Goal: Task Accomplishment & Management: Manage account settings

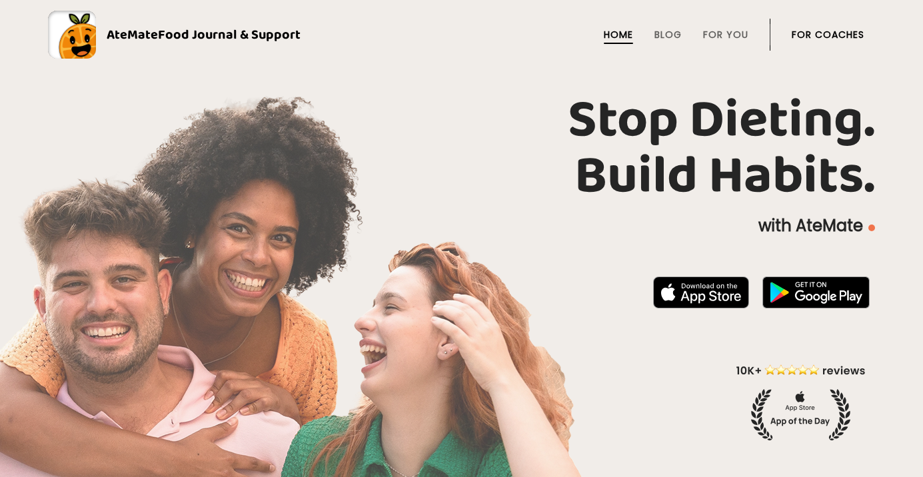
click at [828, 37] on link "For Coaches" at bounding box center [828, 34] width 73 height 11
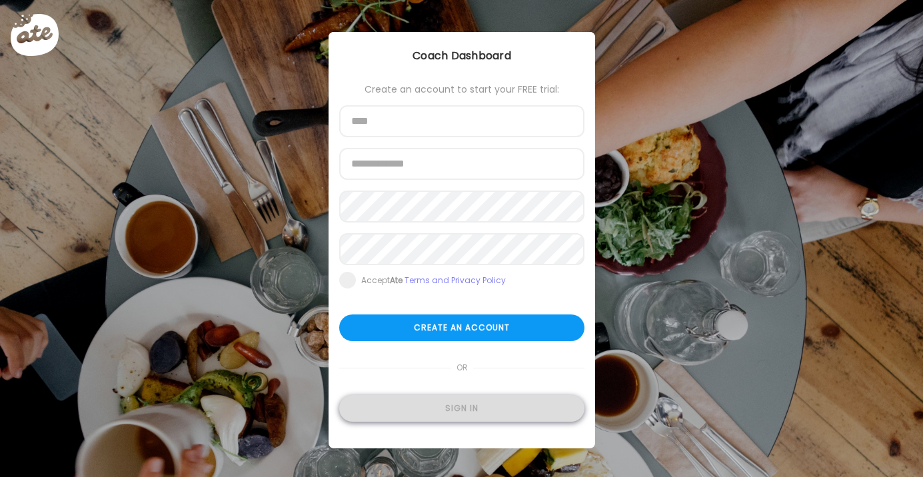
type input "**********"
click at [473, 414] on div "Sign in" at bounding box center [461, 408] width 245 height 27
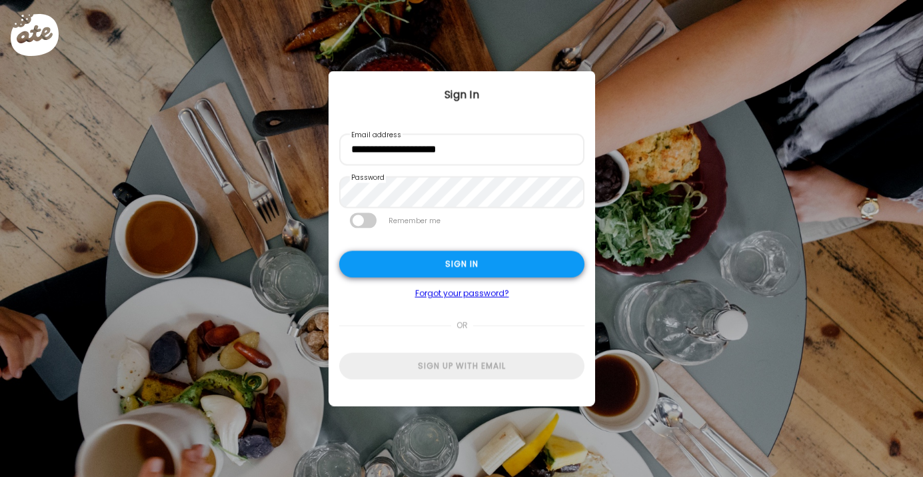
click at [497, 261] on div "Sign in" at bounding box center [461, 264] width 245 height 27
click at [473, 262] on div "Sign in" at bounding box center [461, 264] width 245 height 27
type input "**********"
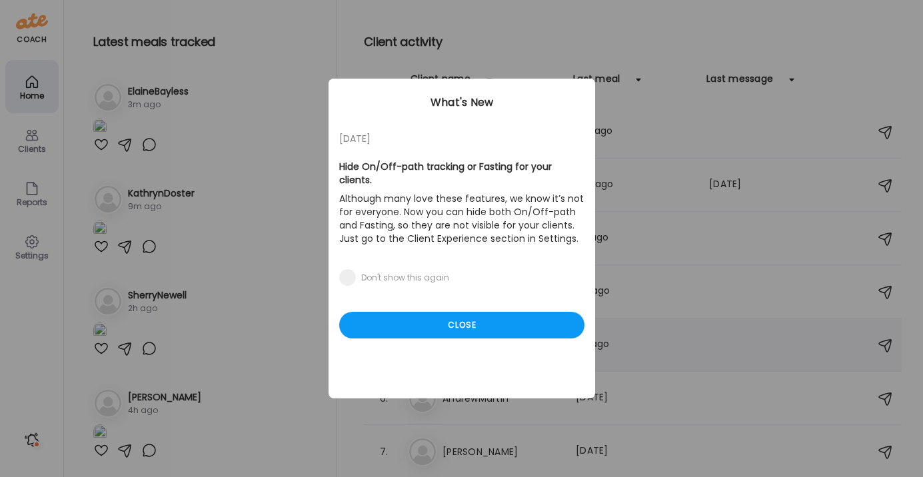
click at [544, 318] on div "Close" at bounding box center [461, 325] width 245 height 27
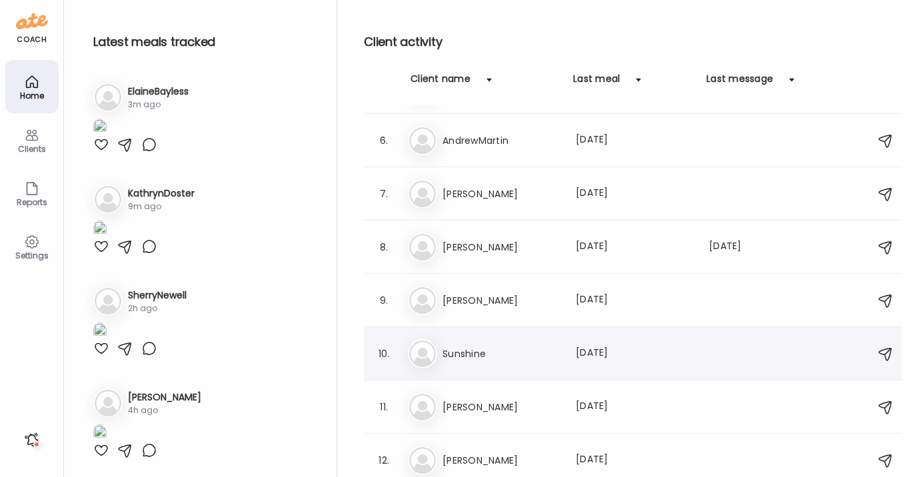
click at [495, 345] on div "Su Sunshine Last meal: 6d ago" at bounding box center [635, 353] width 454 height 29
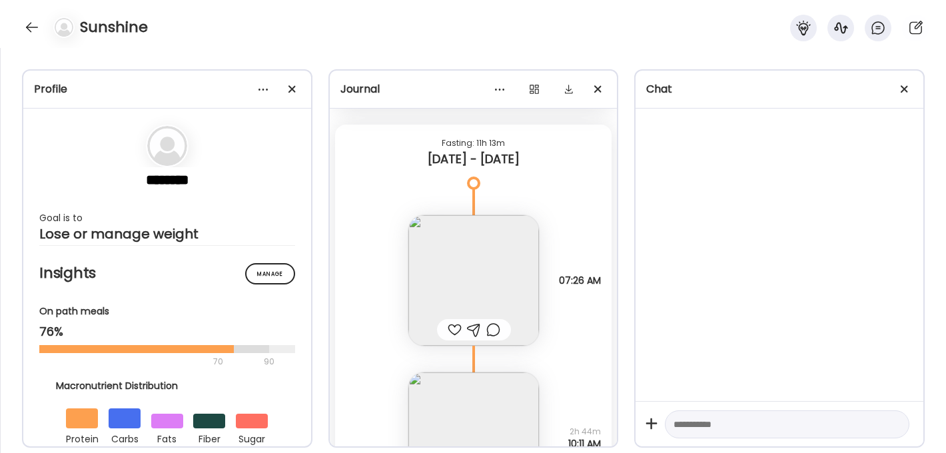
scroll to position [1231, 0]
click at [536, 237] on img at bounding box center [474, 281] width 131 height 131
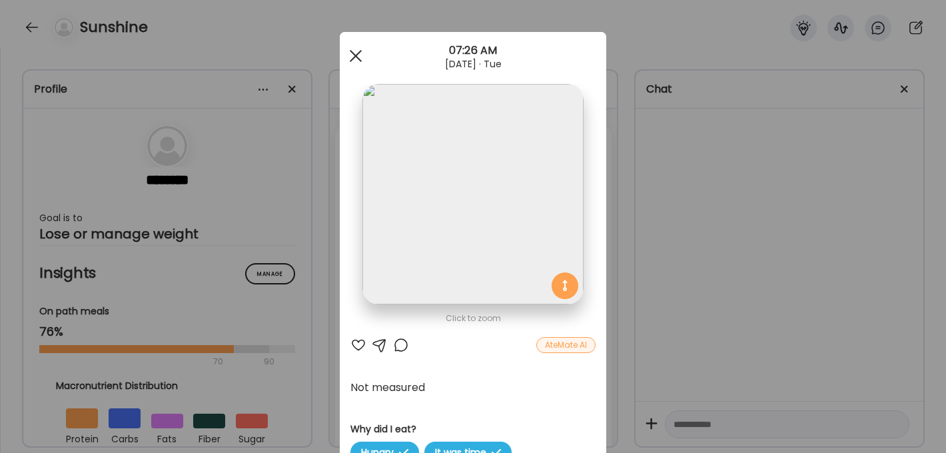
click at [356, 55] on span at bounding box center [356, 56] width 12 height 12
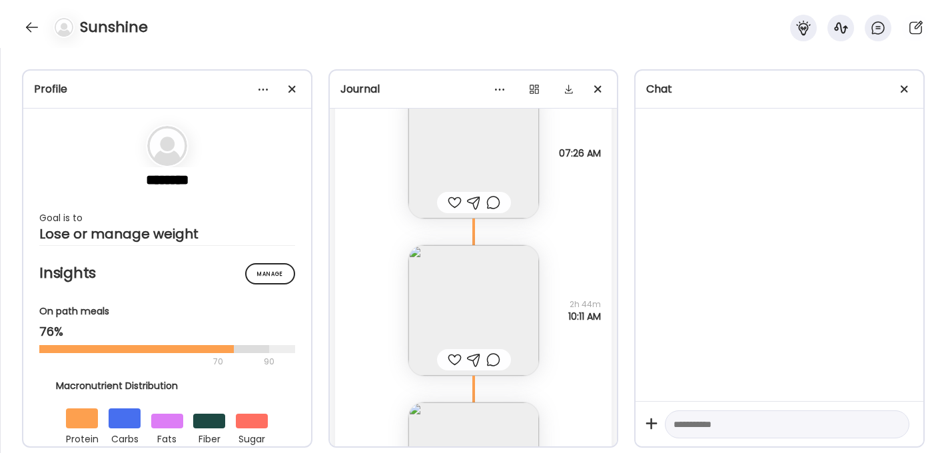
scroll to position [1372, 0]
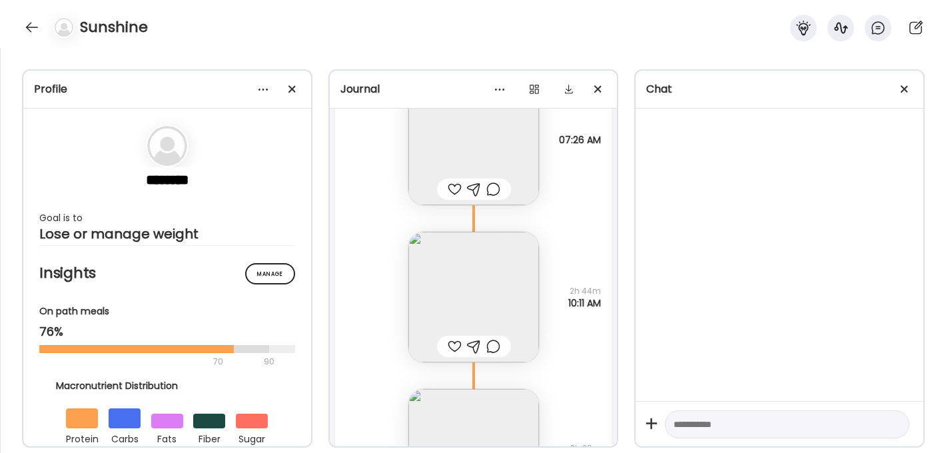
click at [491, 266] on img at bounding box center [474, 297] width 131 height 131
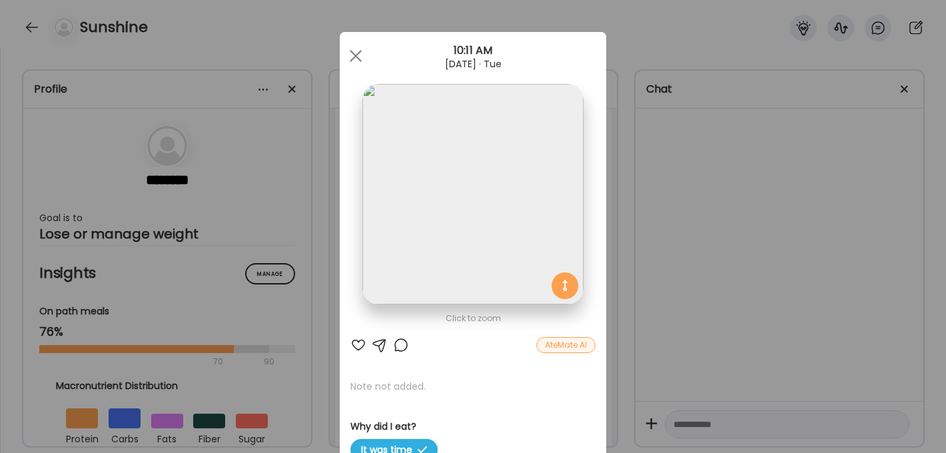
click at [465, 229] on img at bounding box center [473, 194] width 221 height 221
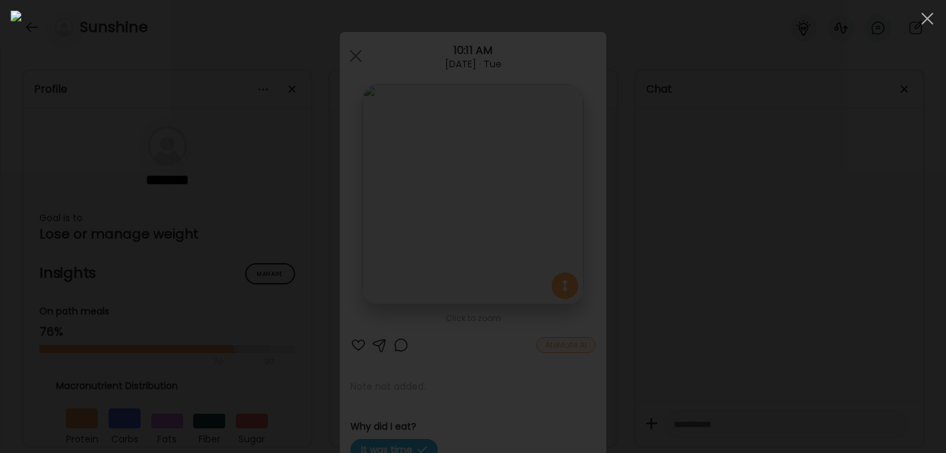
click at [752, 231] on div at bounding box center [473, 227] width 925 height 432
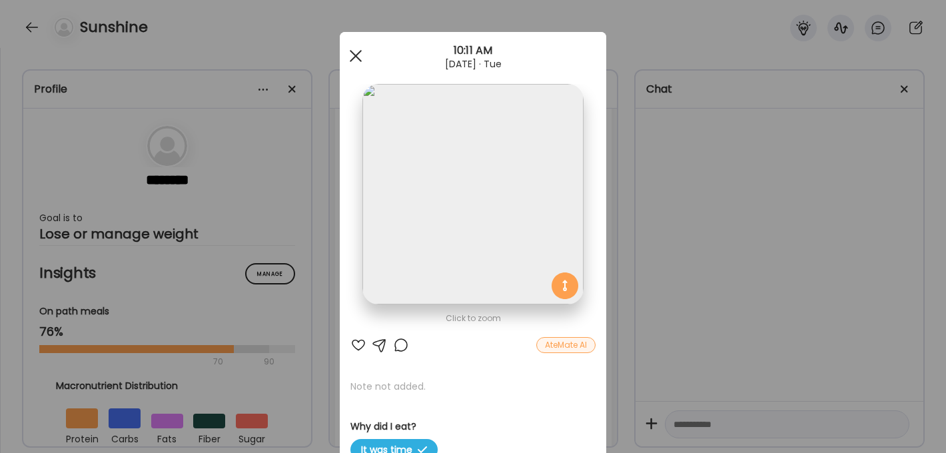
click at [356, 60] on div at bounding box center [356, 56] width 27 height 27
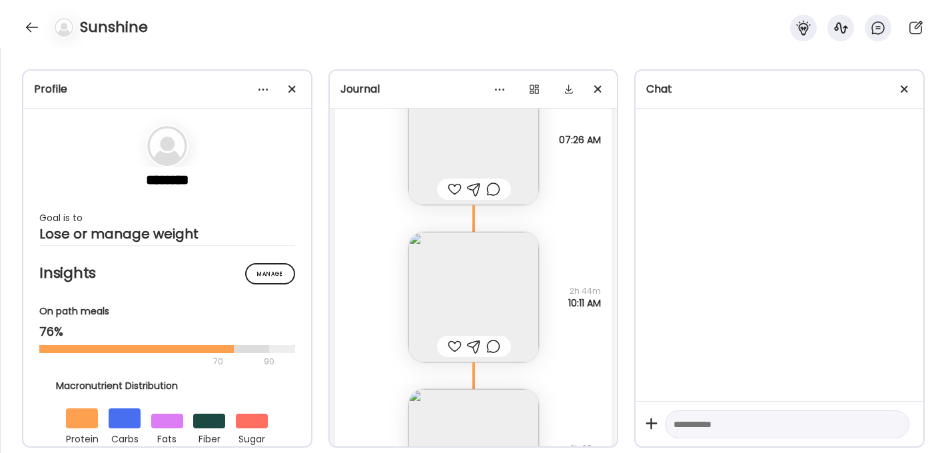
click at [373, 247] on div "Note not added Why did I eat? It was time How am I feeling? 🙂 2h 44m 10:11 AM" at bounding box center [473, 283] width 277 height 157
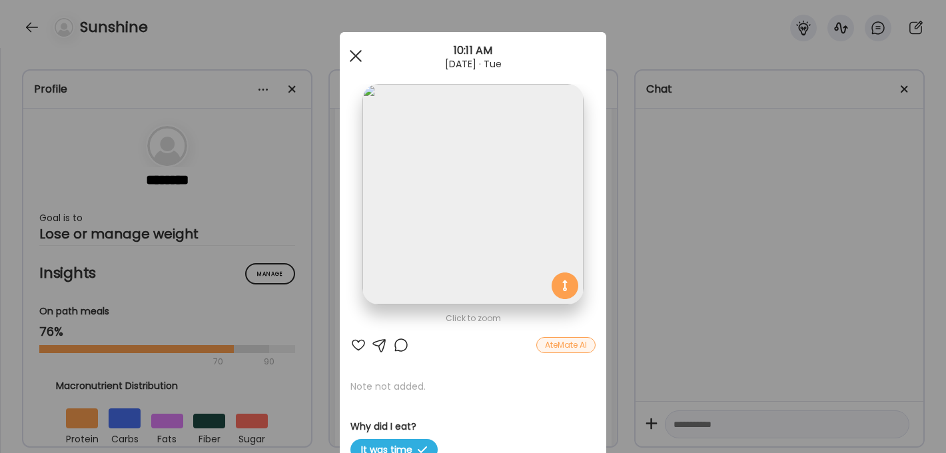
click at [359, 61] on div at bounding box center [356, 56] width 27 height 27
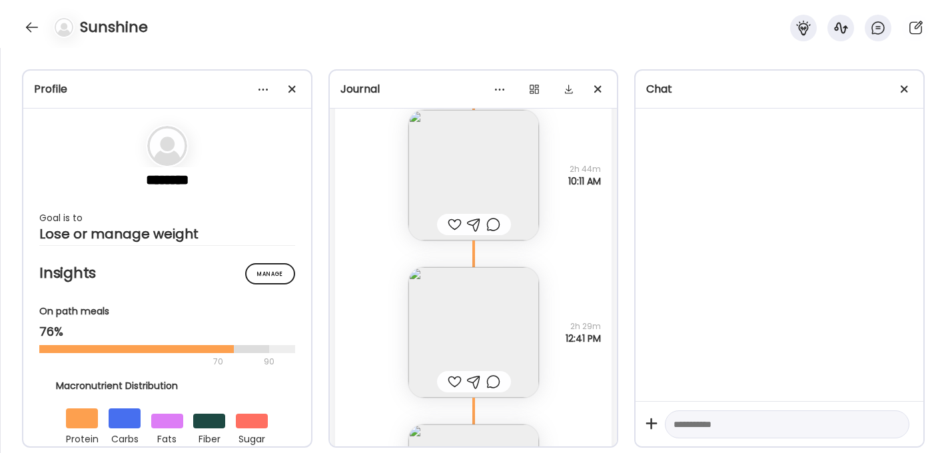
scroll to position [1489, 0]
click at [500, 197] on img at bounding box center [474, 180] width 131 height 131
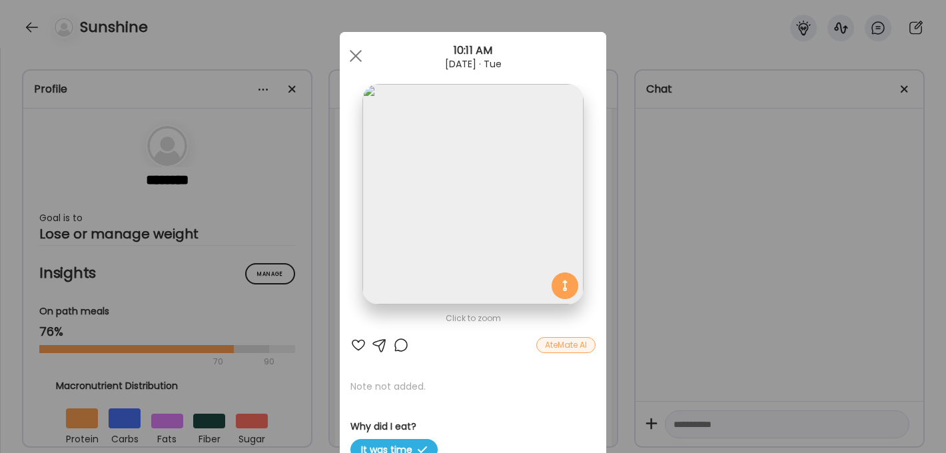
click at [487, 200] on img at bounding box center [473, 194] width 221 height 221
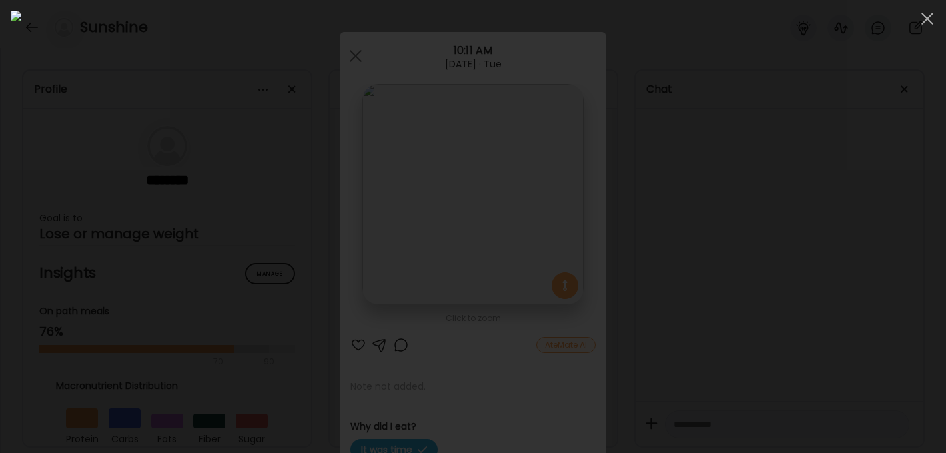
click at [784, 230] on div at bounding box center [473, 227] width 925 height 432
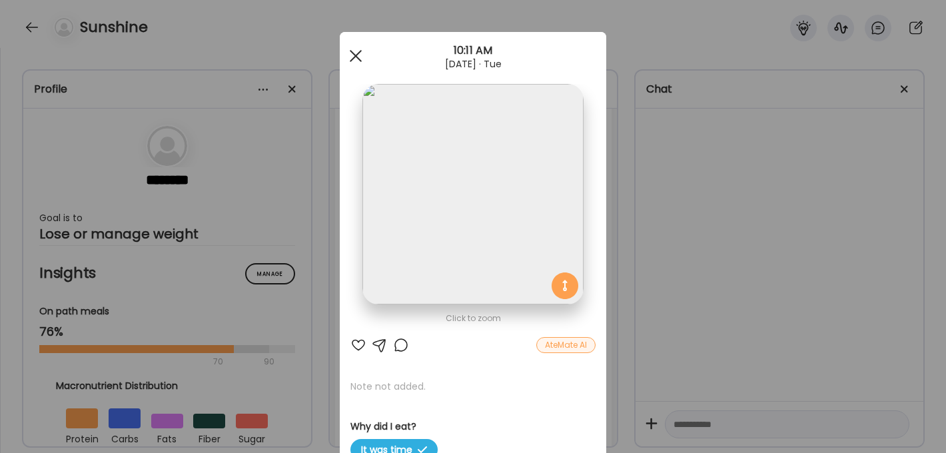
click at [356, 61] on div at bounding box center [356, 56] width 27 height 27
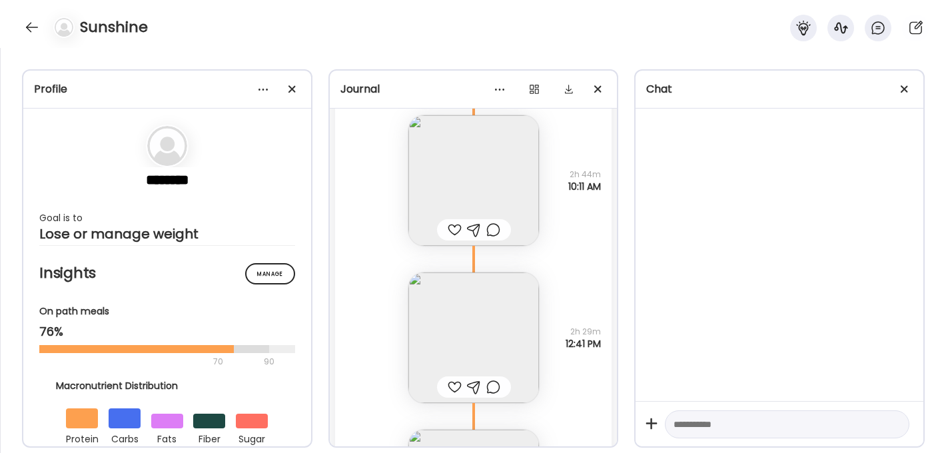
click at [466, 167] on img at bounding box center [474, 180] width 131 height 131
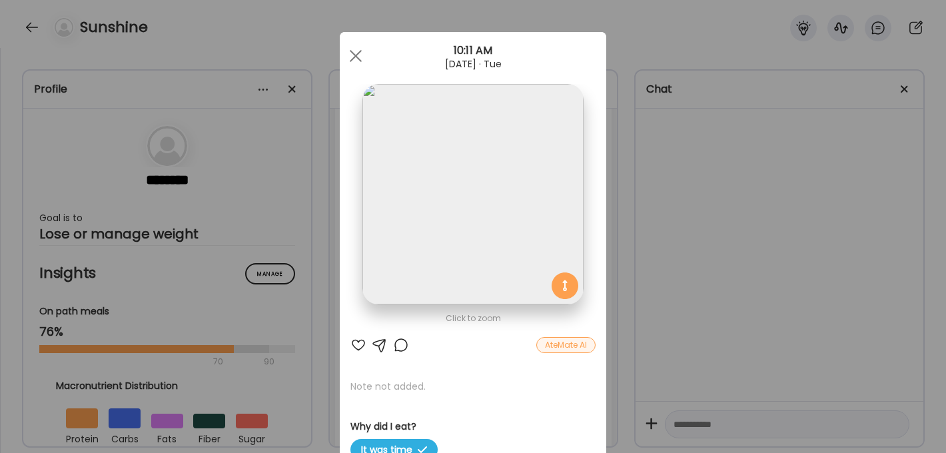
click at [506, 189] on img at bounding box center [473, 194] width 221 height 221
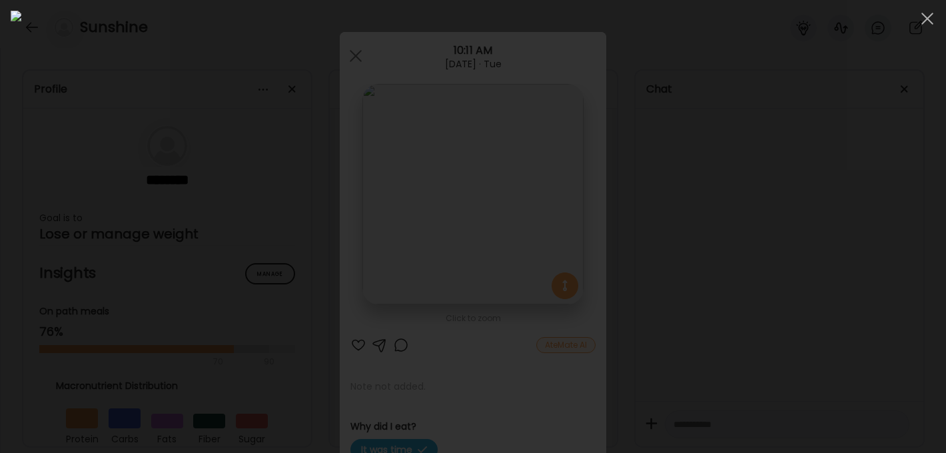
click at [770, 261] on div at bounding box center [473, 227] width 925 height 432
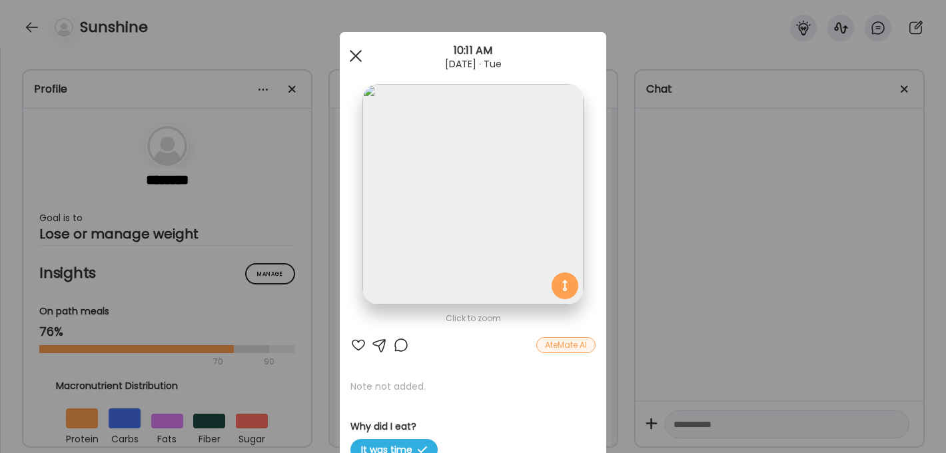
click at [362, 62] on div at bounding box center [356, 56] width 27 height 27
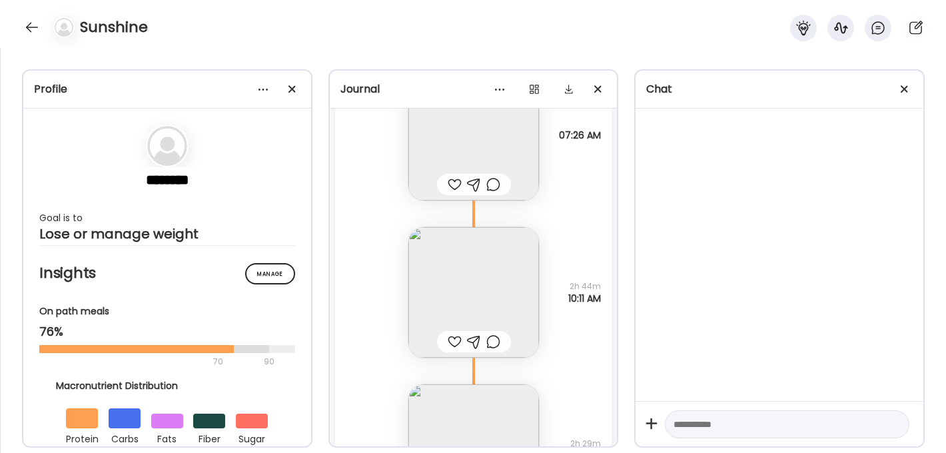
scroll to position [1454, 0]
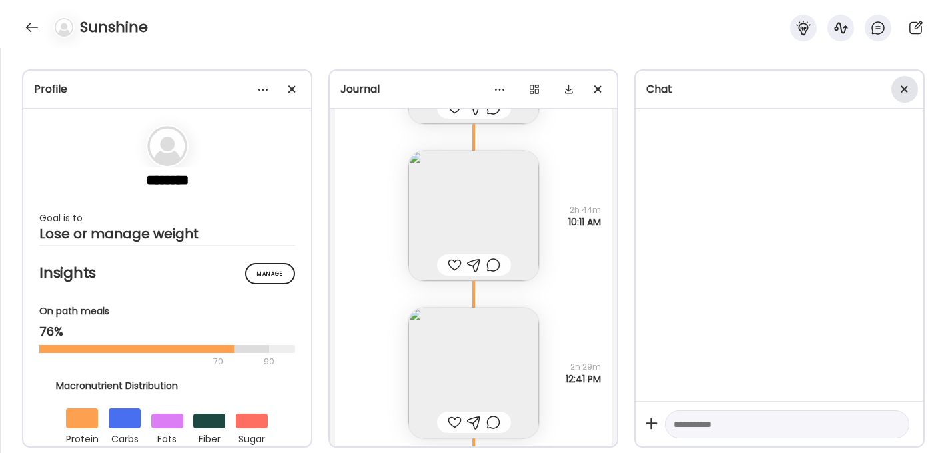
click at [910, 90] on div at bounding box center [905, 89] width 27 height 27
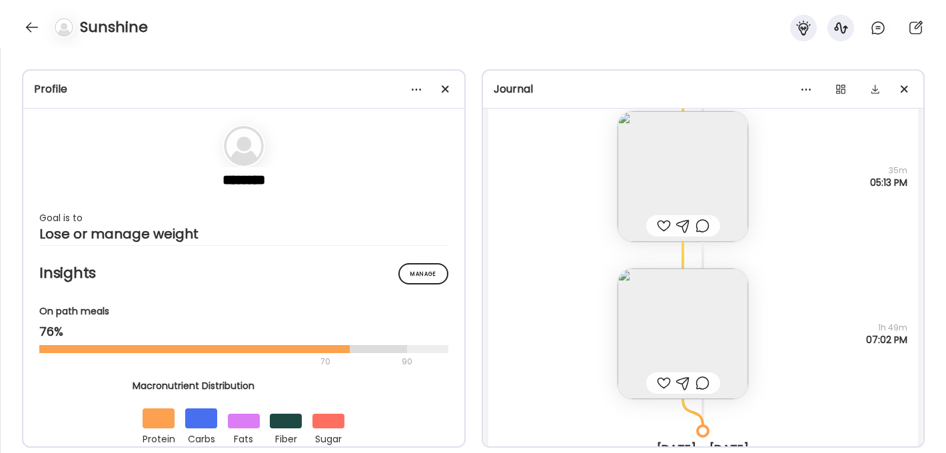
scroll to position [4217, 0]
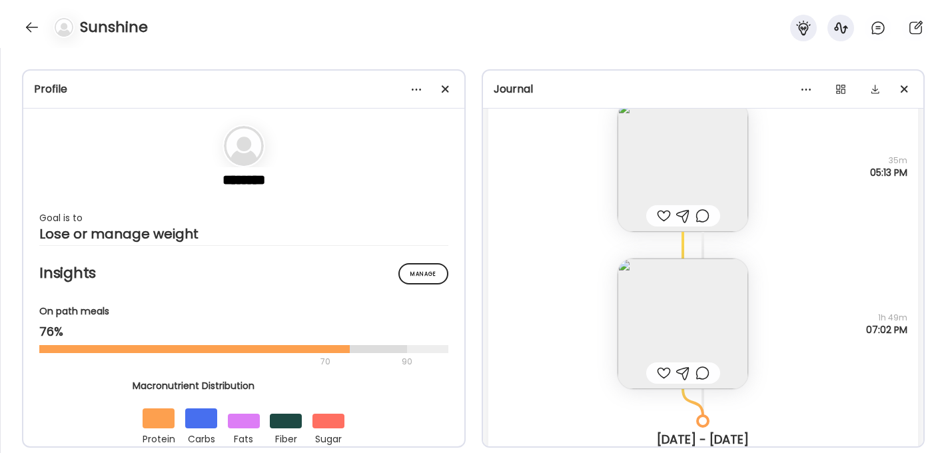
click at [733, 147] on img at bounding box center [683, 166] width 131 height 131
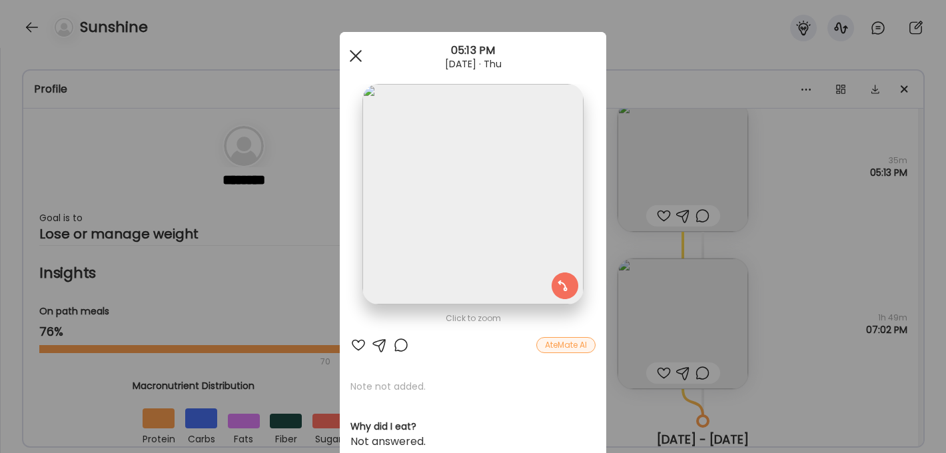
click at [359, 55] on div at bounding box center [356, 56] width 27 height 27
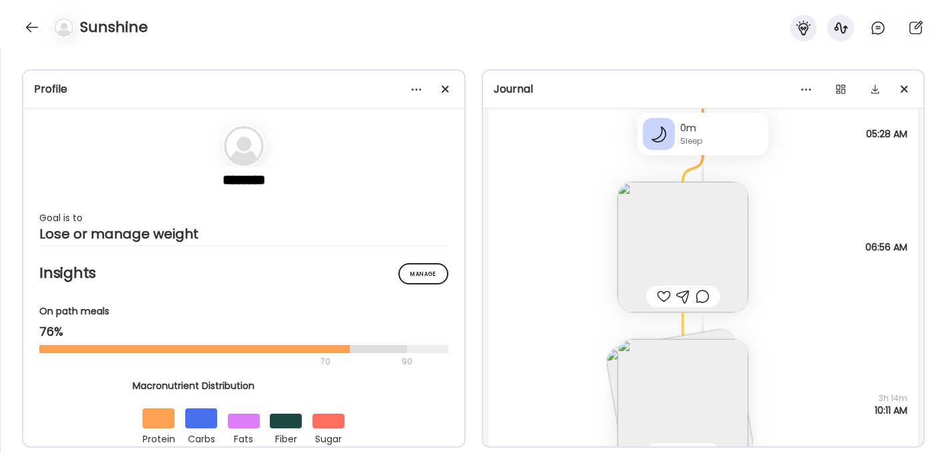
scroll to position [4709, 0]
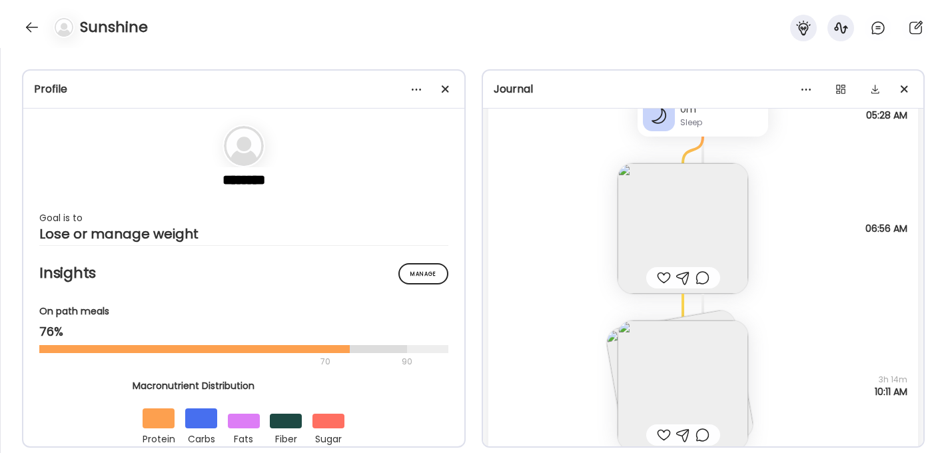
click at [641, 206] on img at bounding box center [683, 228] width 131 height 131
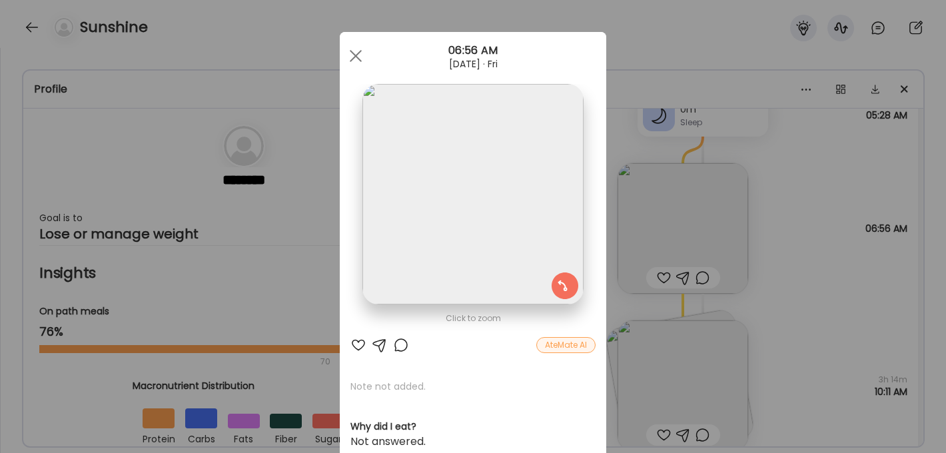
click at [478, 171] on img at bounding box center [473, 194] width 221 height 221
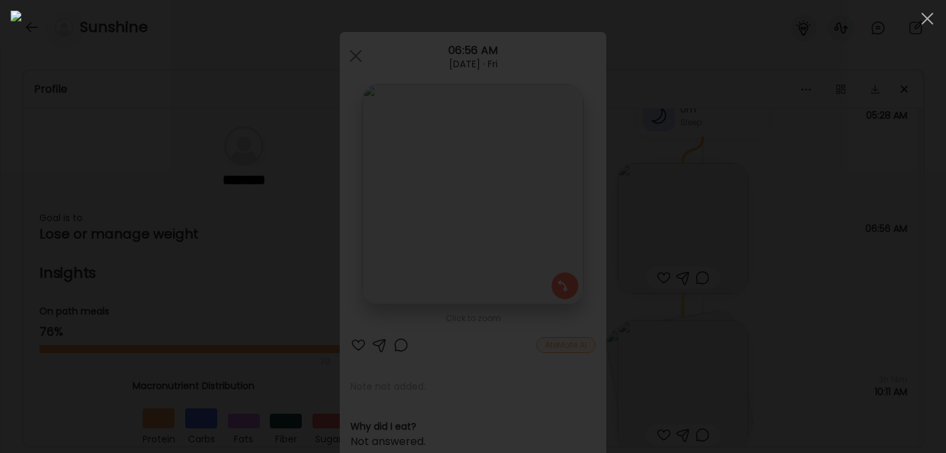
click at [834, 242] on div at bounding box center [473, 227] width 925 height 432
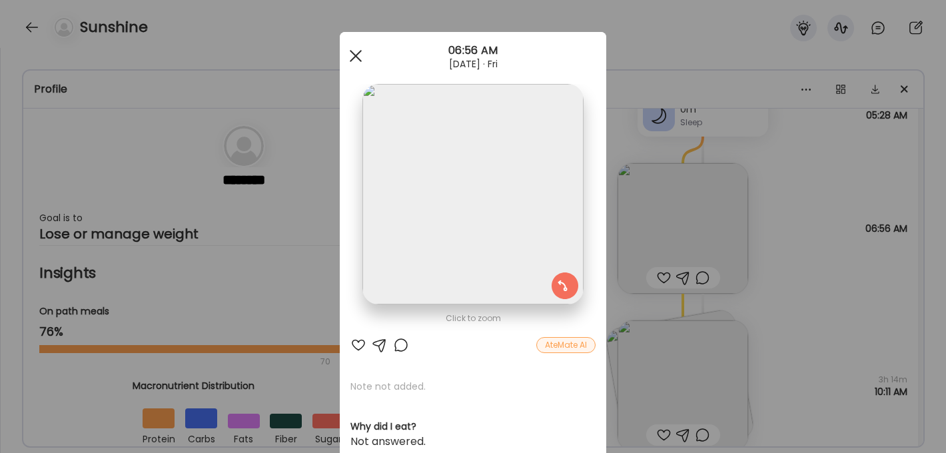
click at [360, 57] on div at bounding box center [356, 56] width 27 height 27
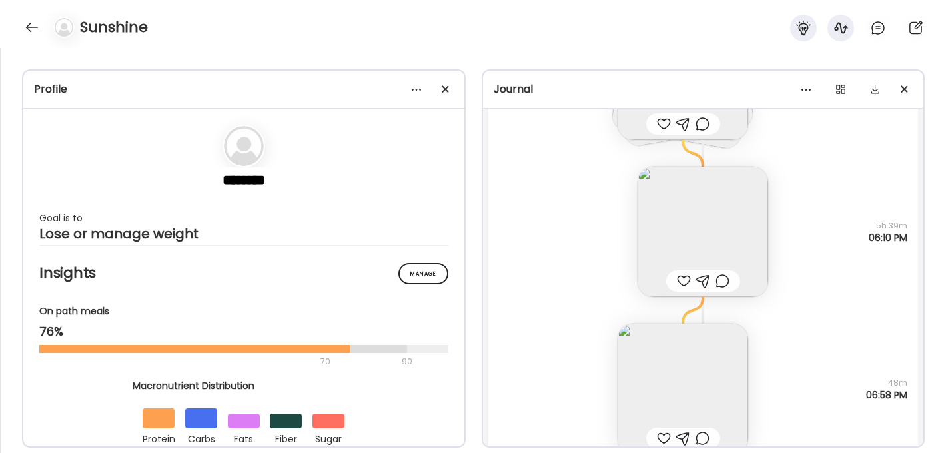
scroll to position [5906, 0]
click at [687, 364] on img at bounding box center [683, 388] width 131 height 131
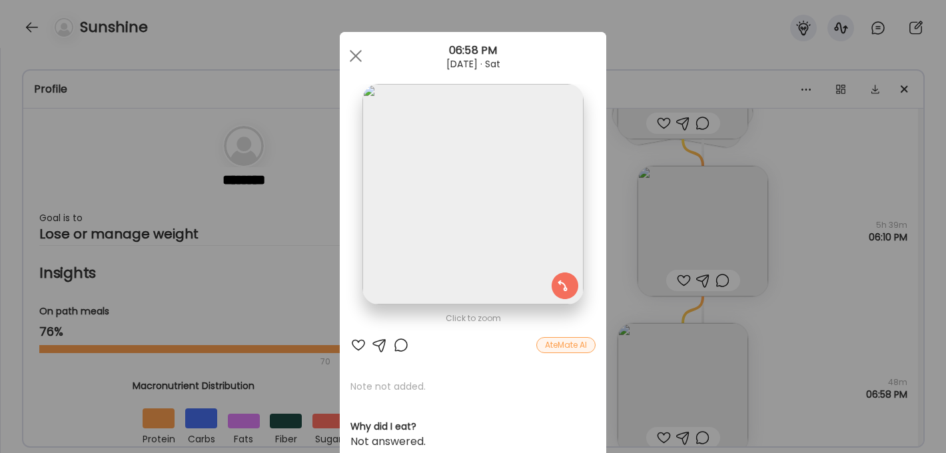
click at [495, 146] on img at bounding box center [473, 194] width 221 height 221
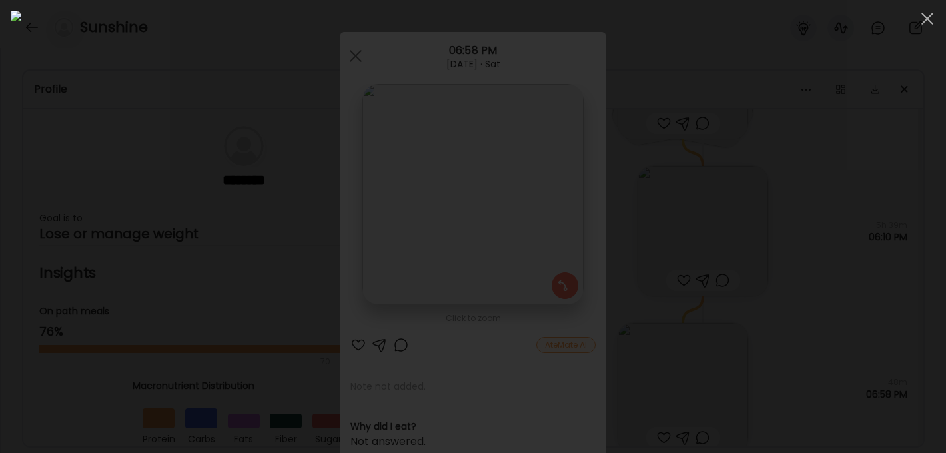
click at [806, 251] on div at bounding box center [473, 227] width 925 height 432
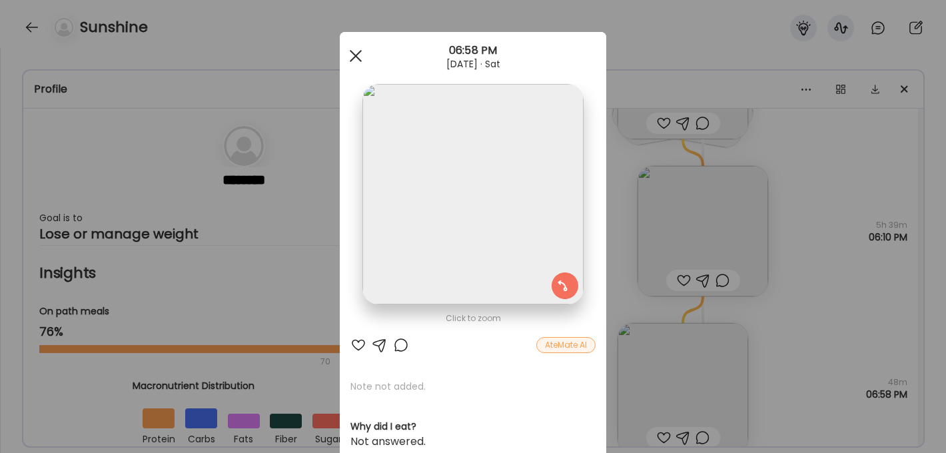
click at [353, 51] on div at bounding box center [356, 56] width 27 height 27
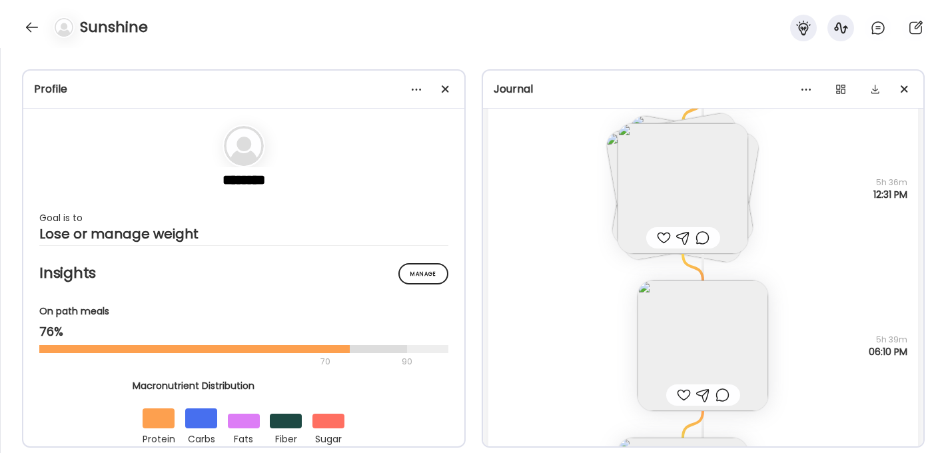
scroll to position [5793, 0]
click at [648, 183] on img at bounding box center [683, 186] width 131 height 131
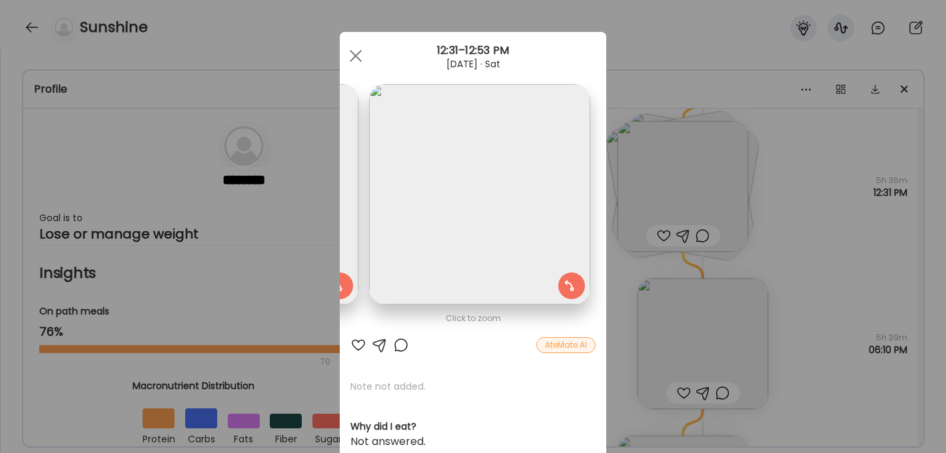
click at [467, 199] on img at bounding box center [479, 194] width 221 height 221
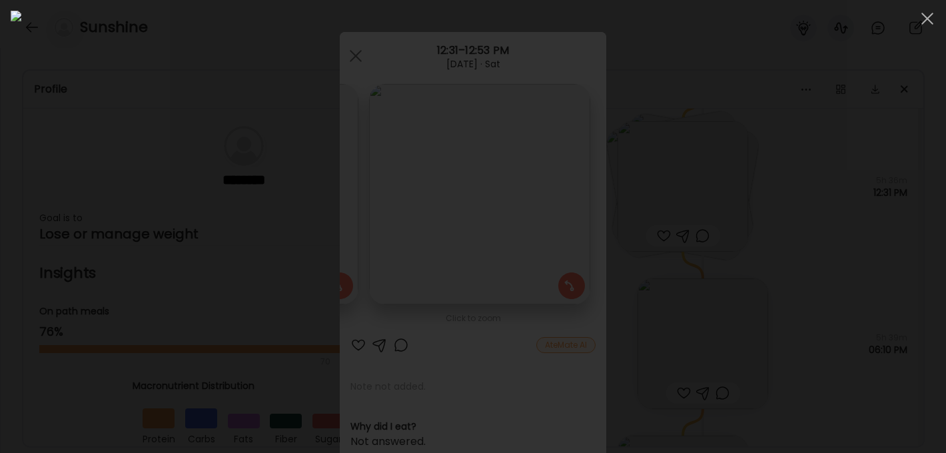
click at [813, 237] on div at bounding box center [473, 227] width 925 height 432
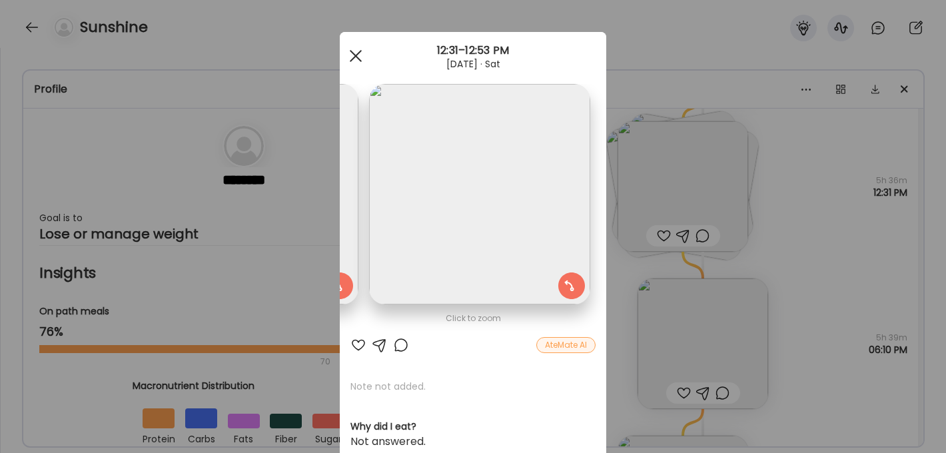
click at [355, 55] on span at bounding box center [356, 56] width 12 height 12
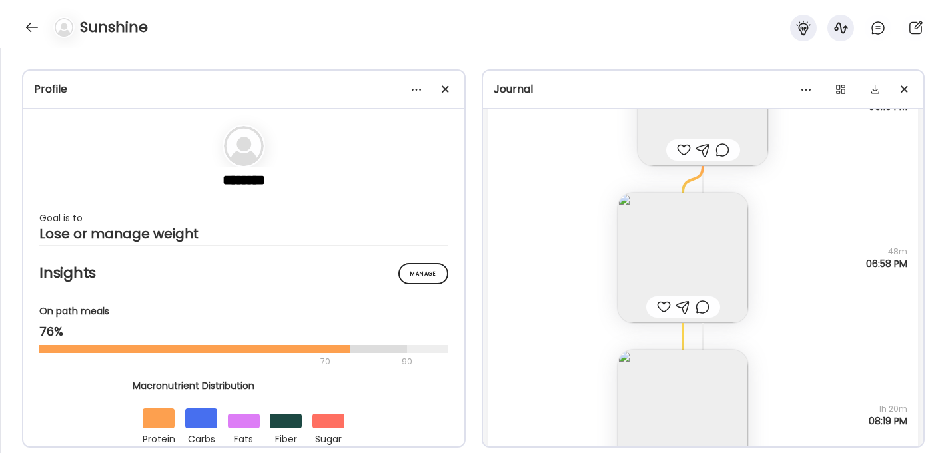
scroll to position [6057, 0]
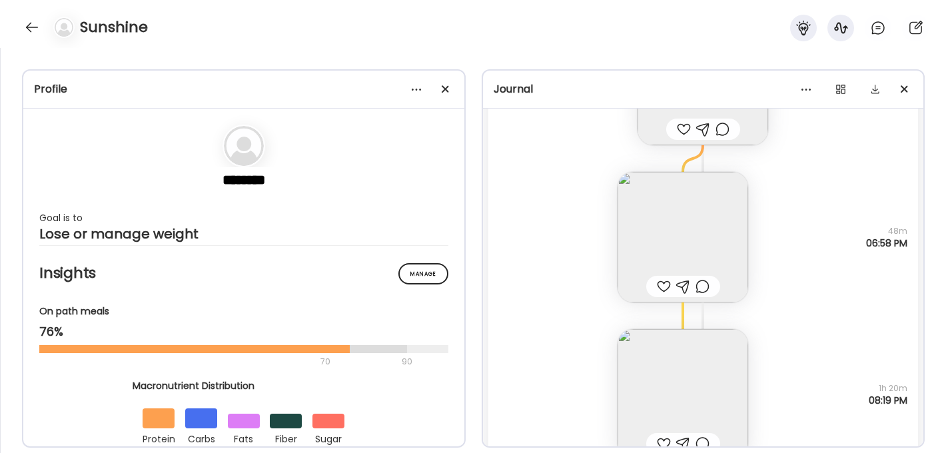
click at [636, 235] on img at bounding box center [683, 237] width 131 height 131
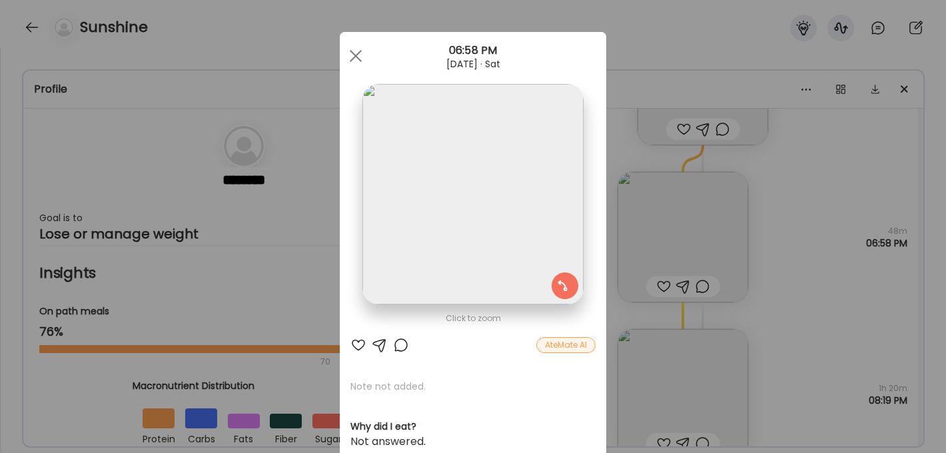
click at [480, 207] on img at bounding box center [473, 194] width 221 height 221
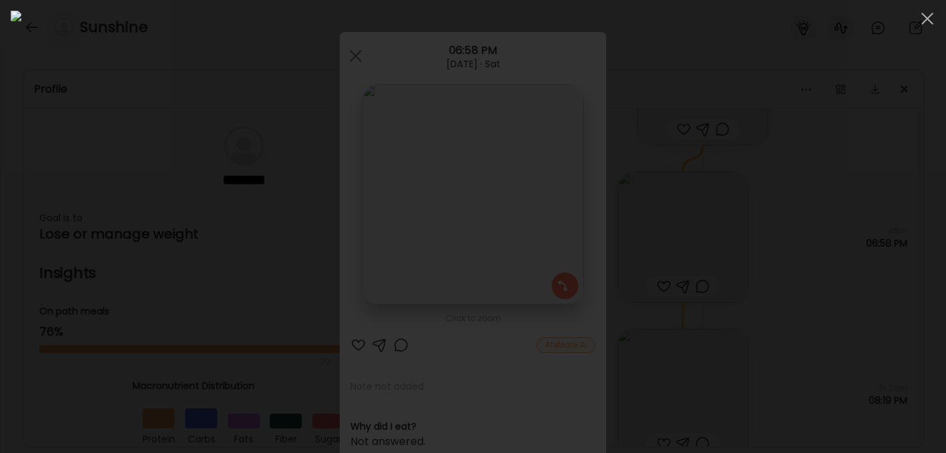
click at [799, 226] on div at bounding box center [473, 227] width 925 height 432
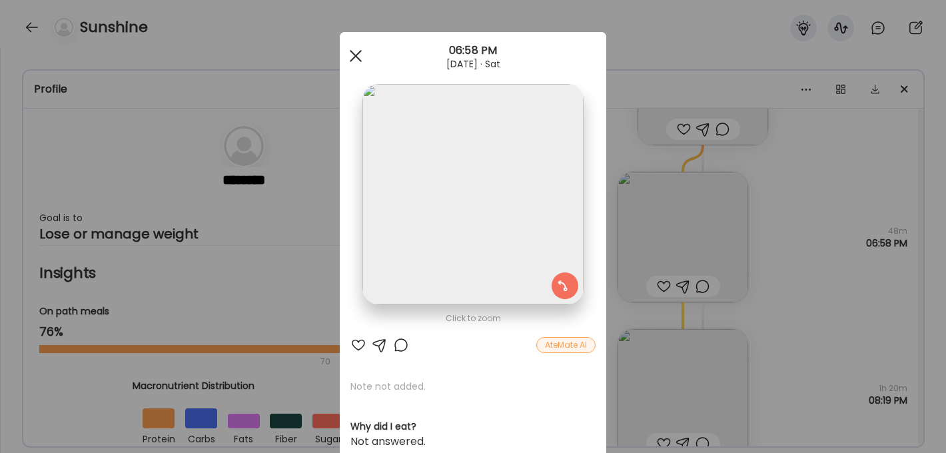
click at [359, 55] on div at bounding box center [356, 56] width 27 height 27
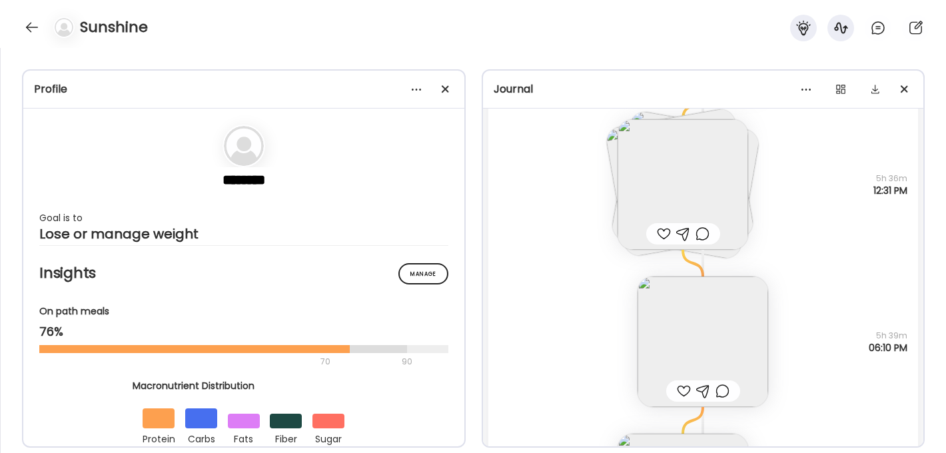
scroll to position [5793, 0]
click at [668, 180] on img at bounding box center [683, 187] width 131 height 131
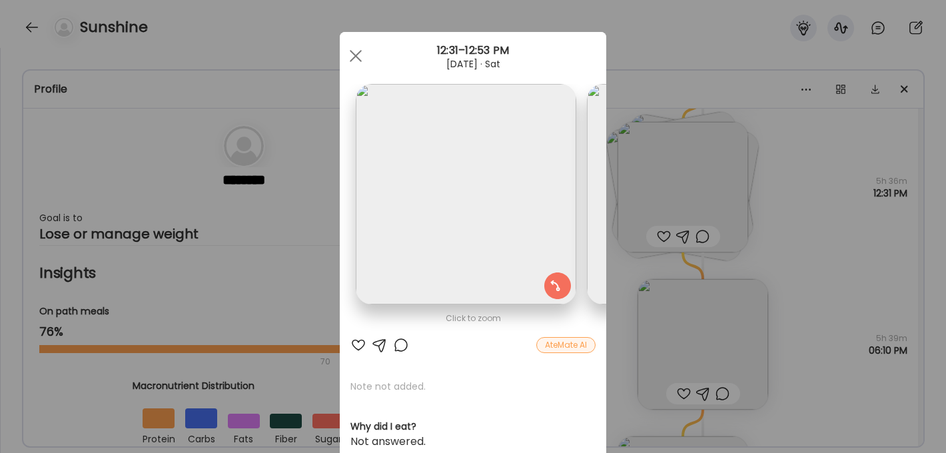
scroll to position [0, 449]
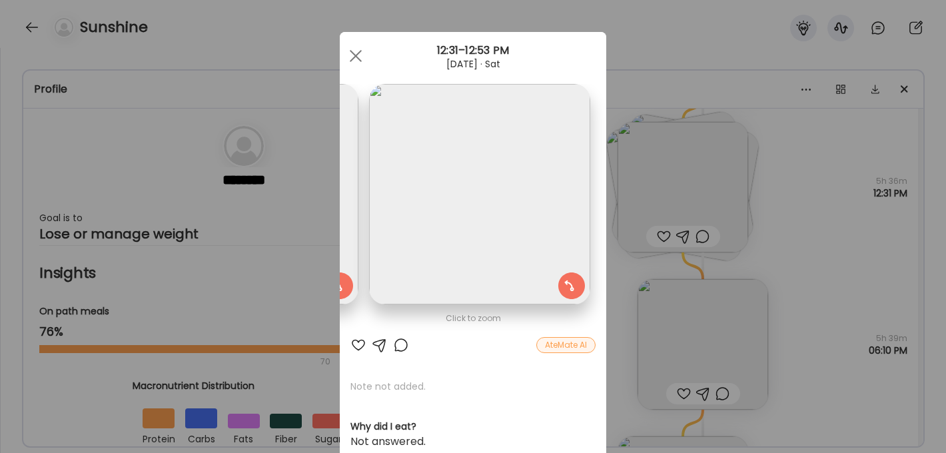
click at [466, 190] on img at bounding box center [479, 194] width 221 height 221
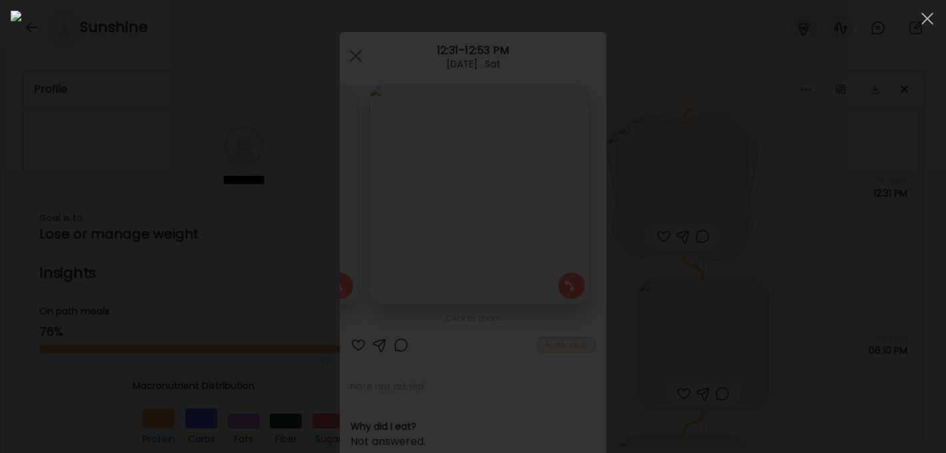
click at [825, 229] on div at bounding box center [473, 227] width 925 height 432
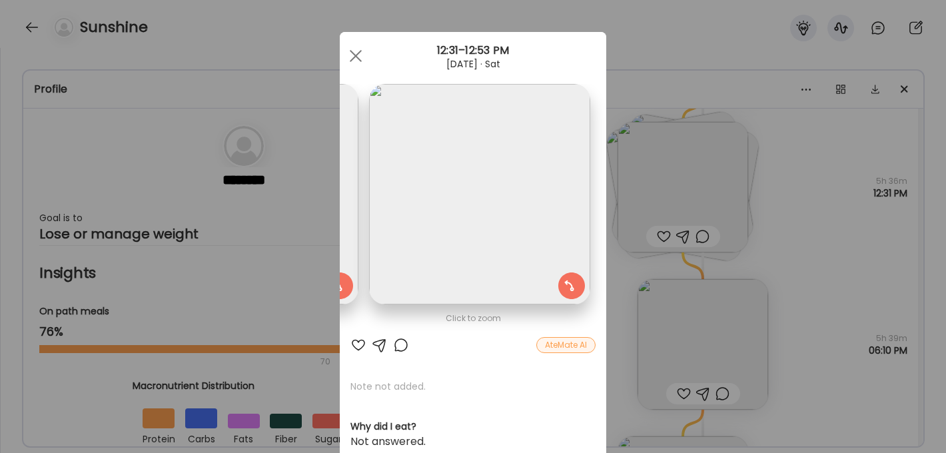
drag, startPoint x: 357, startPoint y: 57, endPoint x: 546, endPoint y: 169, distance: 220.2
click at [358, 57] on span at bounding box center [356, 56] width 12 height 12
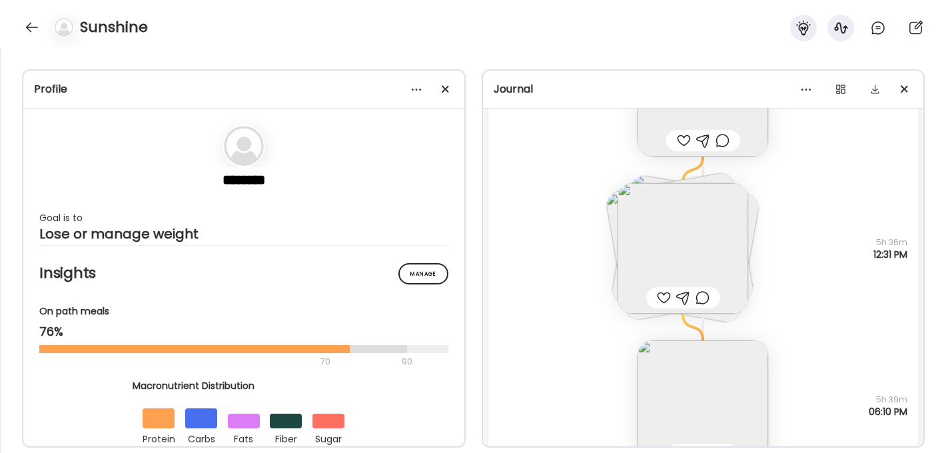
scroll to position [5733, 0]
click at [702, 224] on img at bounding box center [683, 246] width 131 height 131
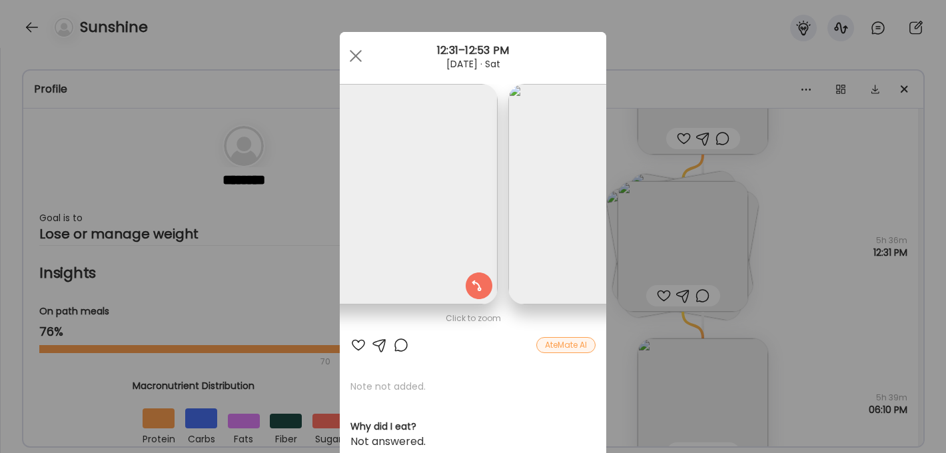
scroll to position [0, 226]
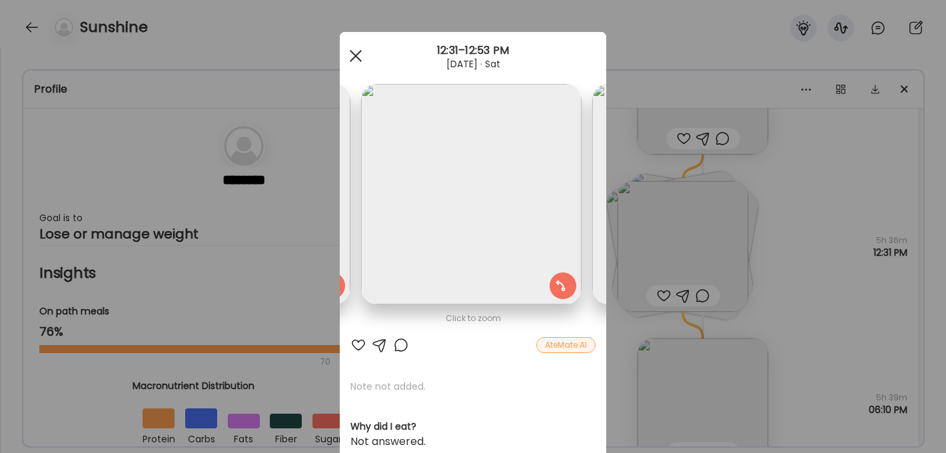
click at [349, 56] on div at bounding box center [356, 56] width 27 height 27
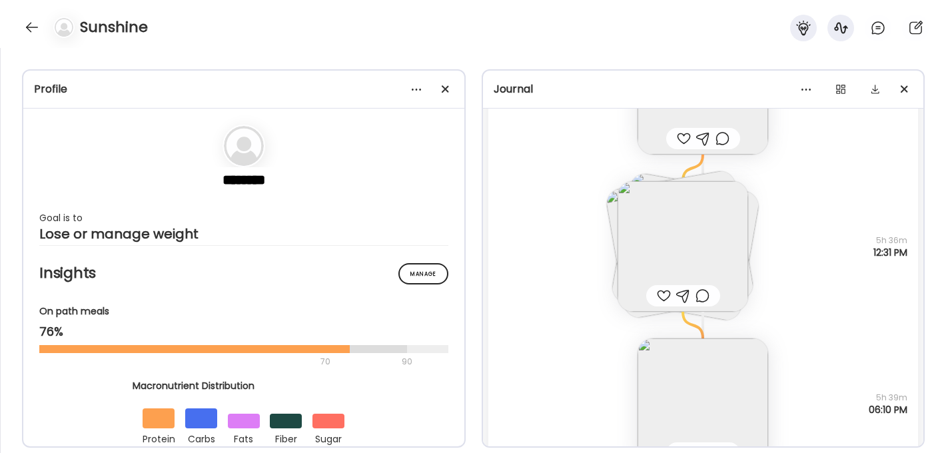
click at [682, 246] on img at bounding box center [683, 246] width 131 height 131
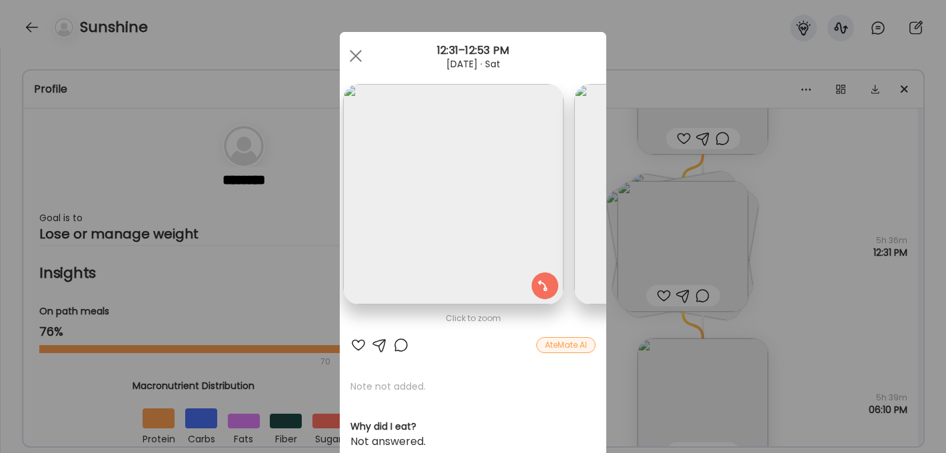
scroll to position [0, 0]
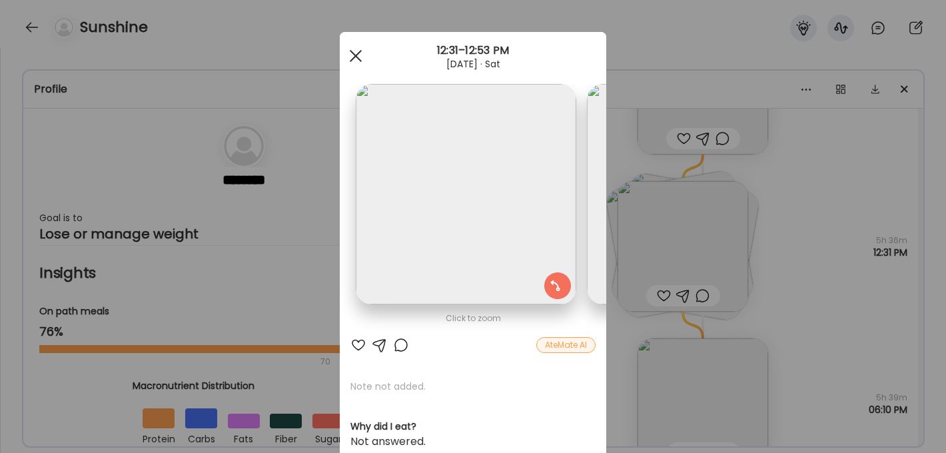
click at [354, 63] on div at bounding box center [356, 56] width 27 height 27
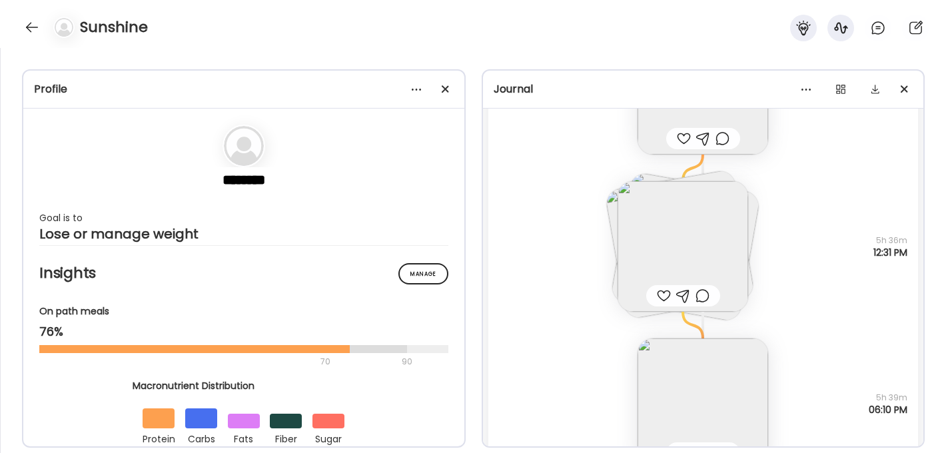
click at [856, 314] on div "Note not added Questions not answered 5h 39m 06:10 PM" at bounding box center [704, 390] width 431 height 157
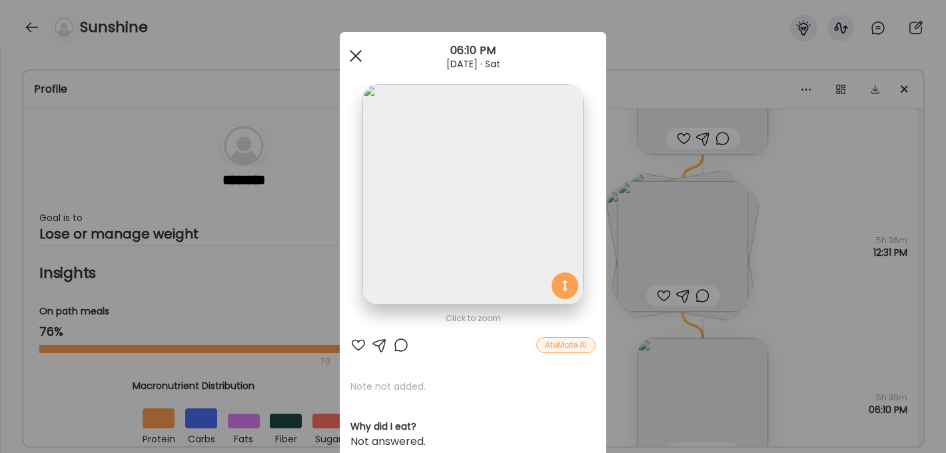
click at [358, 64] on div at bounding box center [356, 56] width 27 height 27
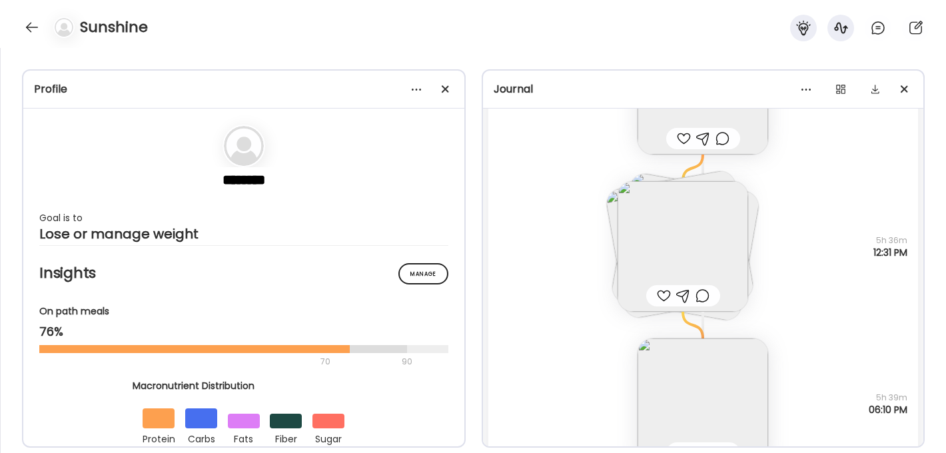
click at [658, 238] on img at bounding box center [683, 246] width 131 height 131
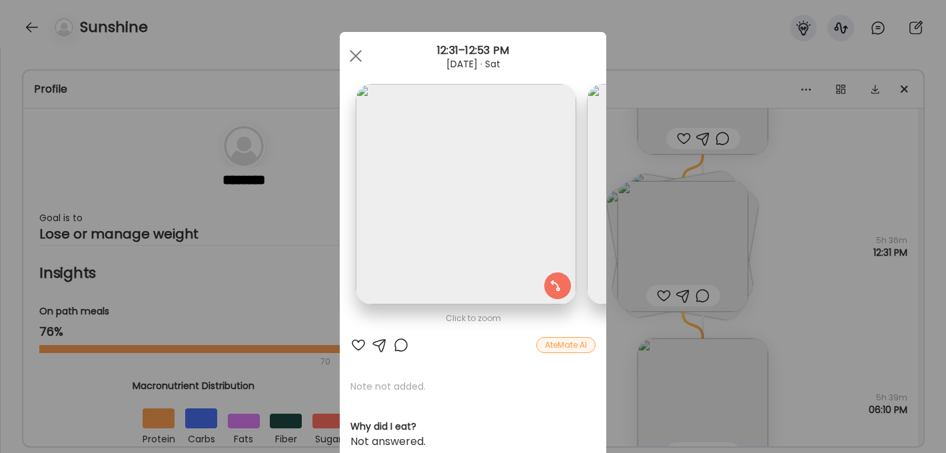
scroll to position [0, 449]
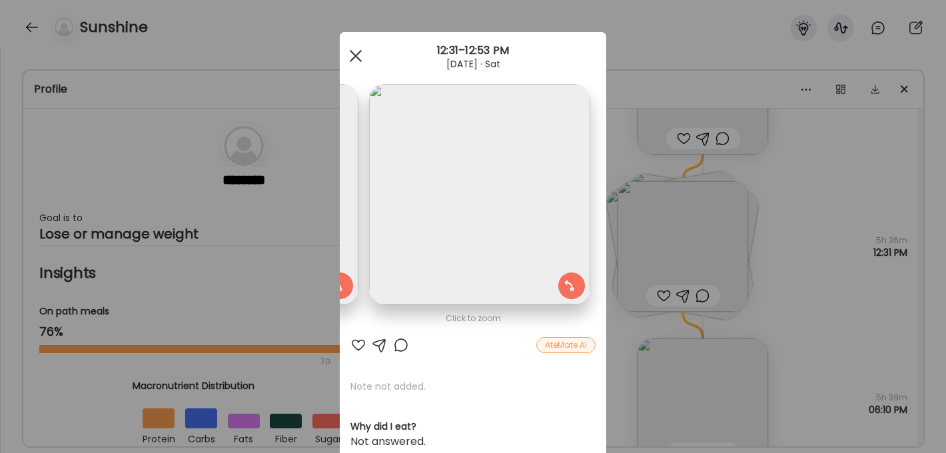
click at [359, 53] on span at bounding box center [356, 56] width 12 height 12
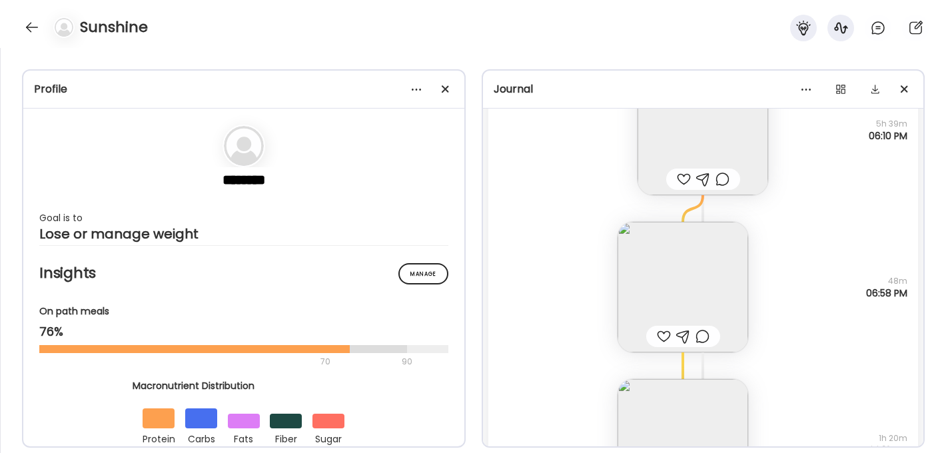
scroll to position [6007, 0]
click at [678, 267] on img at bounding box center [683, 288] width 131 height 131
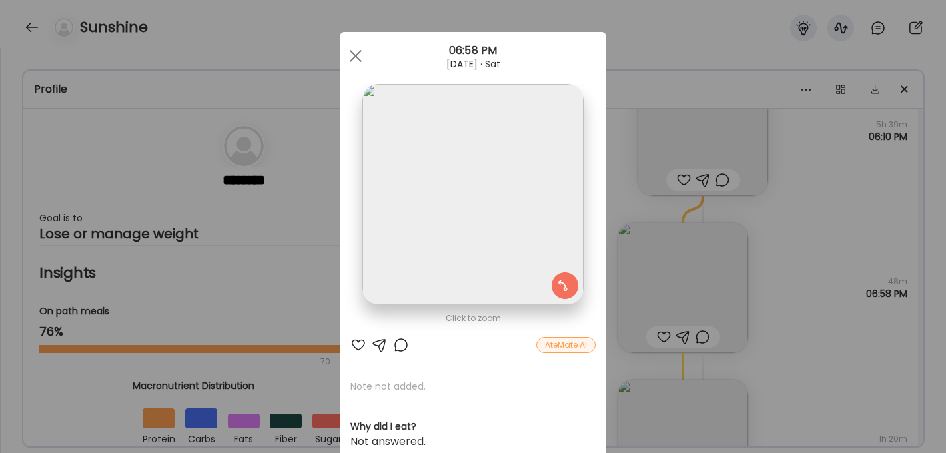
scroll to position [0, 0]
click at [467, 221] on img at bounding box center [473, 194] width 221 height 221
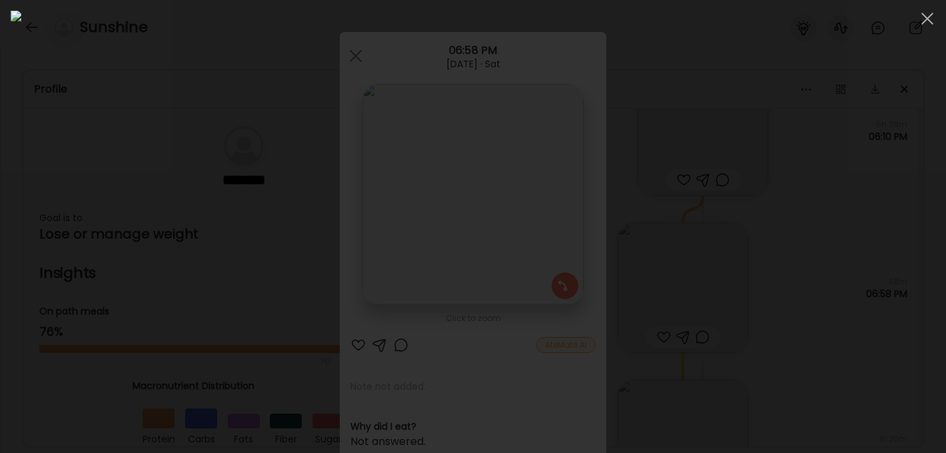
click at [836, 235] on div at bounding box center [473, 227] width 925 height 432
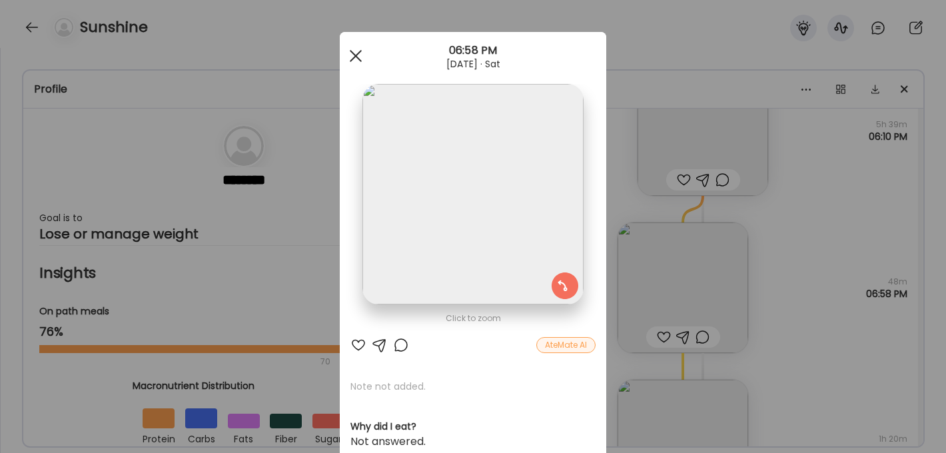
click at [353, 59] on div at bounding box center [356, 56] width 27 height 27
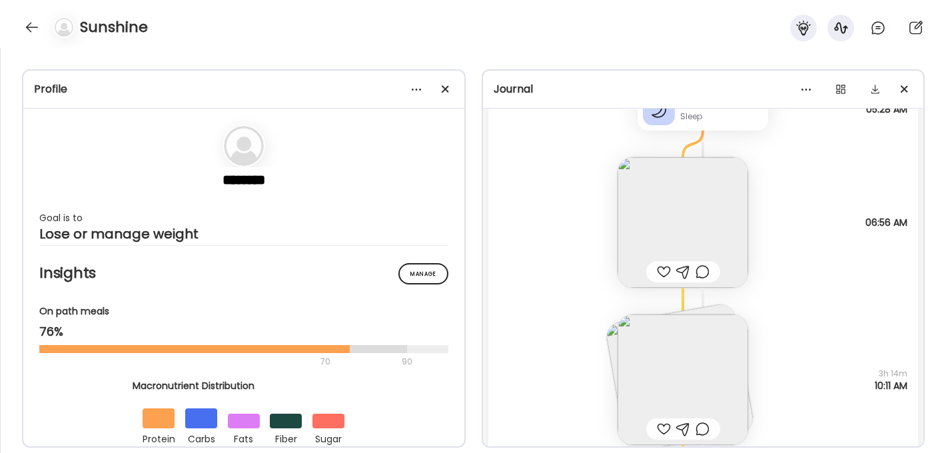
scroll to position [4714, 0]
click at [661, 368] on img at bounding box center [683, 380] width 131 height 131
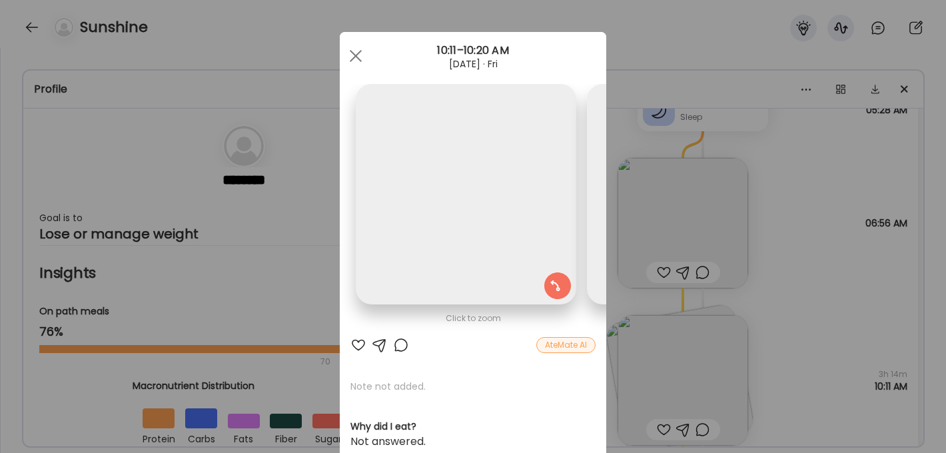
scroll to position [0, 217]
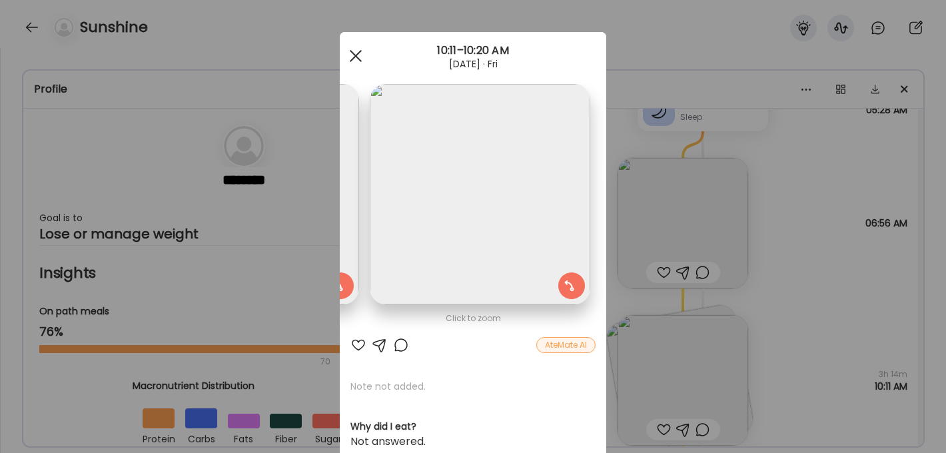
click at [362, 58] on div at bounding box center [356, 56] width 27 height 27
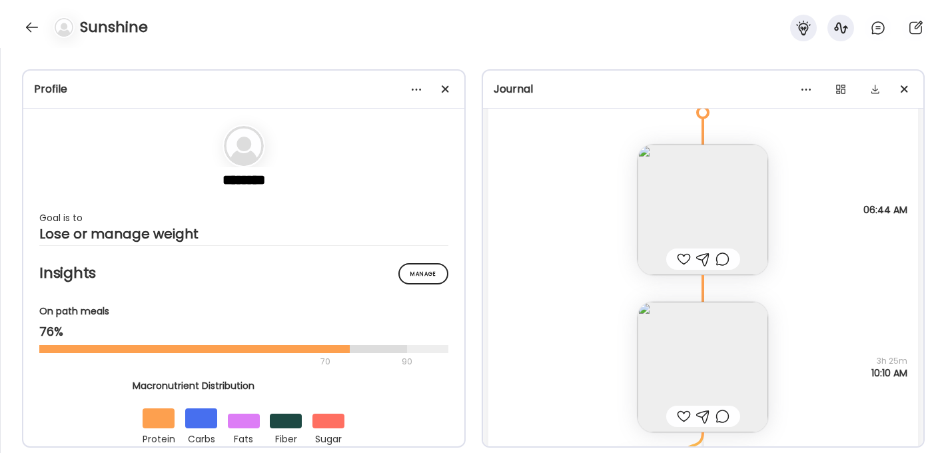
scroll to position [2345, 0]
click at [686, 201] on img at bounding box center [703, 209] width 131 height 131
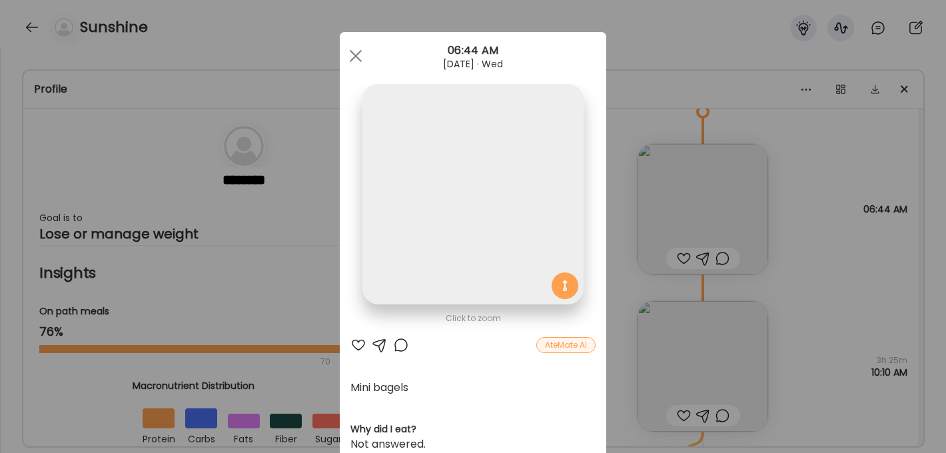
scroll to position [0, 0]
click at [359, 53] on span at bounding box center [356, 56] width 12 height 12
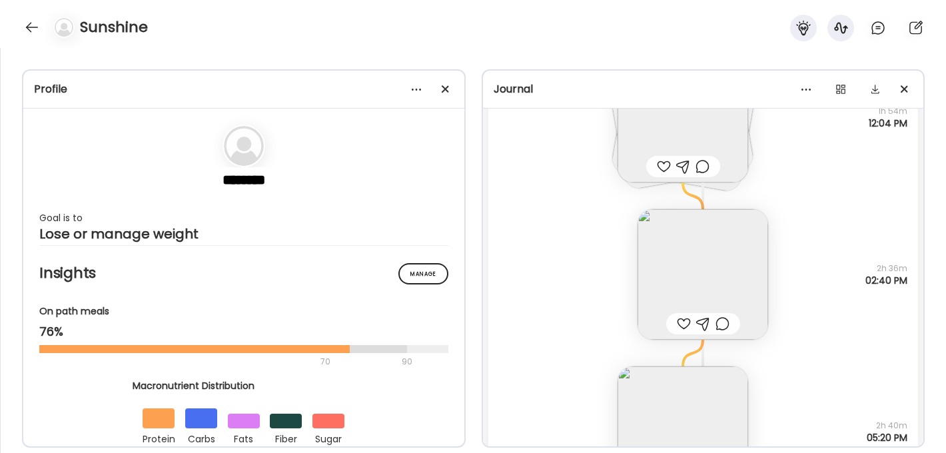
scroll to position [2917, 0]
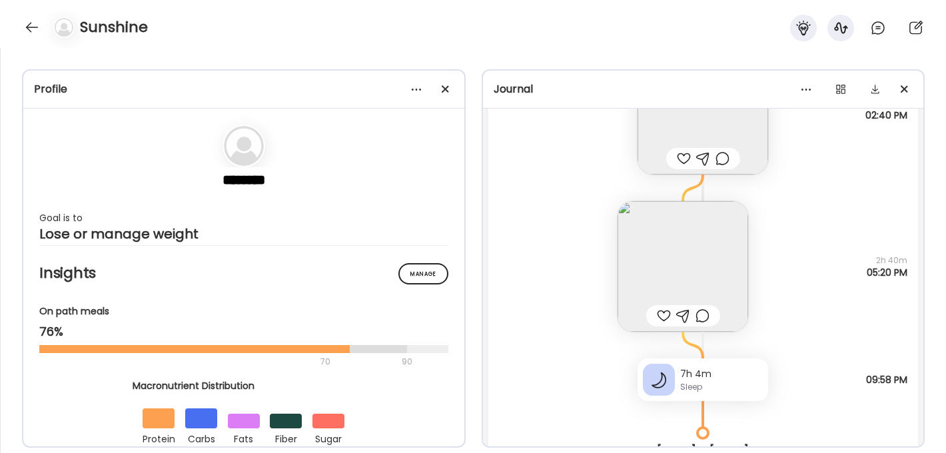
click at [732, 257] on img at bounding box center [683, 266] width 131 height 131
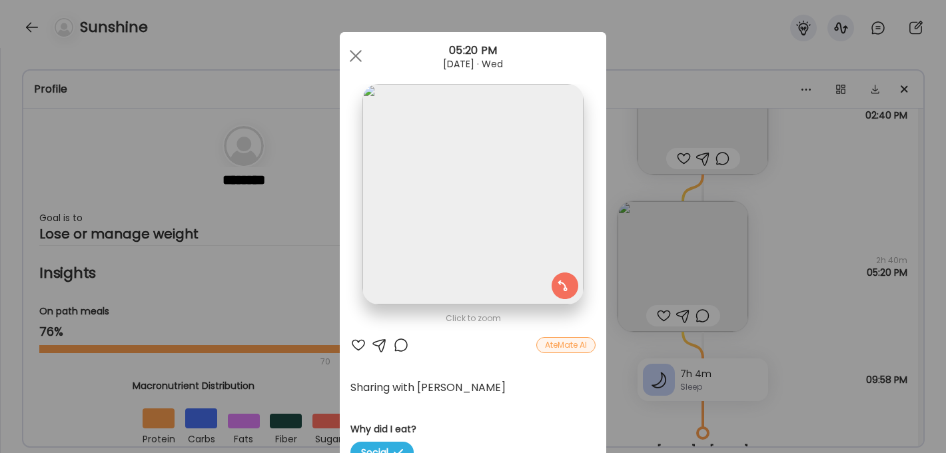
click at [487, 231] on img at bounding box center [473, 194] width 221 height 221
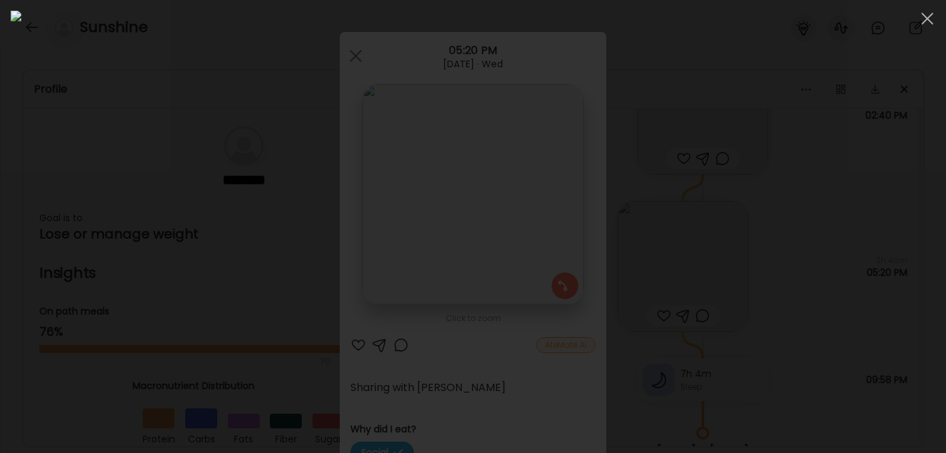
click at [793, 357] on div at bounding box center [473, 227] width 925 height 432
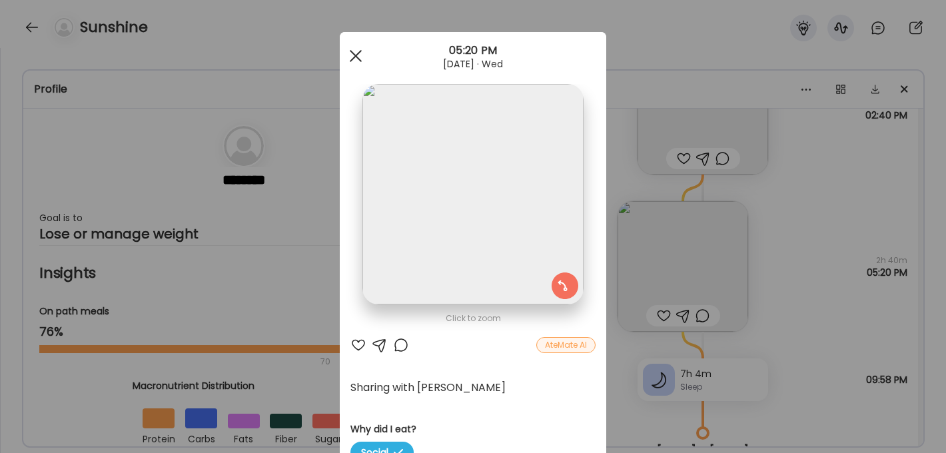
click at [352, 56] on div at bounding box center [356, 56] width 27 height 27
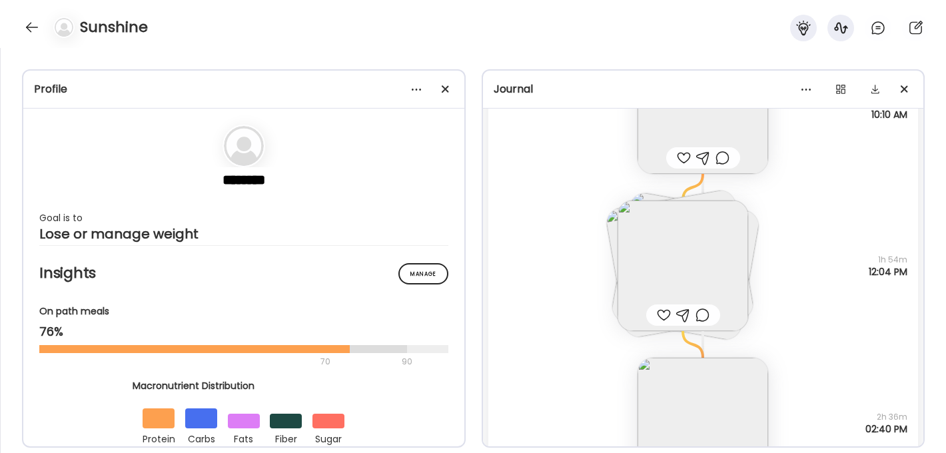
scroll to position [2606, 0]
click at [704, 254] on img at bounding box center [683, 263] width 131 height 131
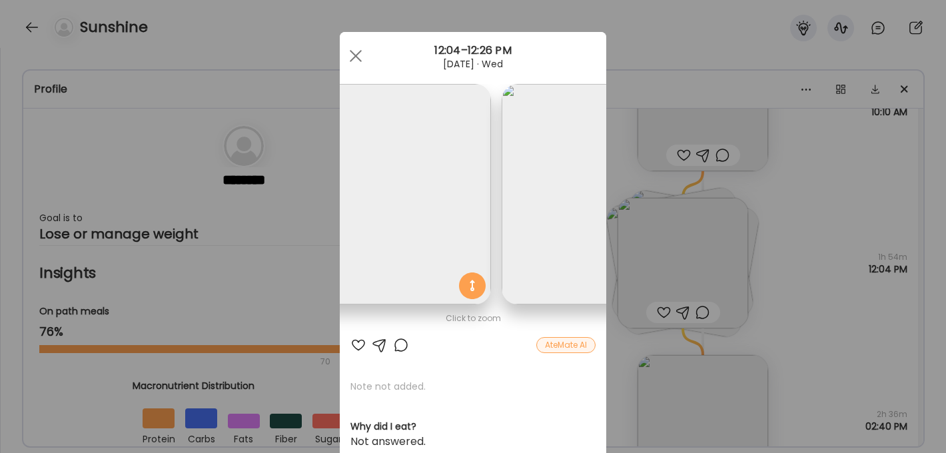
scroll to position [0, 0]
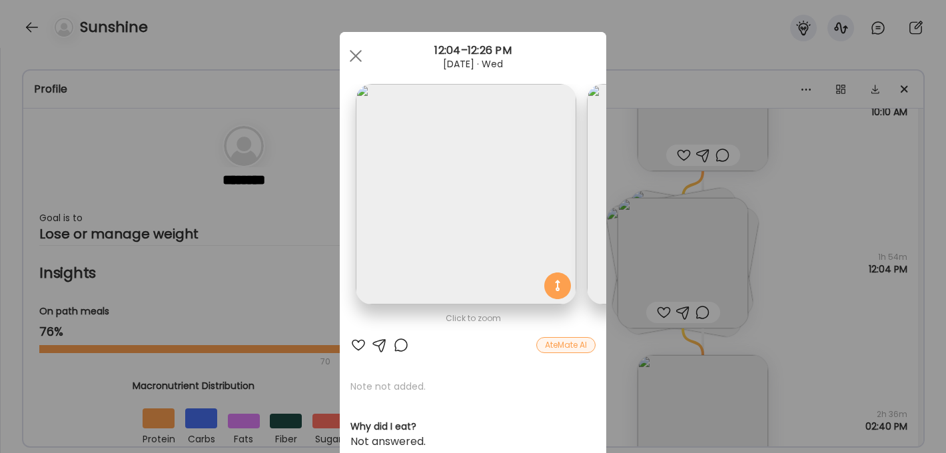
click at [465, 199] on img at bounding box center [466, 194] width 221 height 221
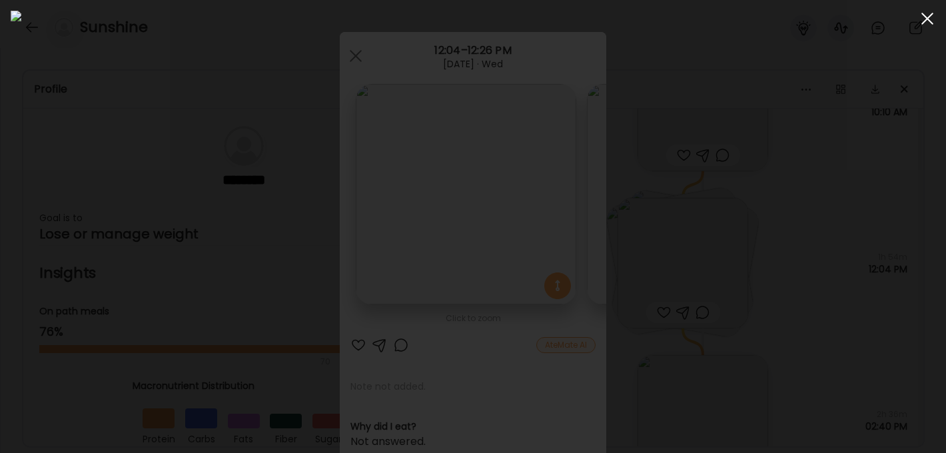
click at [922, 21] on div at bounding box center [927, 18] width 27 height 27
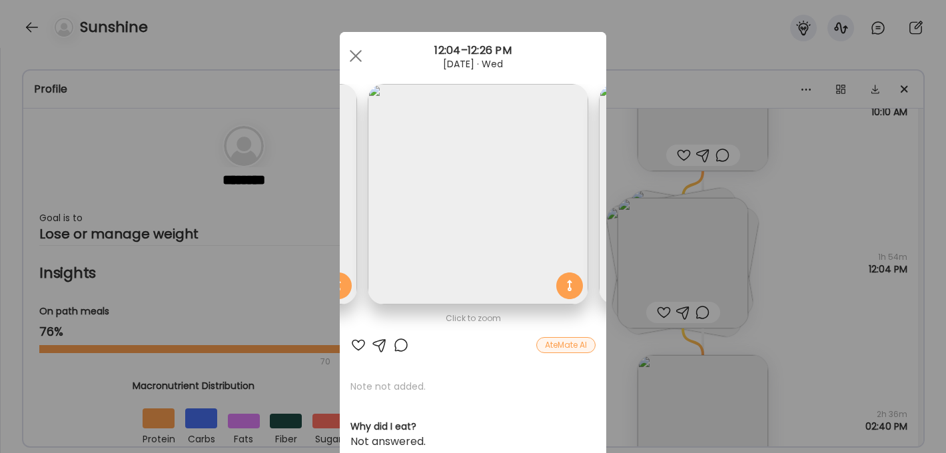
click at [530, 207] on img at bounding box center [478, 194] width 221 height 221
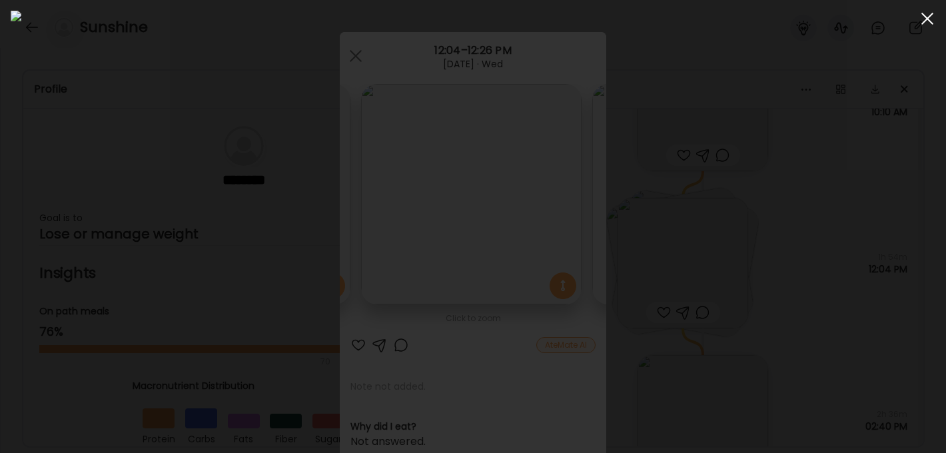
click at [922, 23] on div at bounding box center [927, 18] width 27 height 27
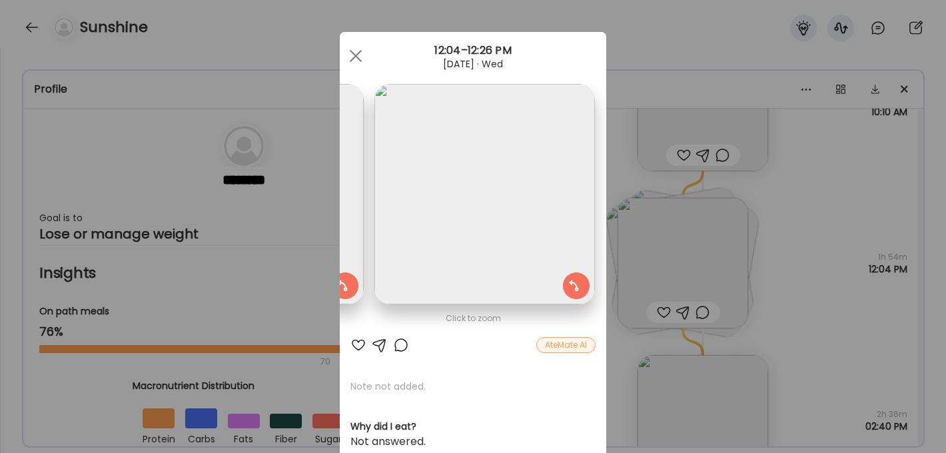
scroll to position [0, 680]
click at [530, 218] on img at bounding box center [480, 194] width 221 height 221
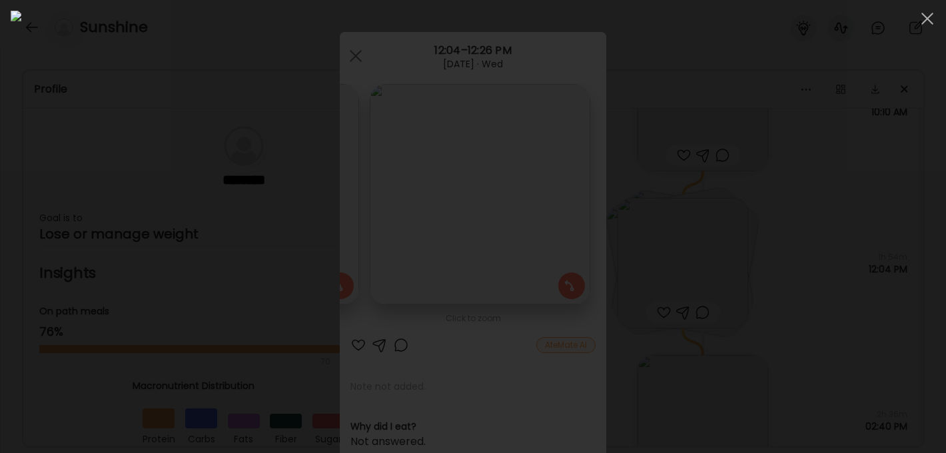
click at [817, 182] on div at bounding box center [473, 227] width 925 height 432
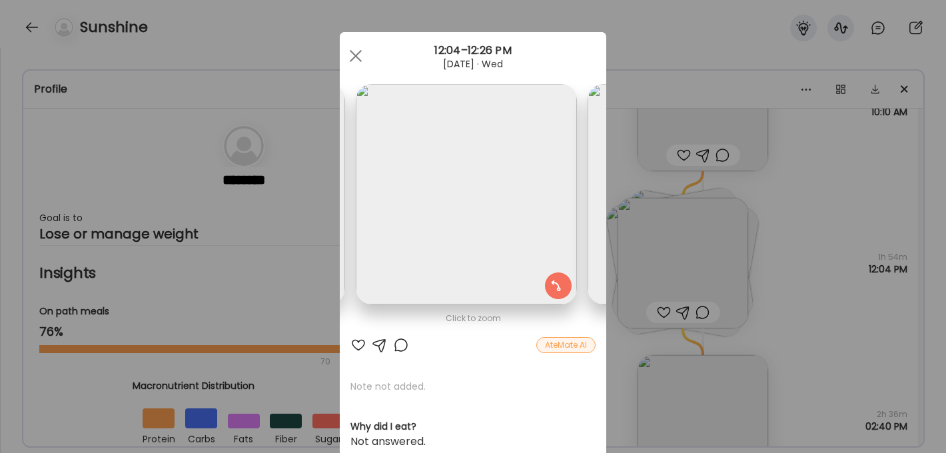
click at [448, 208] on img at bounding box center [466, 194] width 221 height 221
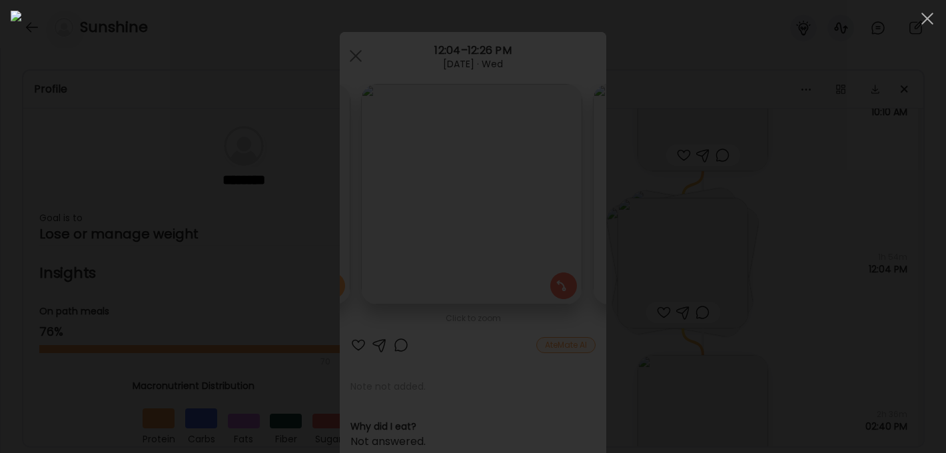
click at [854, 236] on div at bounding box center [473, 227] width 925 height 432
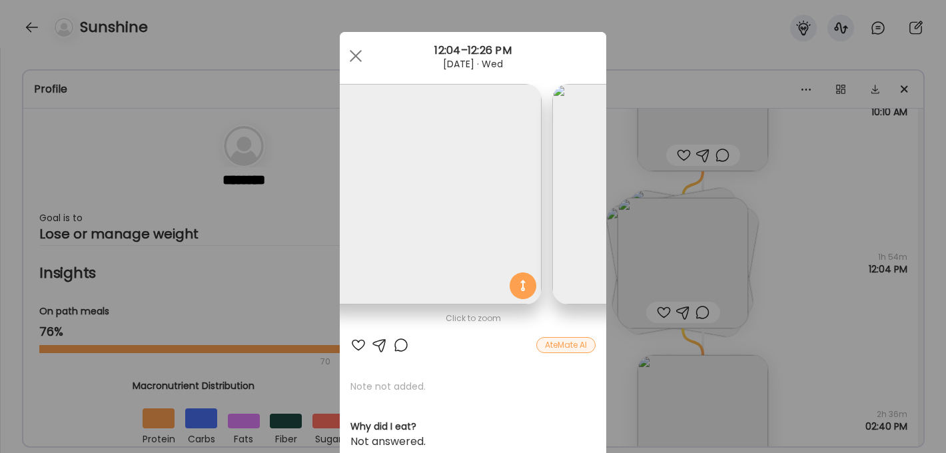
scroll to position [0, 0]
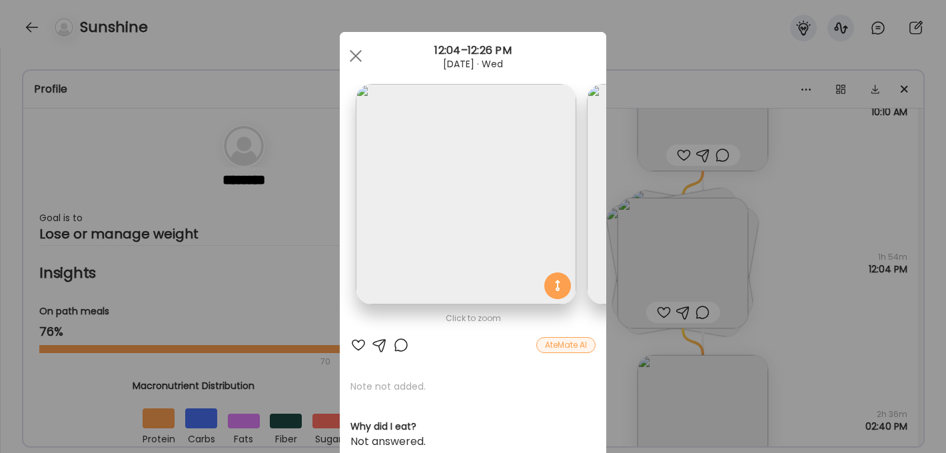
click at [455, 202] on img at bounding box center [466, 194] width 221 height 221
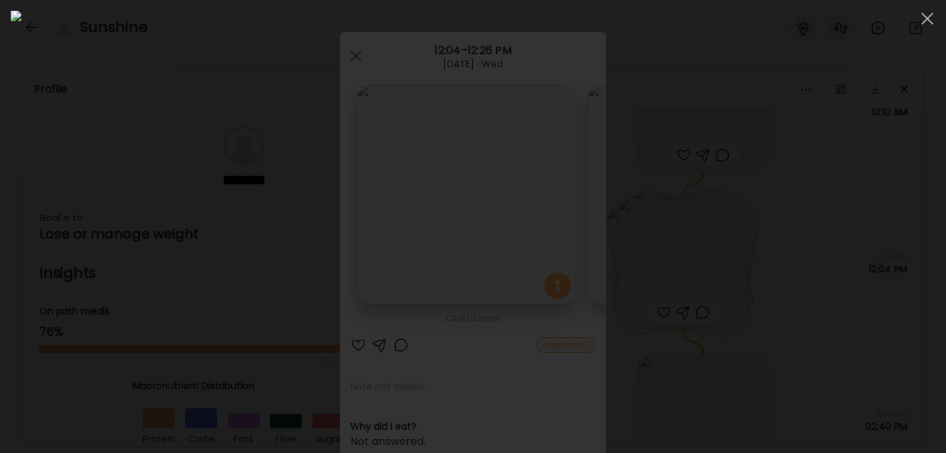
click at [753, 191] on div at bounding box center [473, 227] width 925 height 432
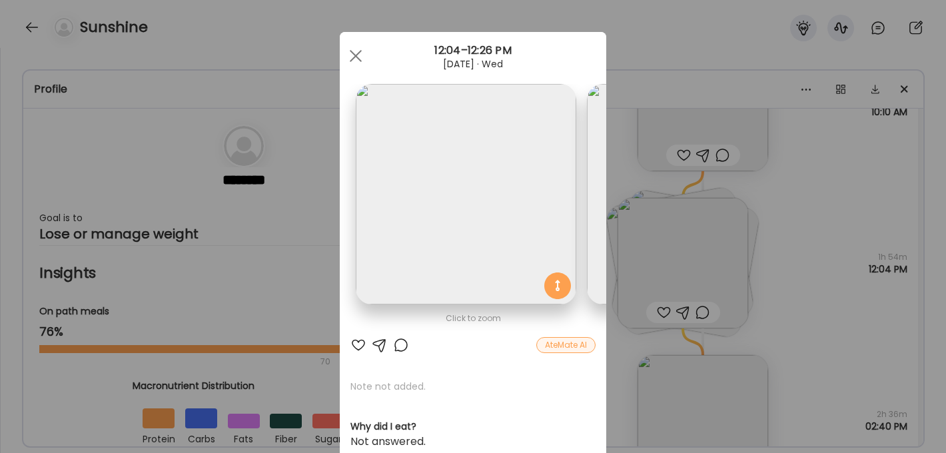
click at [449, 213] on img at bounding box center [466, 194] width 221 height 221
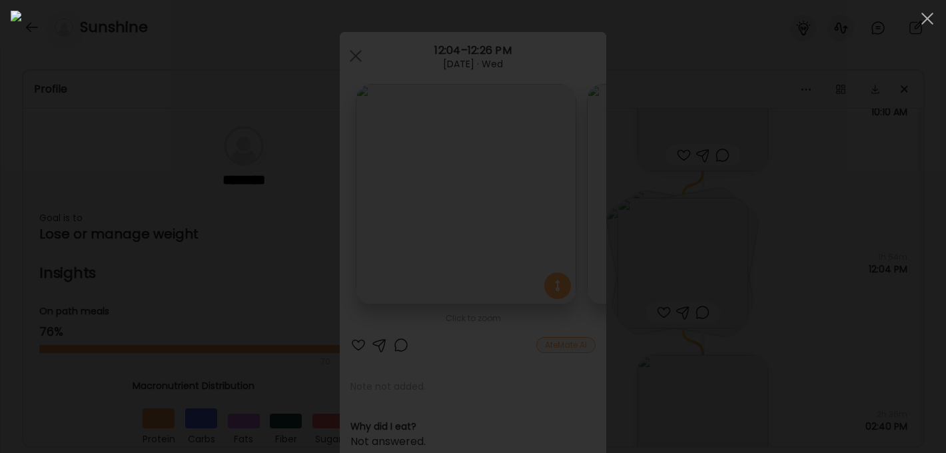
click at [838, 241] on div at bounding box center [473, 227] width 925 height 432
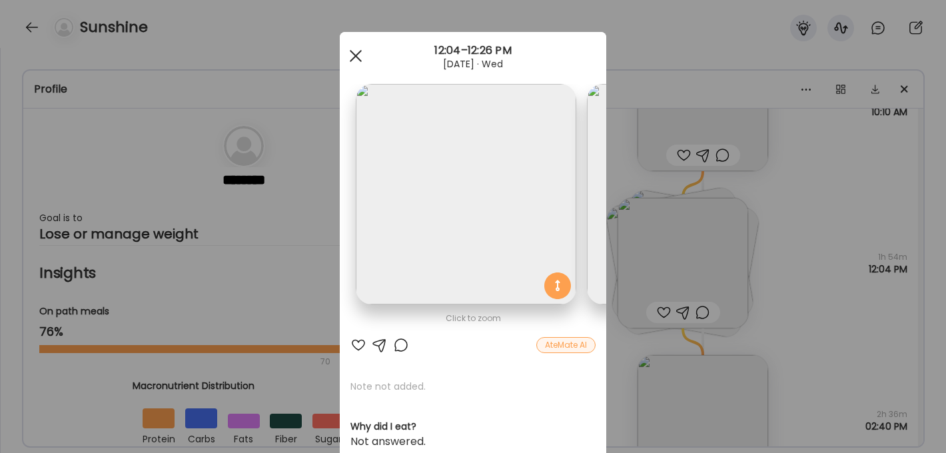
click at [355, 53] on div at bounding box center [356, 56] width 27 height 27
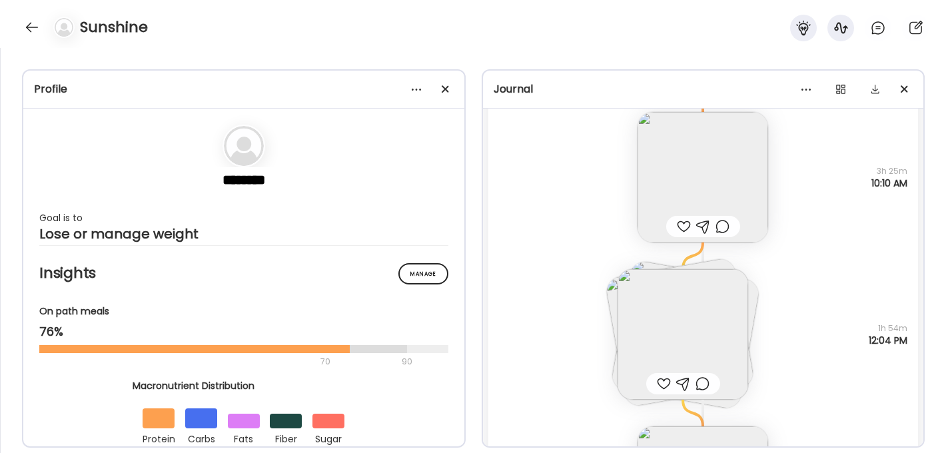
scroll to position [2546, 0]
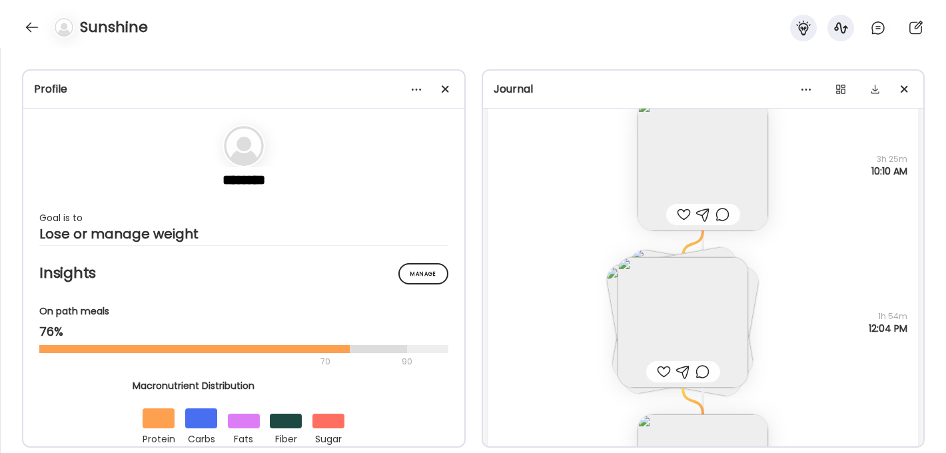
click at [669, 317] on img at bounding box center [683, 322] width 131 height 131
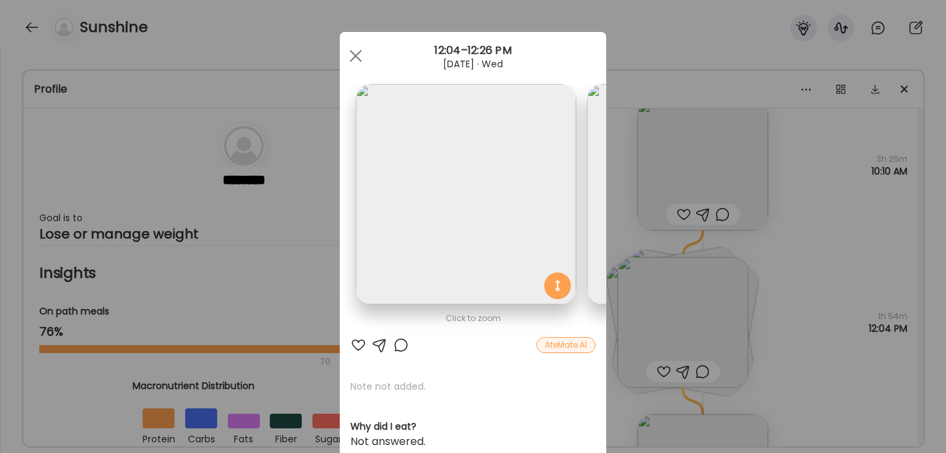
scroll to position [0, 680]
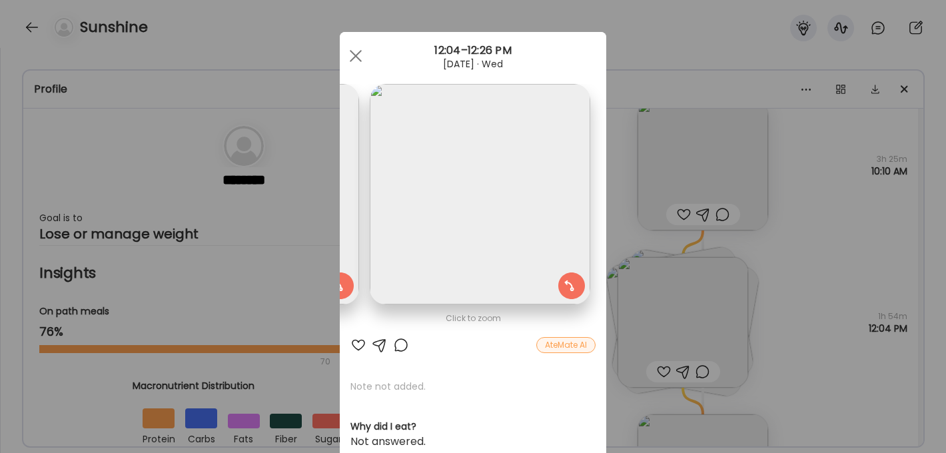
click at [519, 237] on img at bounding box center [480, 194] width 221 height 221
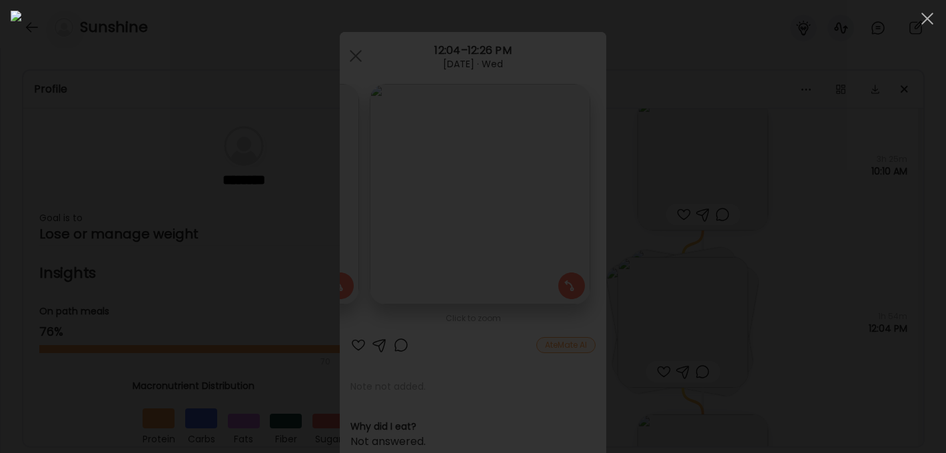
click at [844, 255] on div at bounding box center [473, 227] width 925 height 432
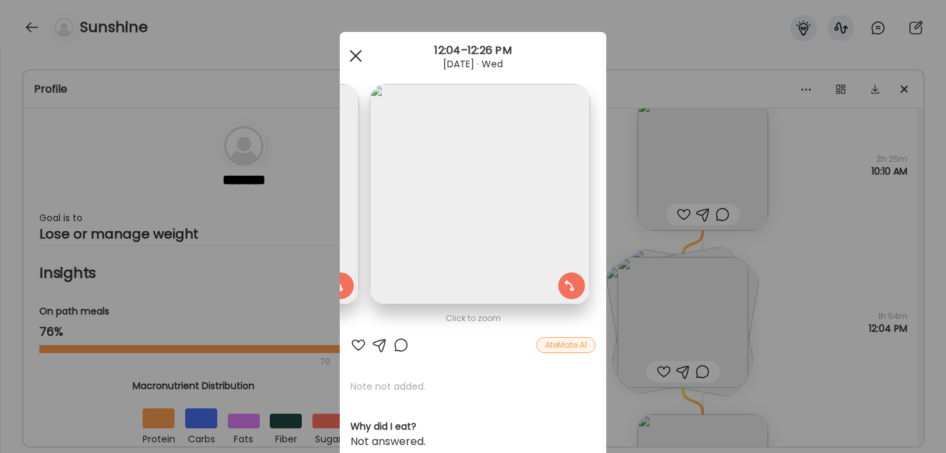
click at [361, 58] on div at bounding box center [356, 56] width 27 height 27
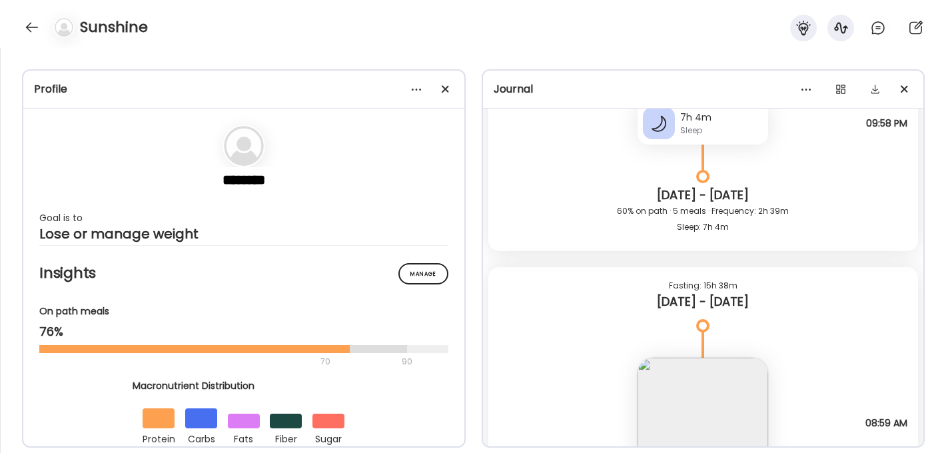
scroll to position [3485, 0]
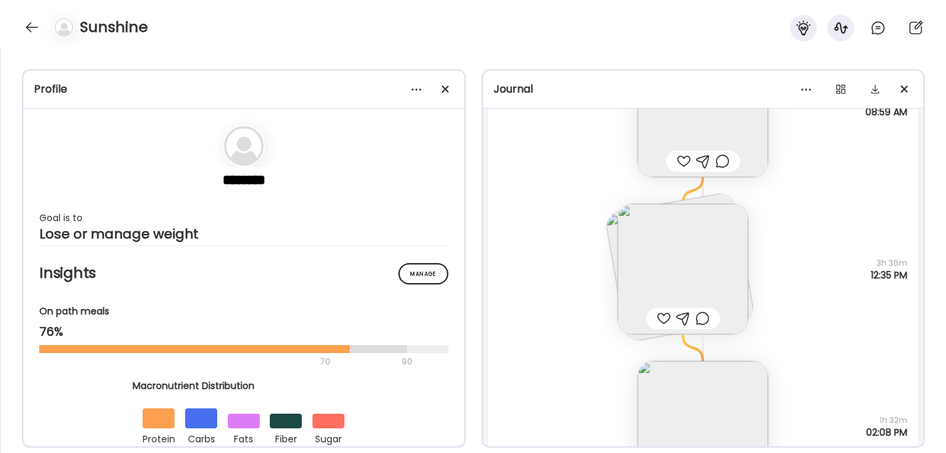
click at [691, 241] on img at bounding box center [683, 269] width 131 height 131
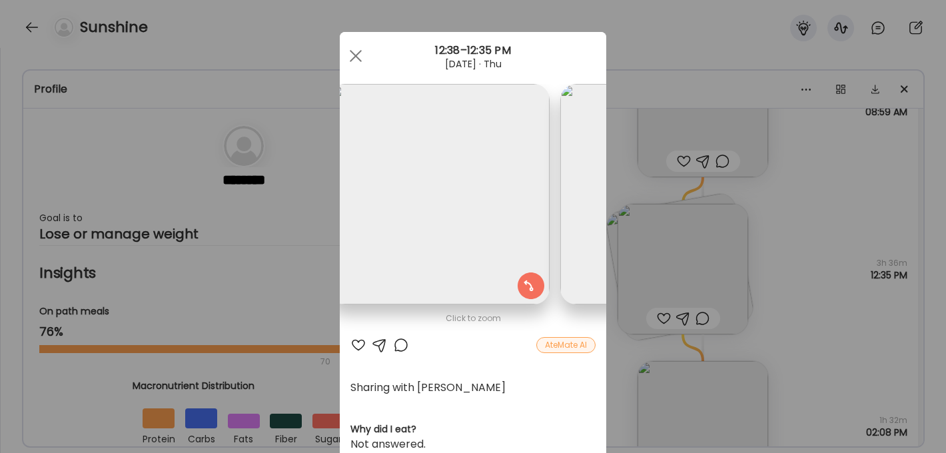
scroll to position [0, 0]
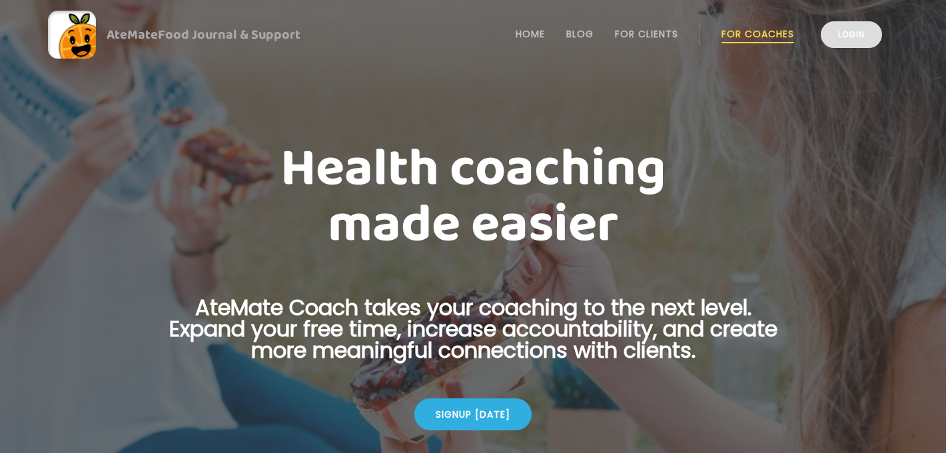
click at [852, 30] on link "Login" at bounding box center [851, 34] width 61 height 27
click at [847, 45] on link "Login" at bounding box center [851, 34] width 61 height 27
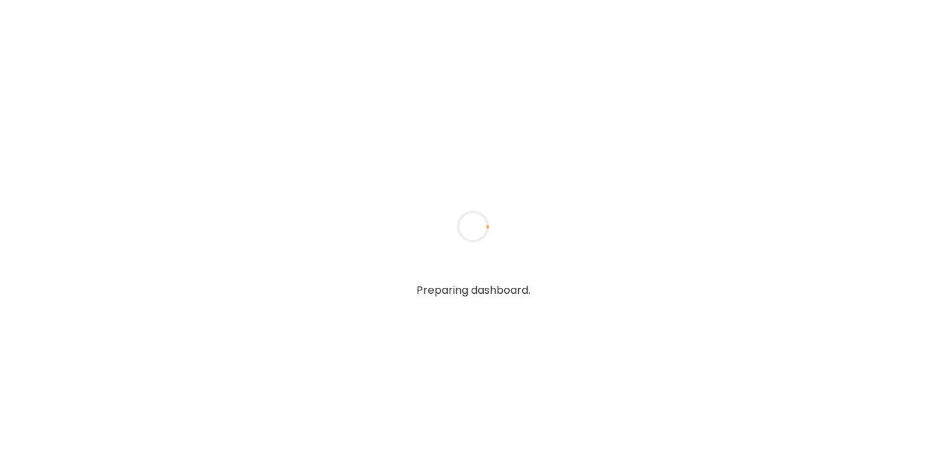
type input "**********"
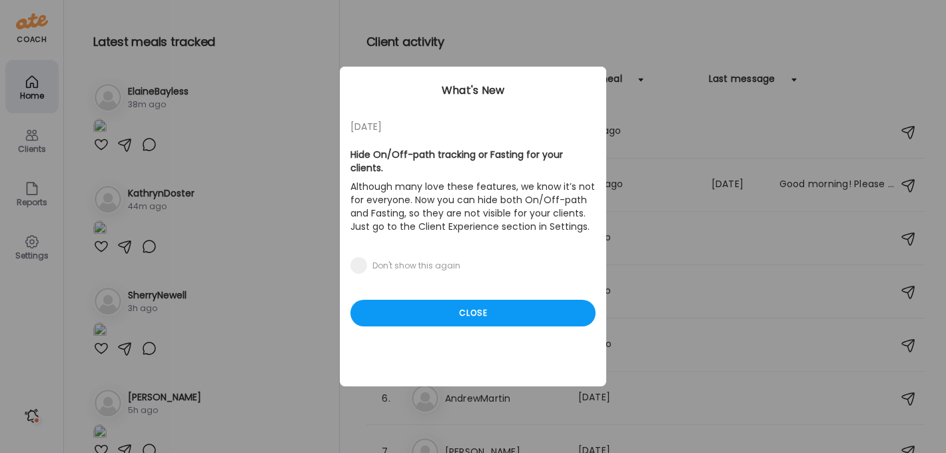
type input "**********"
click at [486, 313] on div "05/27/23 Hide On/Off-path tracking or Fasting for your clients. Although many l…" at bounding box center [473, 227] width 267 height 320
click at [486, 301] on div "Close" at bounding box center [473, 313] width 245 height 27
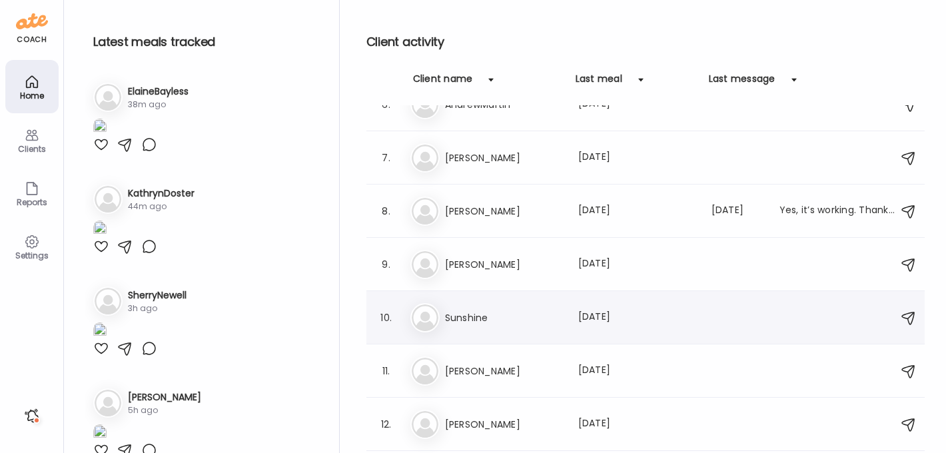
scroll to position [316, 0]
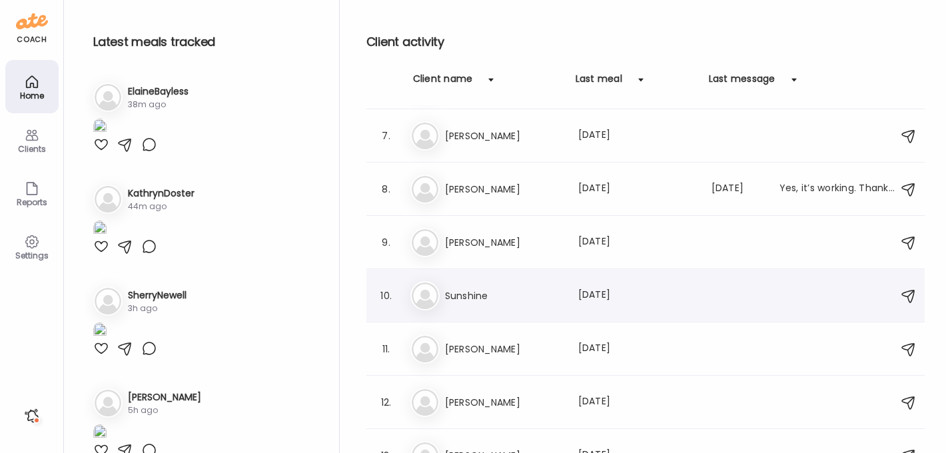
click at [486, 314] on div "10. Su Sunshine Last meal: 6d ago" at bounding box center [646, 295] width 558 height 53
click at [456, 297] on h3 "Sunshine" at bounding box center [503, 296] width 117 height 16
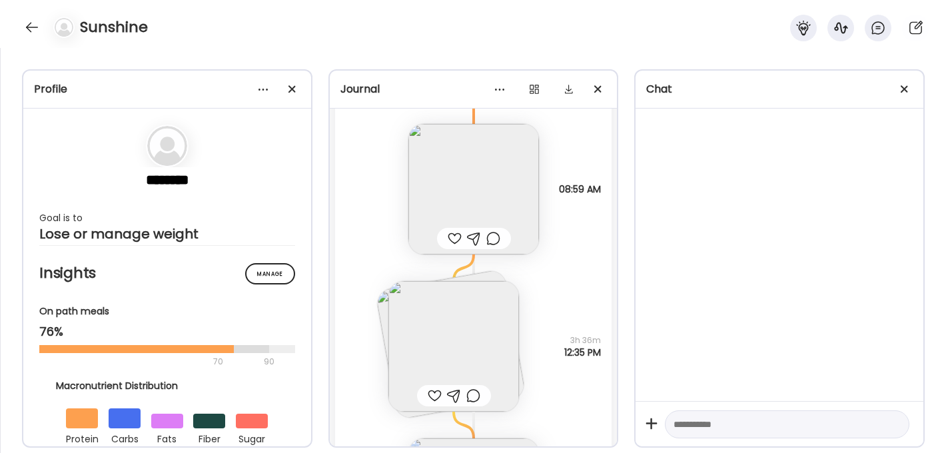
scroll to position [3423, 0]
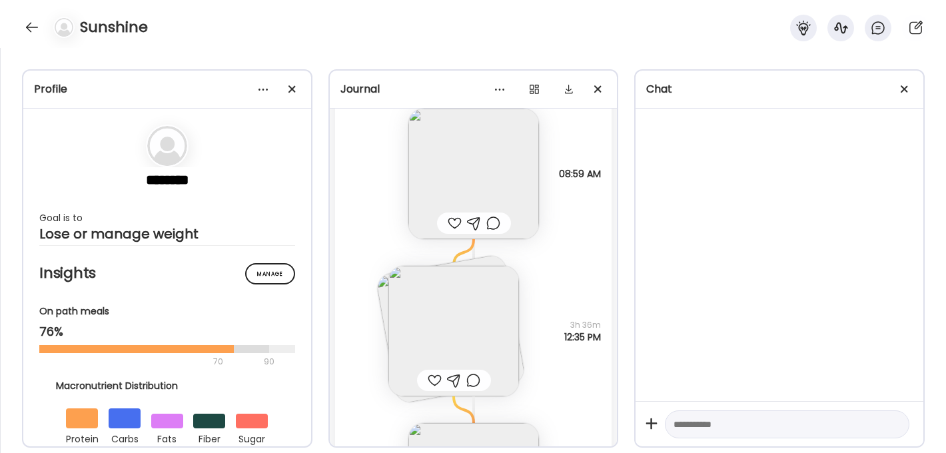
click at [485, 323] on img at bounding box center [454, 331] width 131 height 131
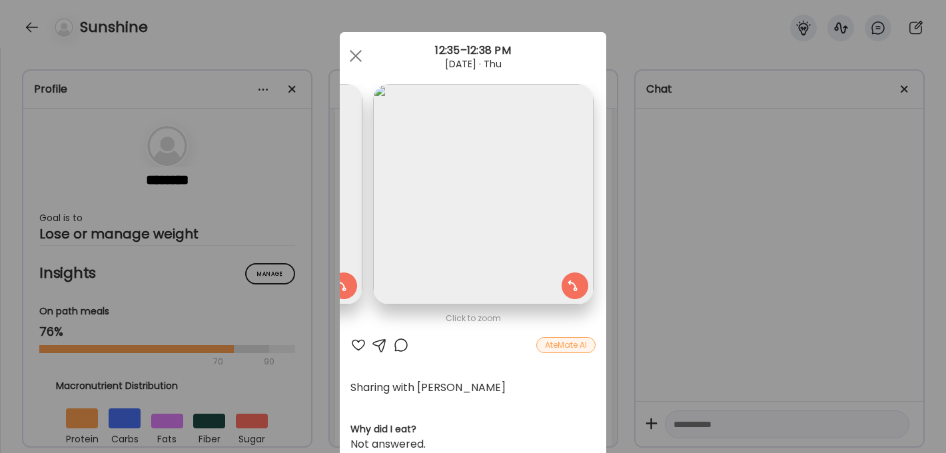
scroll to position [0, 217]
click at [355, 55] on span at bounding box center [356, 56] width 12 height 12
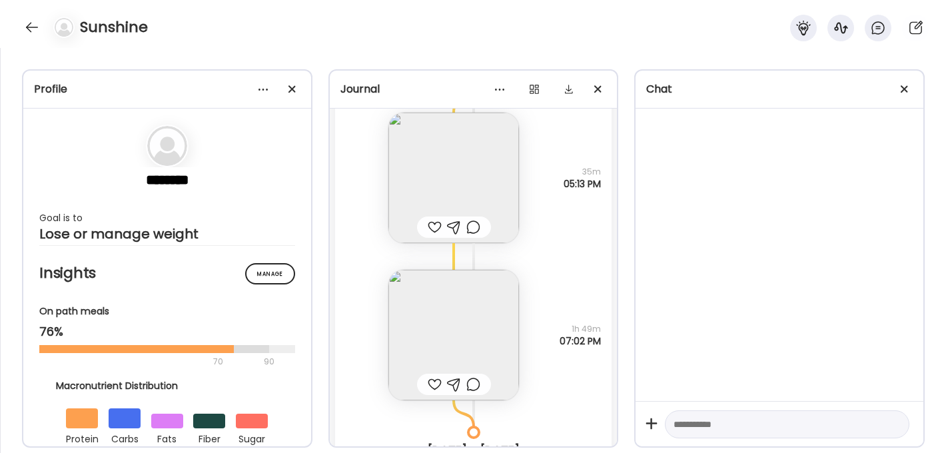
scroll to position [4194, 0]
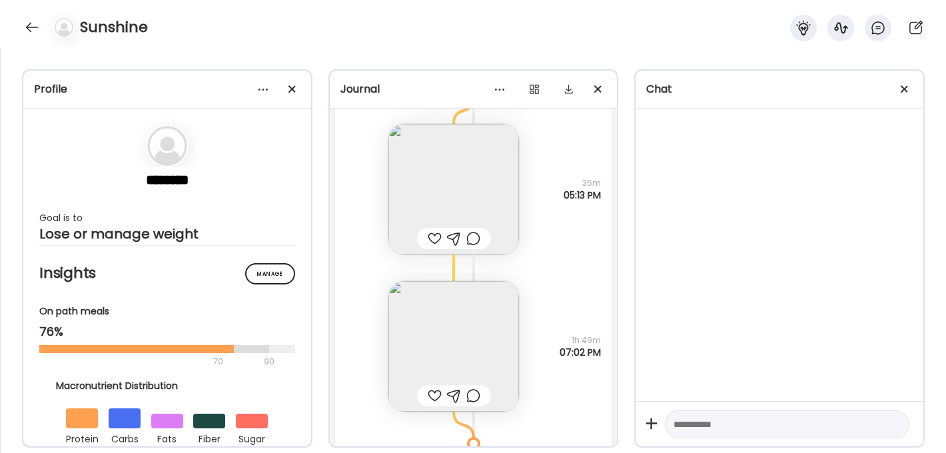
click at [459, 201] on img at bounding box center [454, 189] width 131 height 131
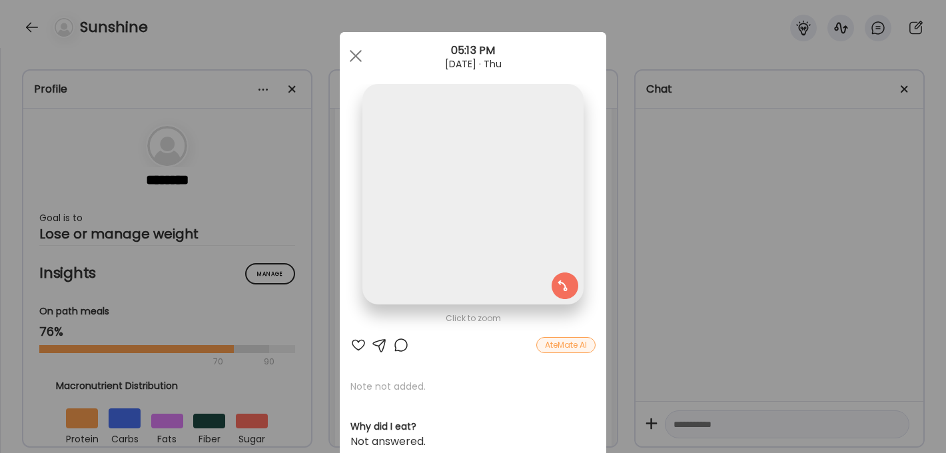
scroll to position [0, 0]
click at [360, 57] on div at bounding box center [356, 56] width 27 height 27
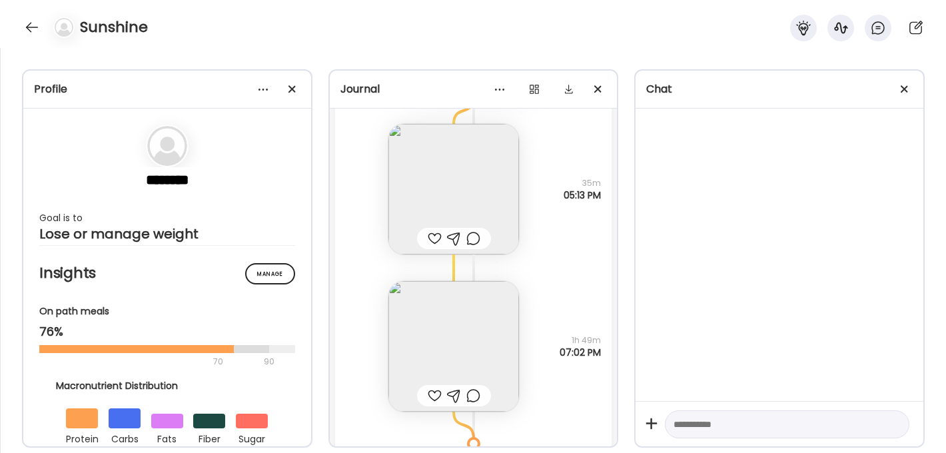
click at [561, 301] on div "Birthday Questions not answered 1h 49m 07:02 PM" at bounding box center [473, 333] width 277 height 157
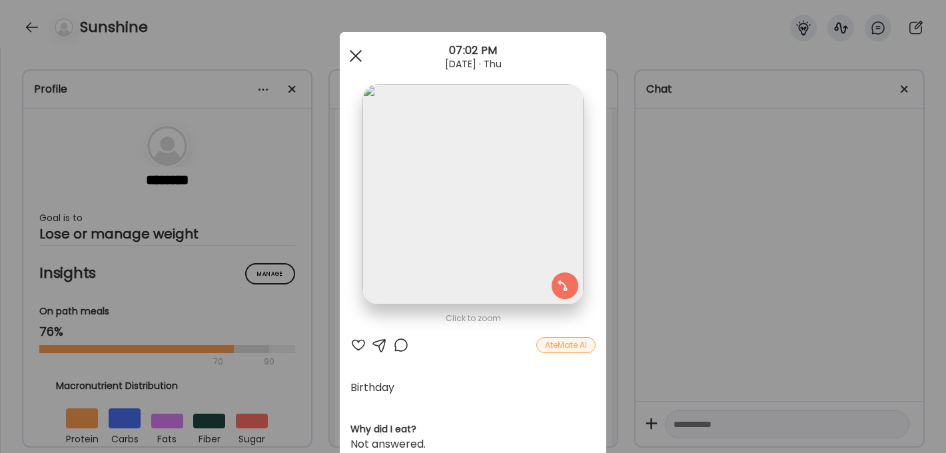
click at [358, 55] on div at bounding box center [356, 56] width 27 height 27
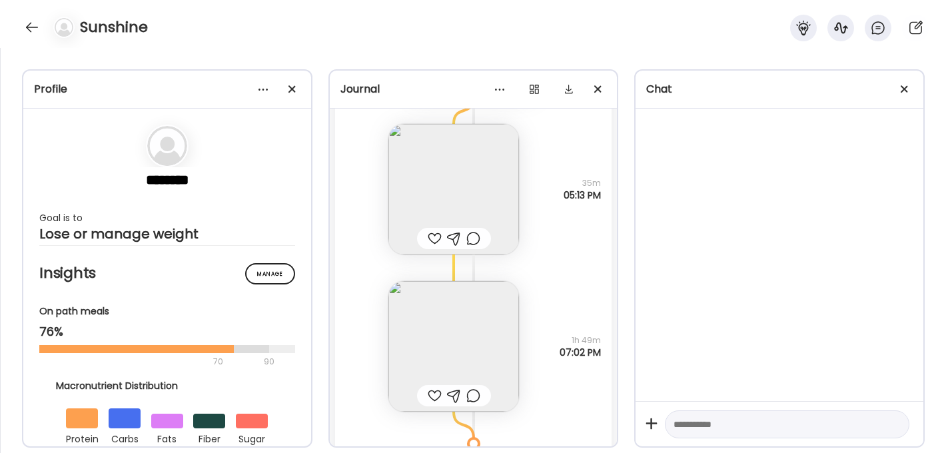
click at [467, 202] on img at bounding box center [454, 189] width 131 height 131
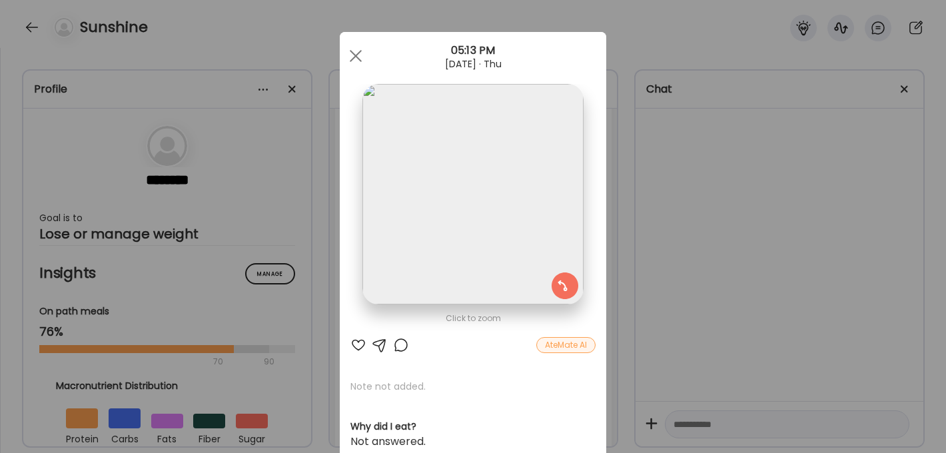
click at [459, 204] on img at bounding box center [473, 194] width 221 height 221
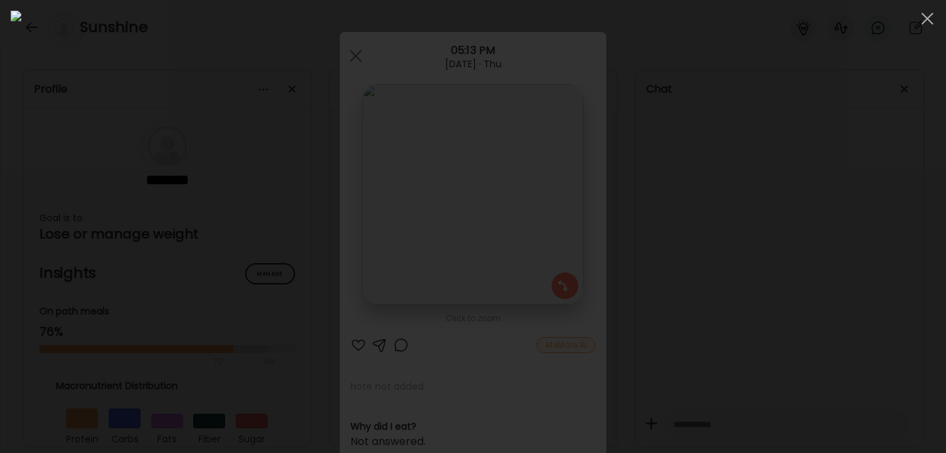
click at [731, 233] on div at bounding box center [473, 227] width 925 height 432
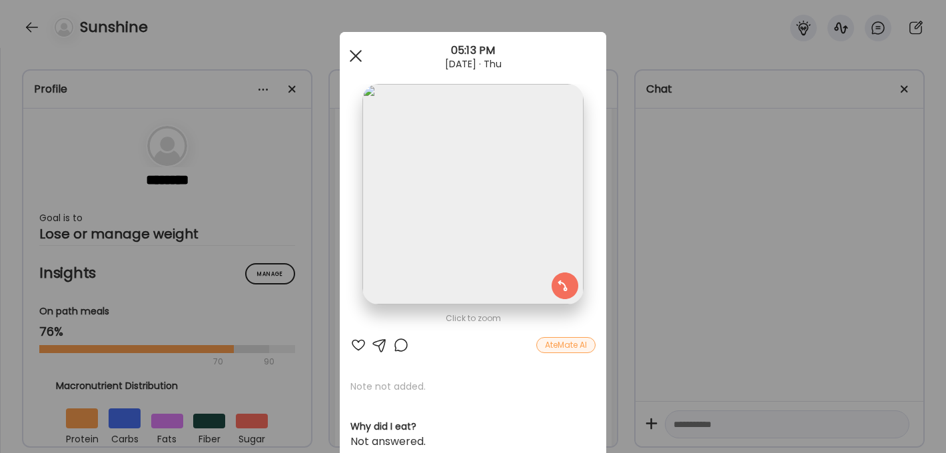
click at [351, 51] on span at bounding box center [356, 56] width 12 height 12
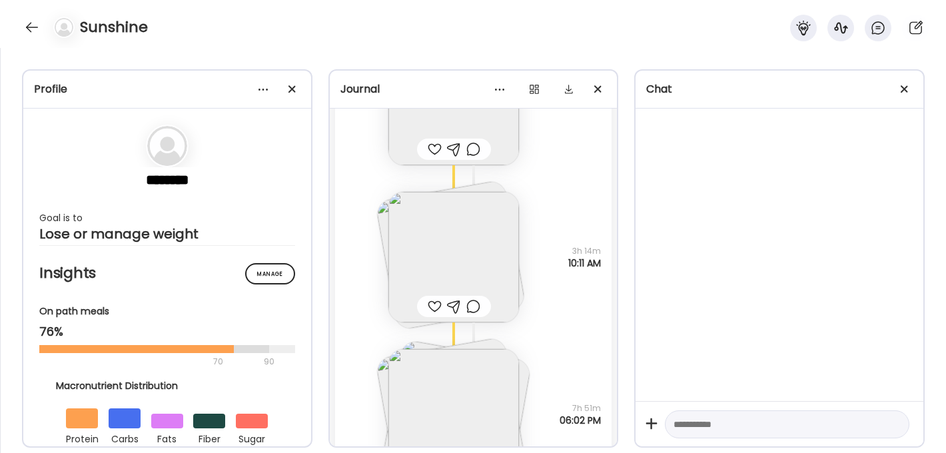
scroll to position [4842, 0]
click at [453, 253] on img at bounding box center [454, 253] width 131 height 131
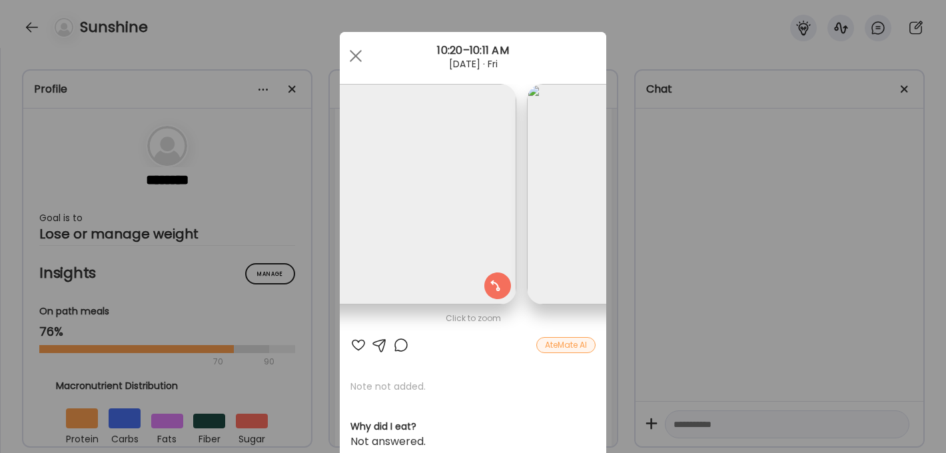
scroll to position [0, 0]
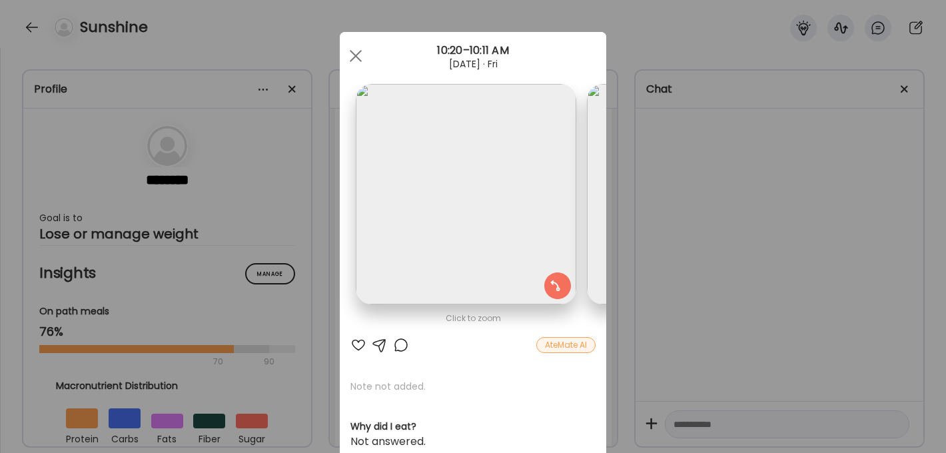
click at [688, 259] on div "Ate Coach Dashboard Wahoo! It’s official Take a moment to set up your Coach Pro…" at bounding box center [473, 226] width 946 height 453
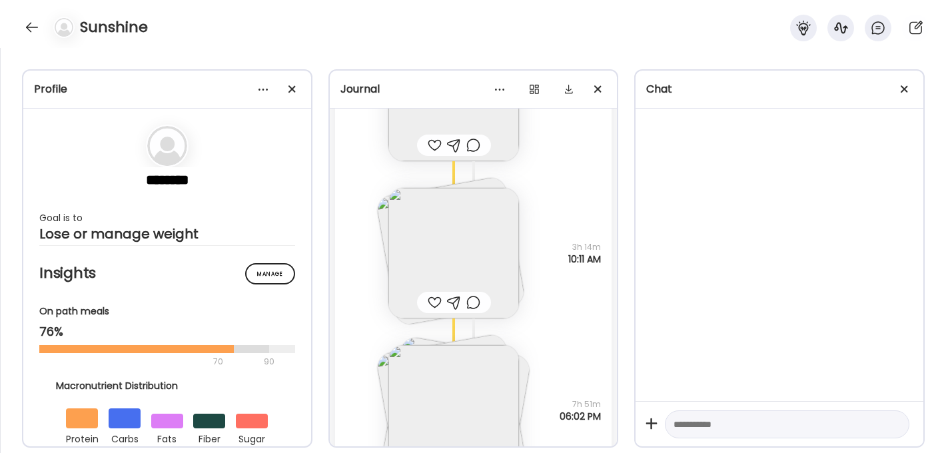
scroll to position [4974, 0]
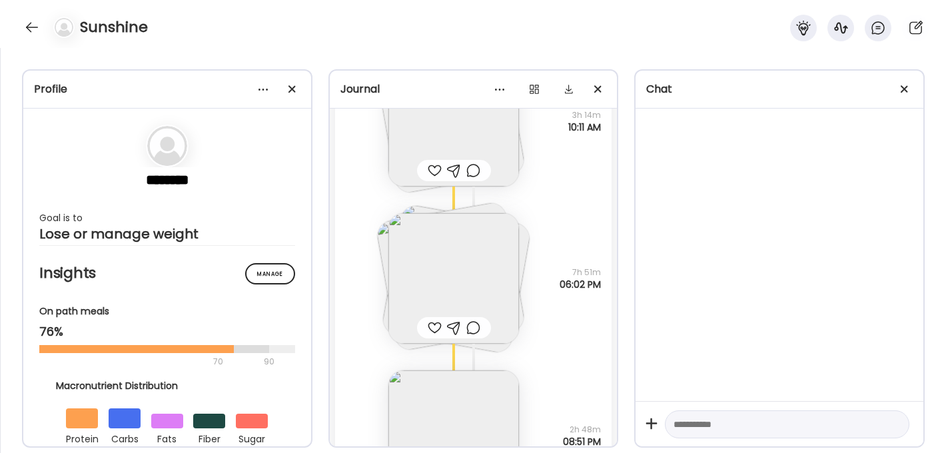
click at [455, 269] on img at bounding box center [454, 278] width 131 height 131
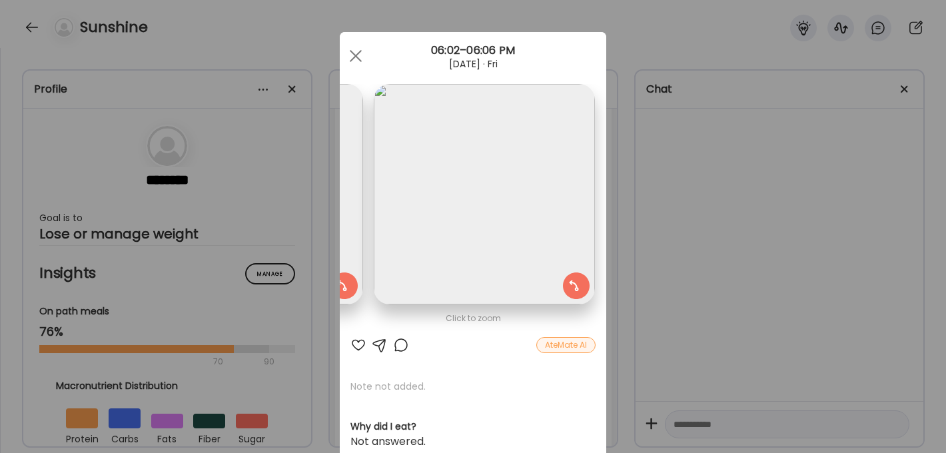
scroll to position [0, 449]
click at [700, 271] on div "Ate Coach Dashboard Wahoo! It’s official Take a moment to set up your Coach Pro…" at bounding box center [473, 226] width 946 height 453
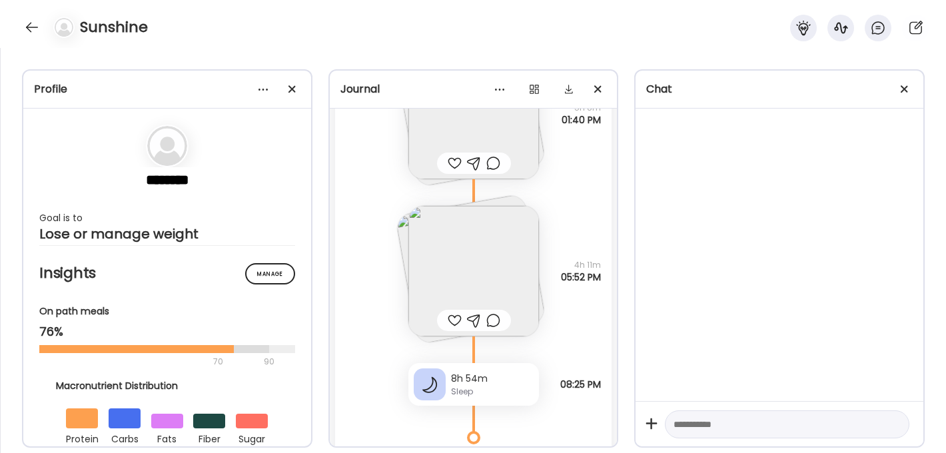
scroll to position [7080, 0]
click at [496, 265] on img at bounding box center [474, 270] width 131 height 131
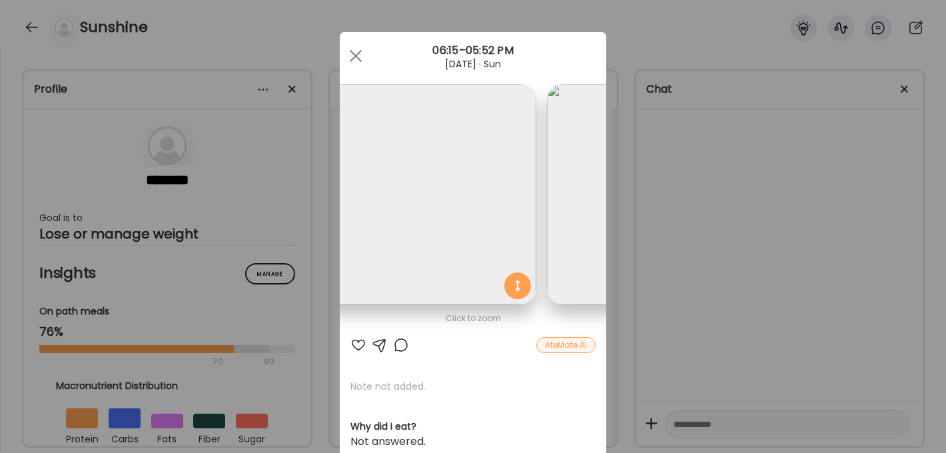
scroll to position [0, 0]
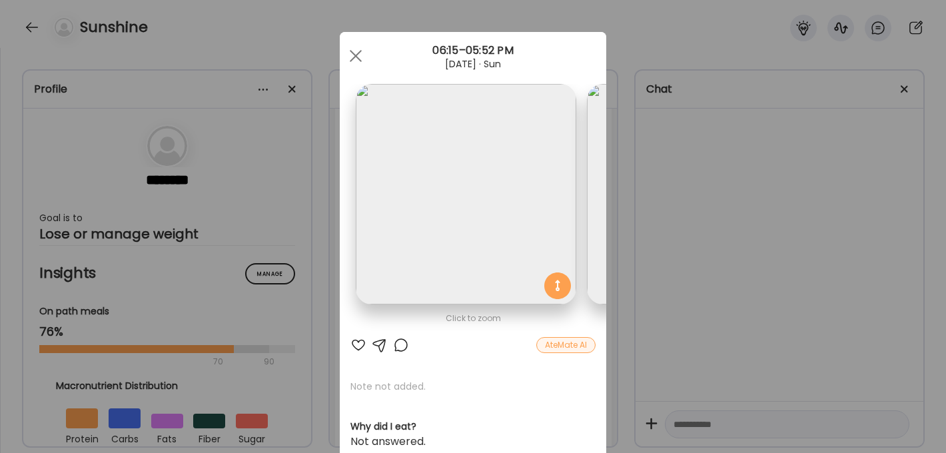
click at [385, 323] on div "Click to zoom" at bounding box center [473, 319] width 245 height 16
click at [409, 317] on div "Click to zoom" at bounding box center [473, 319] width 245 height 16
click at [435, 259] on img at bounding box center [466, 194] width 221 height 221
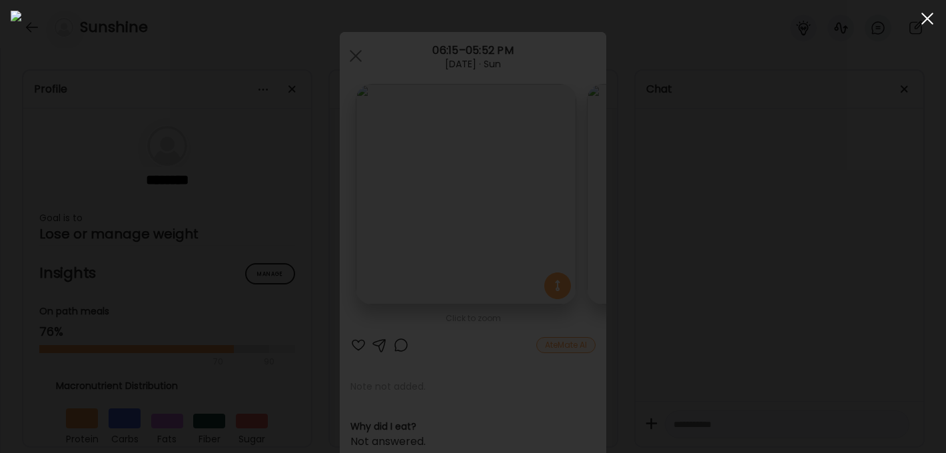
click at [921, 26] on div at bounding box center [927, 18] width 27 height 27
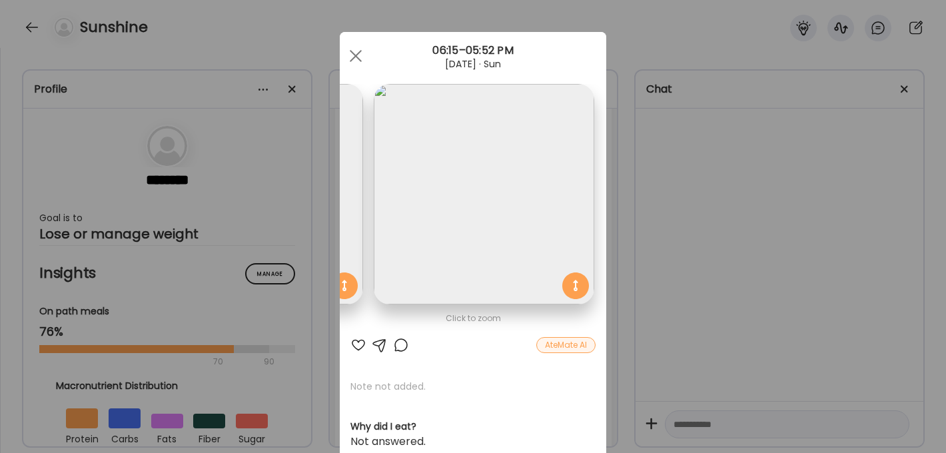
scroll to position [0, 217]
click at [361, 56] on div at bounding box center [356, 56] width 27 height 27
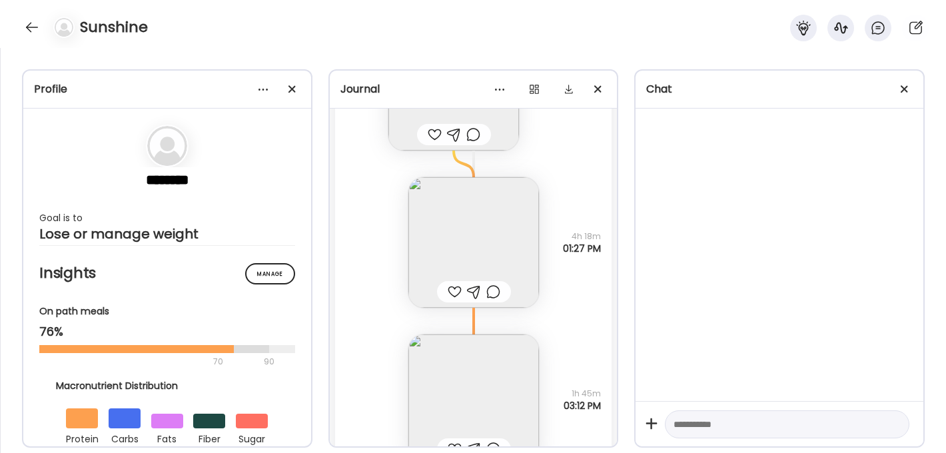
scroll to position [8612, 0]
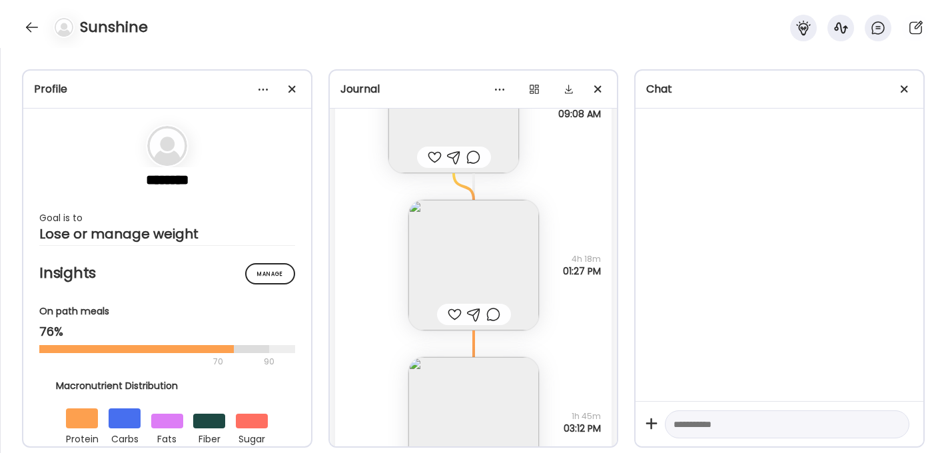
click at [467, 272] on img at bounding box center [474, 265] width 131 height 131
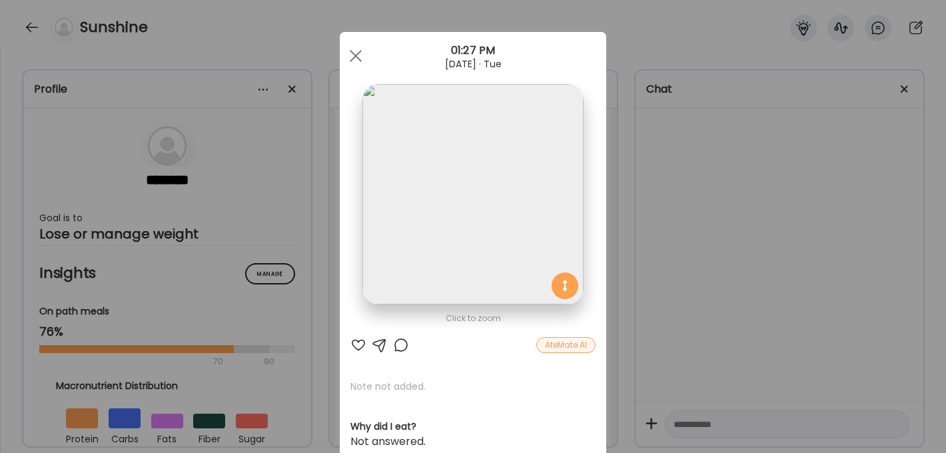
click at [457, 201] on img at bounding box center [473, 194] width 221 height 221
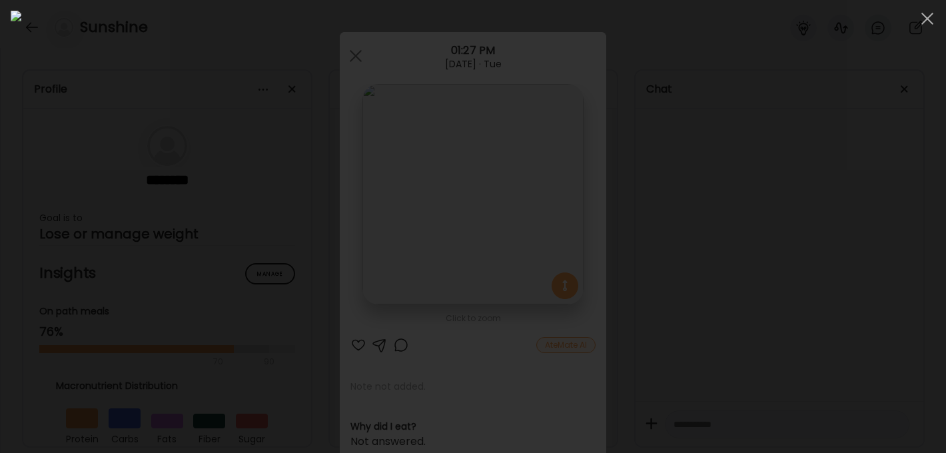
click at [752, 241] on div at bounding box center [473, 227] width 925 height 432
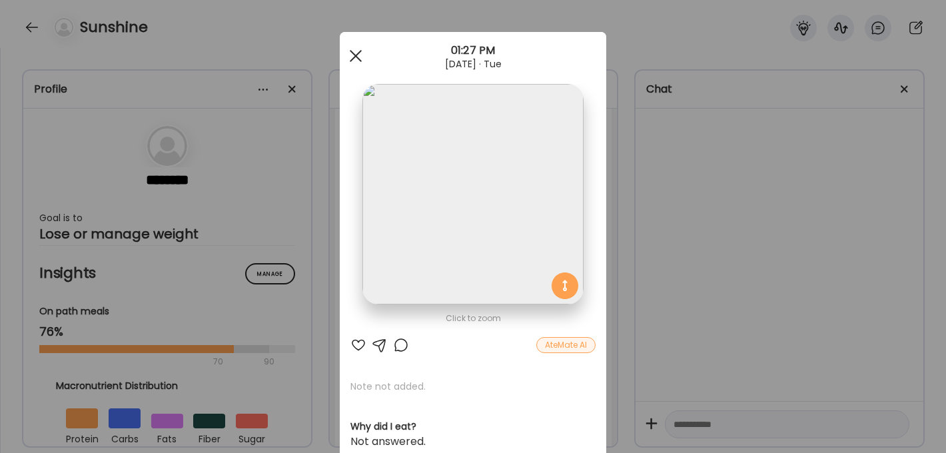
click at [358, 54] on div at bounding box center [356, 56] width 27 height 27
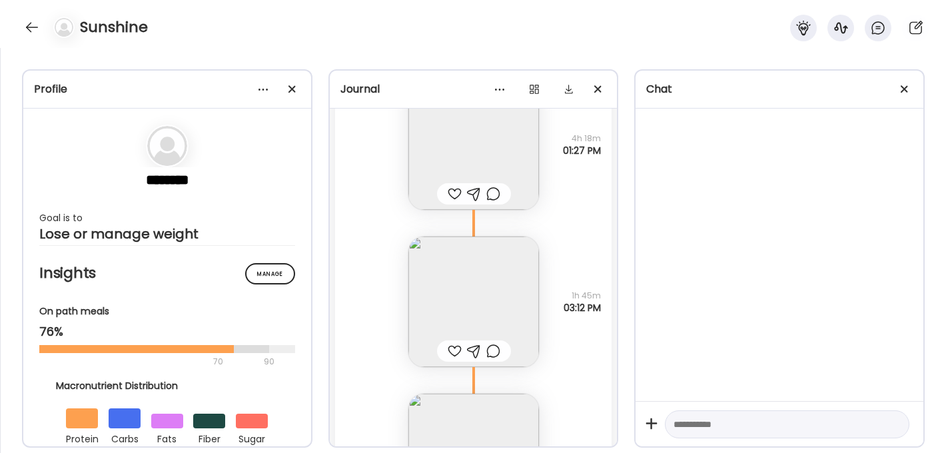
scroll to position [8728, 0]
click at [473, 293] on img at bounding box center [474, 307] width 131 height 131
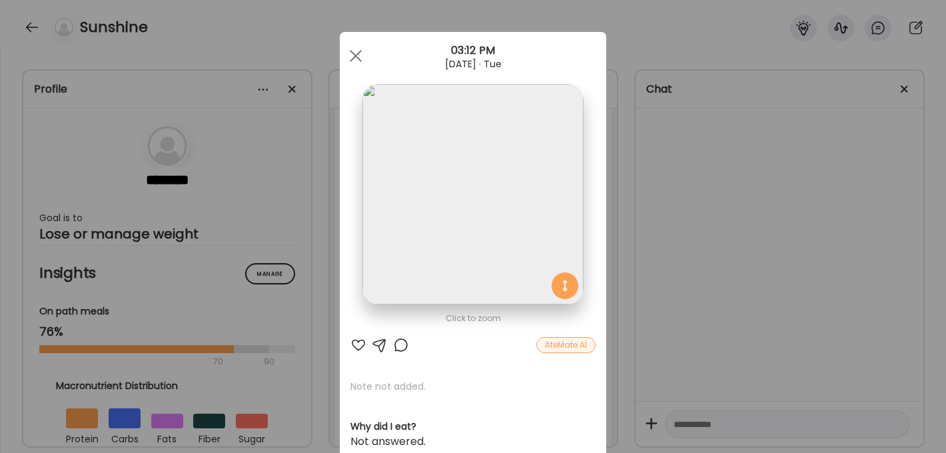
click at [469, 185] on img at bounding box center [473, 194] width 221 height 221
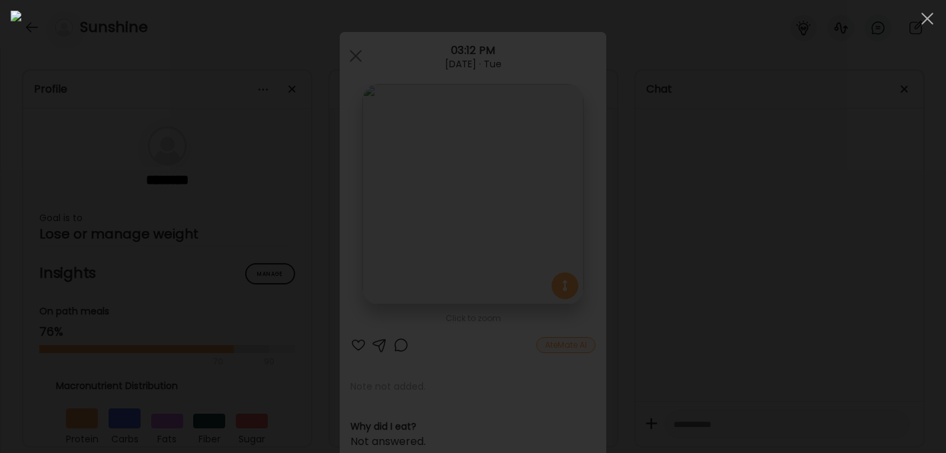
click at [847, 245] on div at bounding box center [473, 227] width 925 height 432
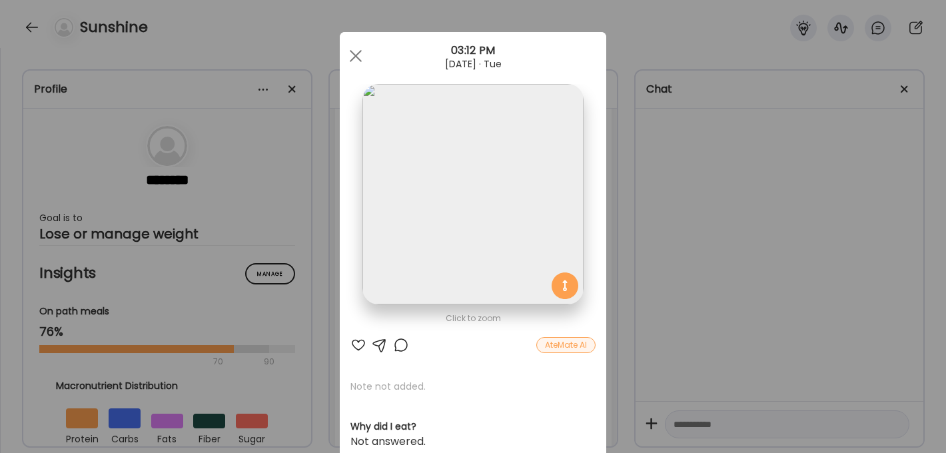
click at [770, 237] on div "Ate Coach Dashboard Wahoo! It’s official Take a moment to set up your Coach Pro…" at bounding box center [473, 226] width 946 height 453
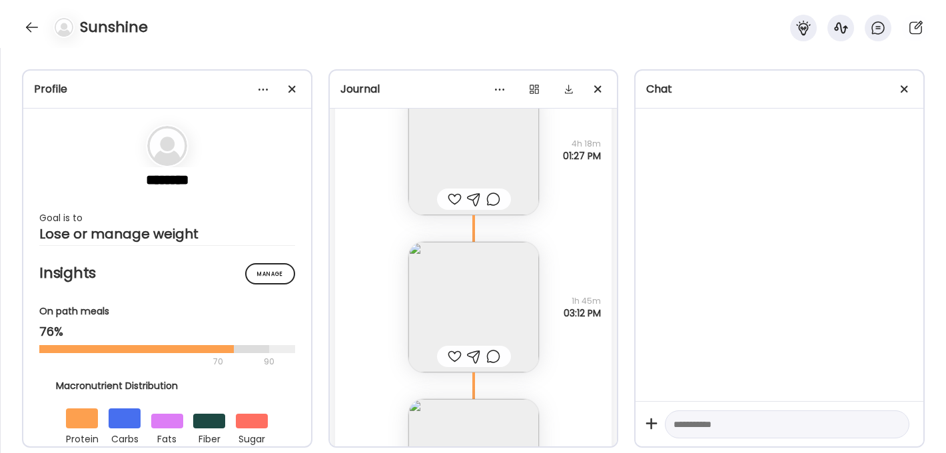
click at [496, 147] on img at bounding box center [474, 150] width 131 height 131
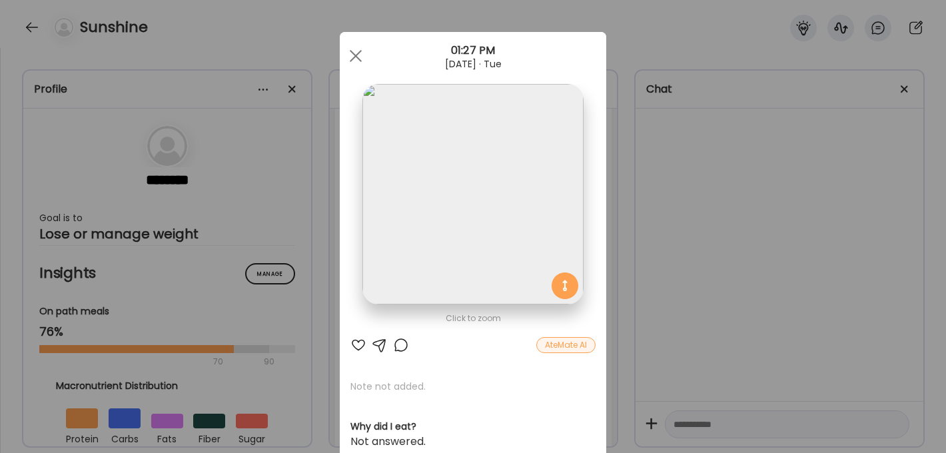
click at [483, 205] on img at bounding box center [473, 194] width 221 height 221
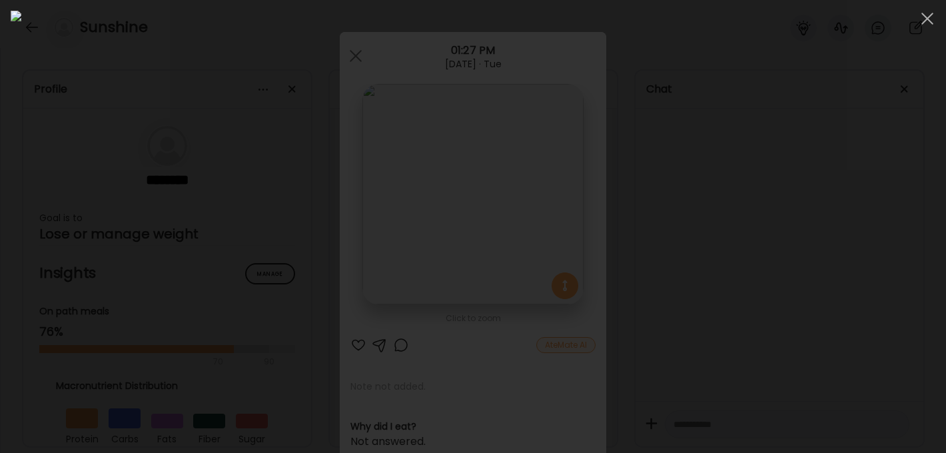
click at [790, 246] on div at bounding box center [473, 227] width 925 height 432
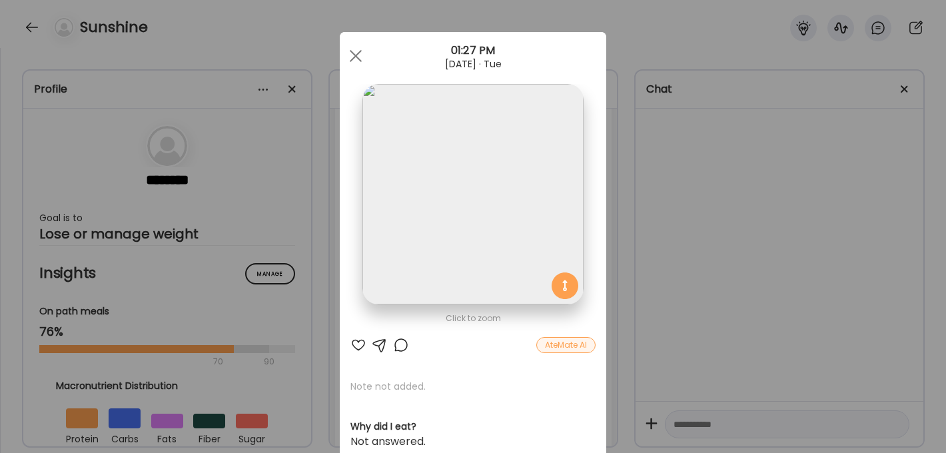
click at [477, 209] on img at bounding box center [473, 194] width 221 height 221
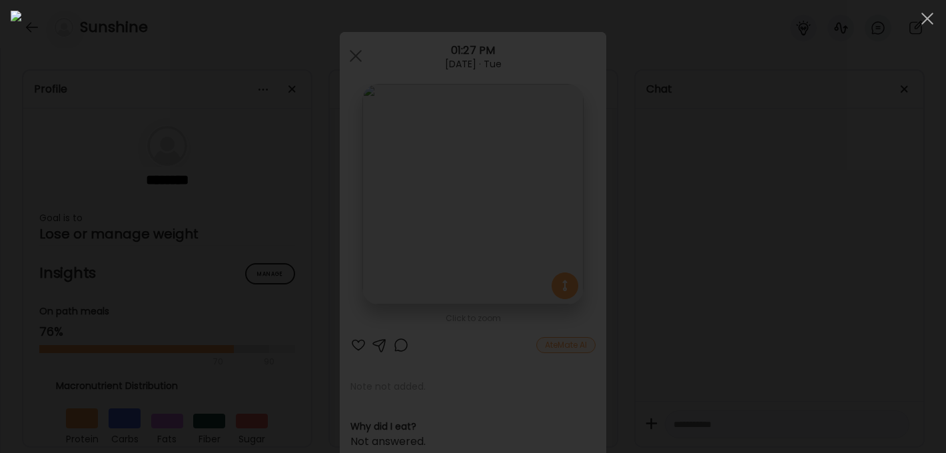
click at [773, 285] on div at bounding box center [473, 227] width 925 height 432
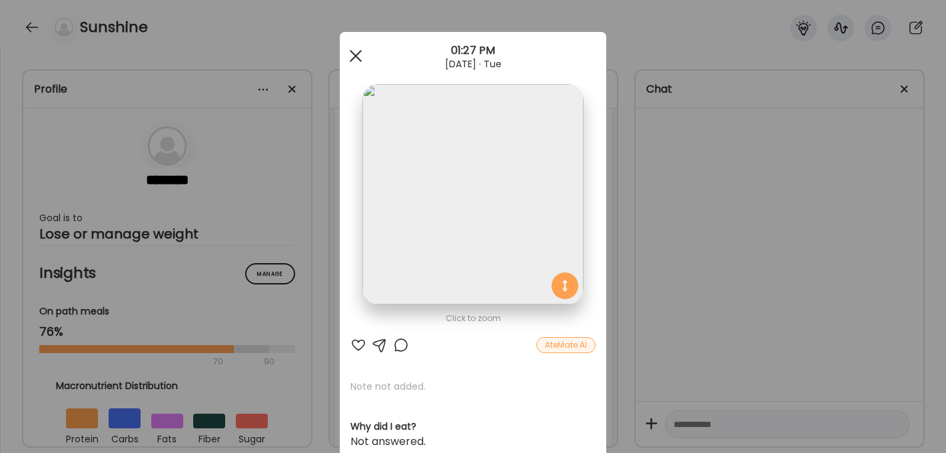
click at [351, 52] on span at bounding box center [356, 56] width 12 height 12
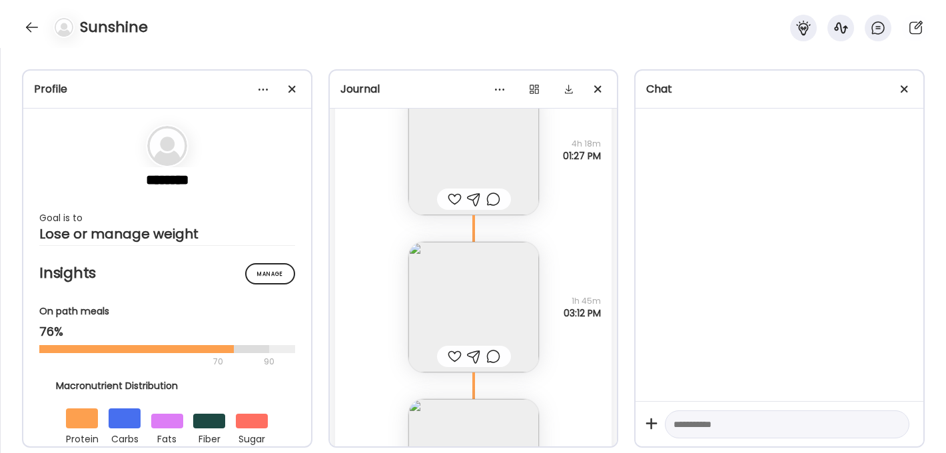
click at [484, 310] on img at bounding box center [474, 307] width 131 height 131
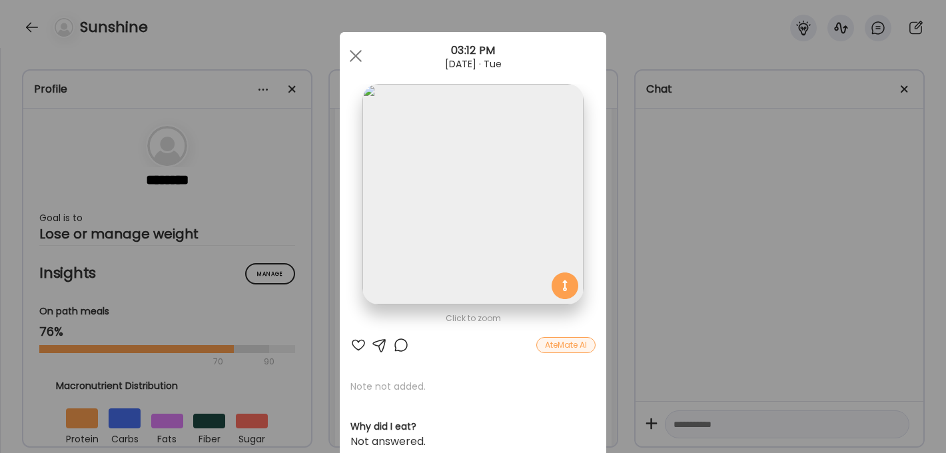
click at [478, 201] on img at bounding box center [473, 194] width 221 height 221
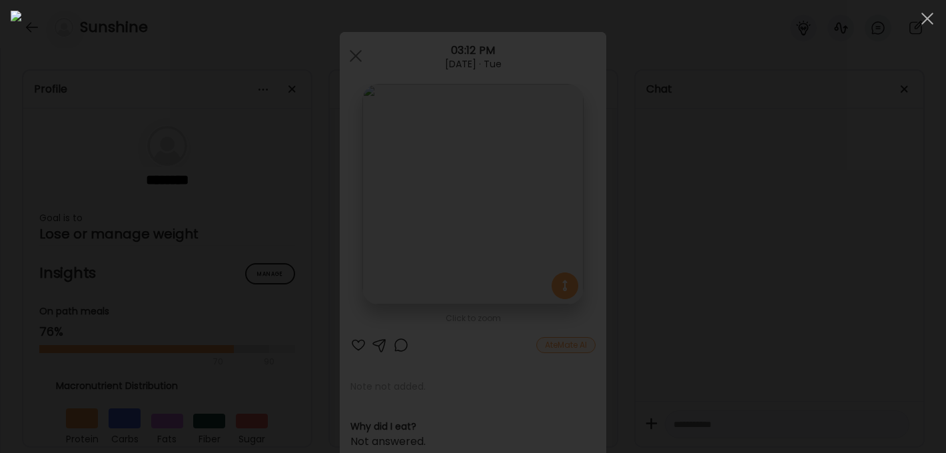
click at [776, 234] on div at bounding box center [473, 227] width 925 height 432
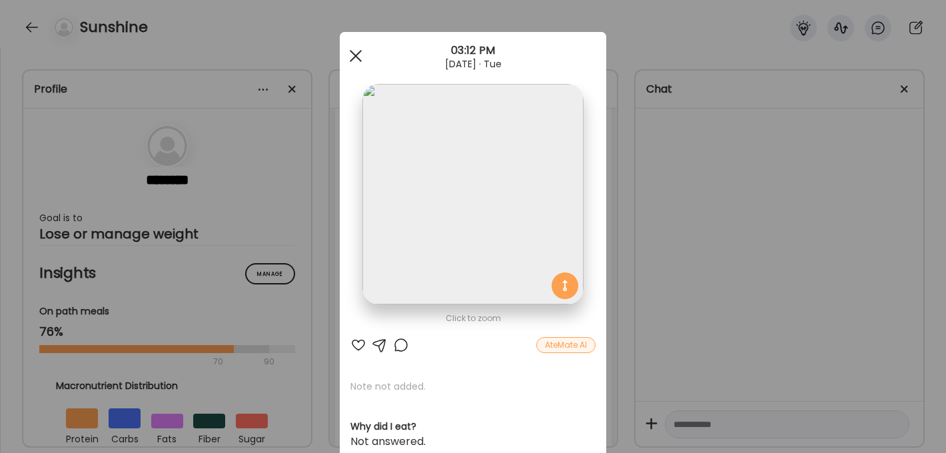
click at [363, 56] on div at bounding box center [356, 56] width 27 height 27
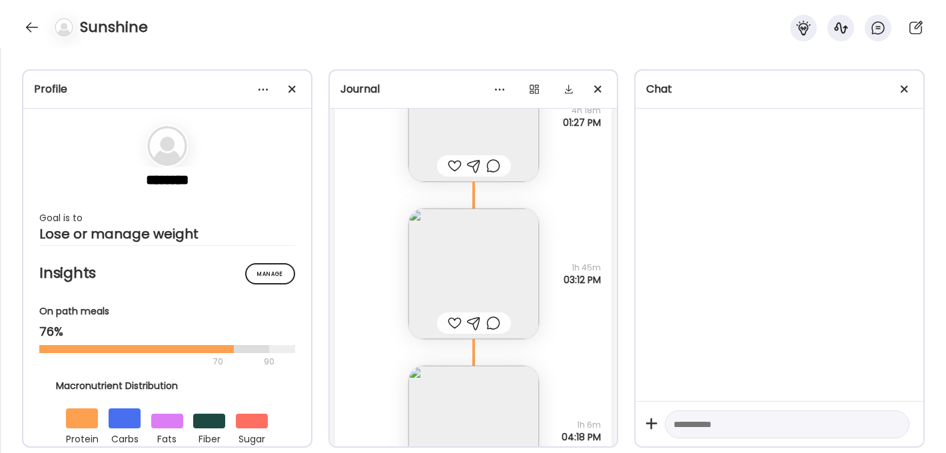
scroll to position [8759, 0]
click at [459, 280] on img at bounding box center [474, 276] width 131 height 131
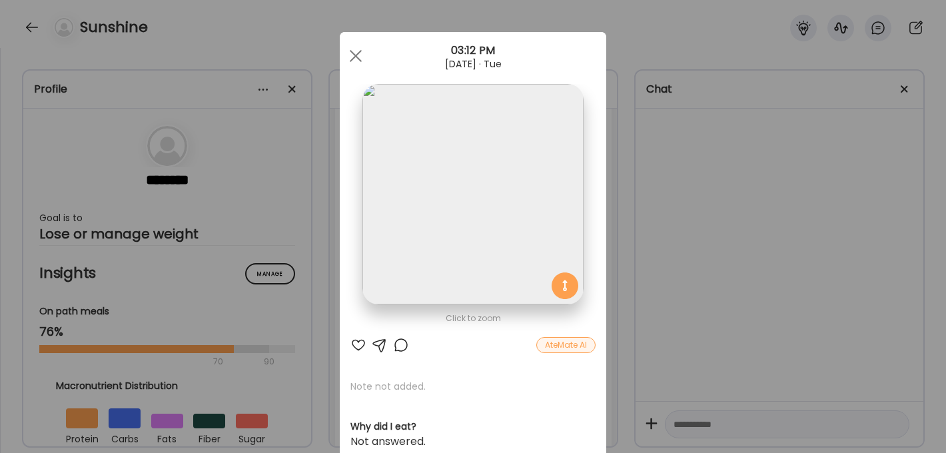
click at [483, 217] on img at bounding box center [473, 194] width 221 height 221
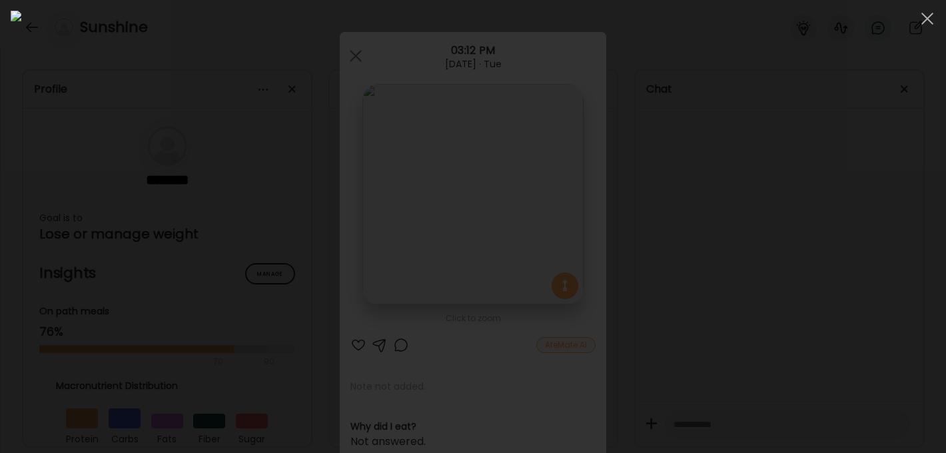
click at [856, 296] on div at bounding box center [473, 227] width 925 height 432
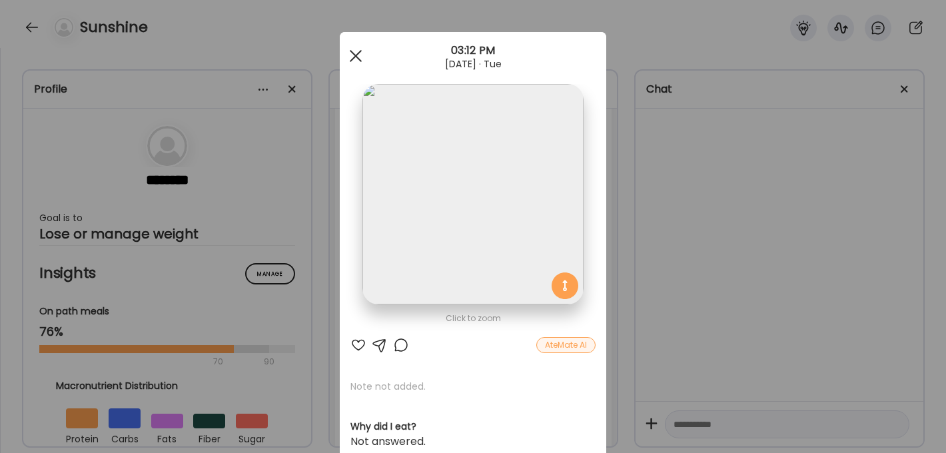
click at [367, 51] on div at bounding box center [356, 56] width 27 height 27
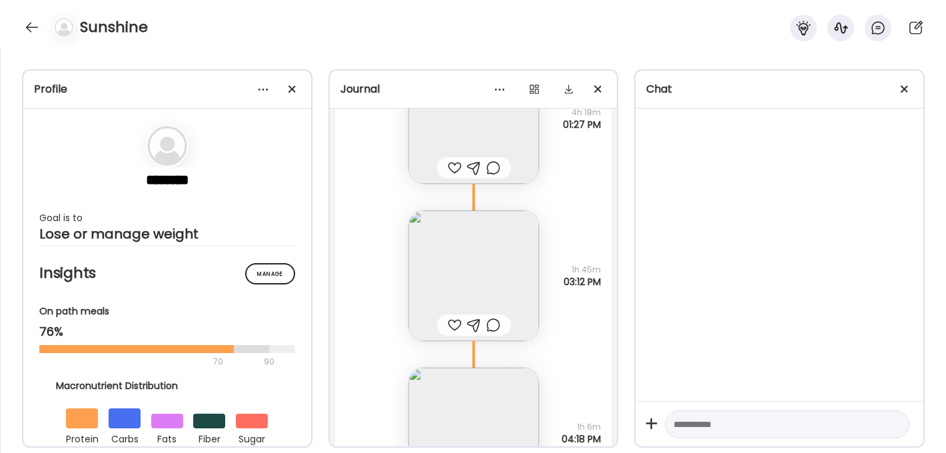
click at [512, 122] on img at bounding box center [474, 118] width 131 height 131
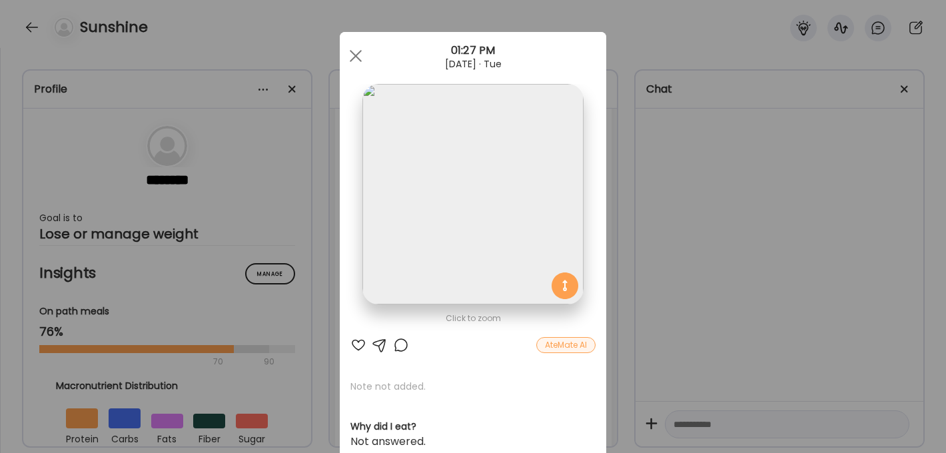
click at [467, 177] on img at bounding box center [473, 194] width 221 height 221
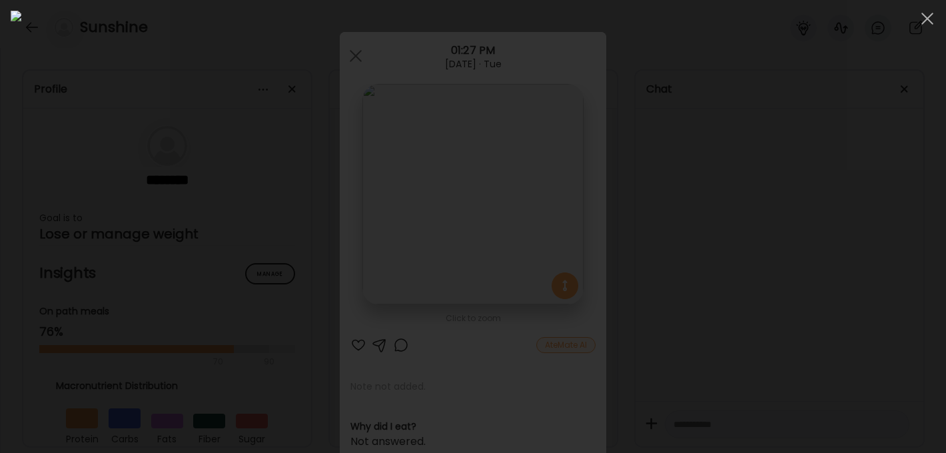
click at [796, 354] on div at bounding box center [473, 227] width 925 height 432
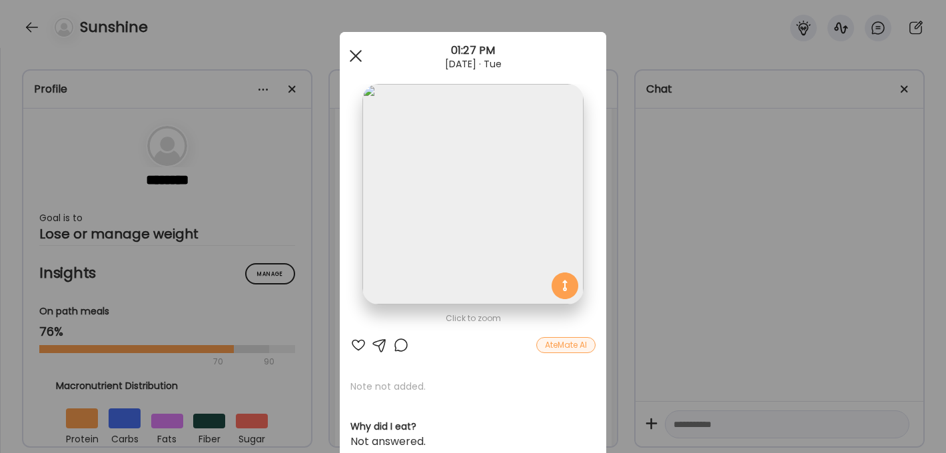
click at [361, 61] on span at bounding box center [356, 56] width 12 height 12
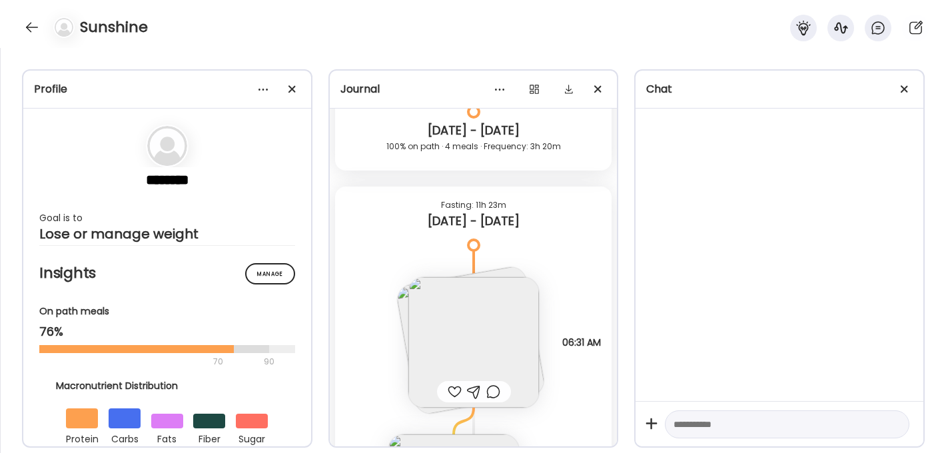
scroll to position [8245, 0]
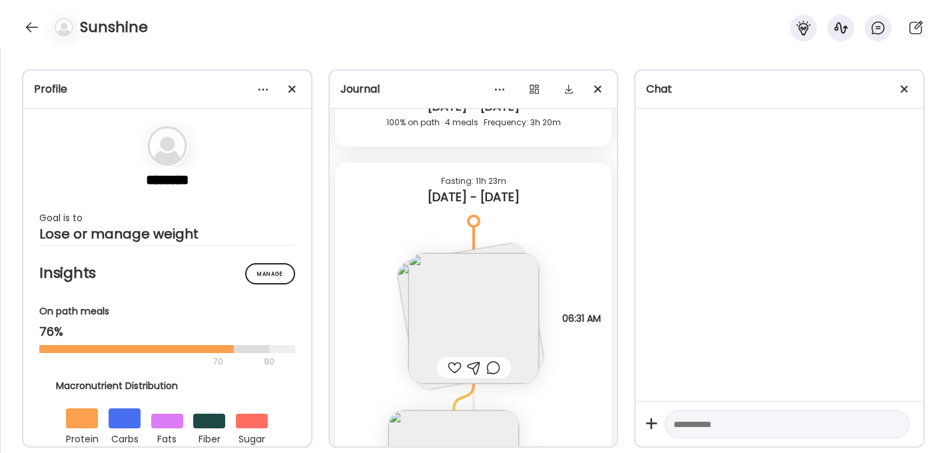
click at [485, 309] on img at bounding box center [474, 318] width 131 height 131
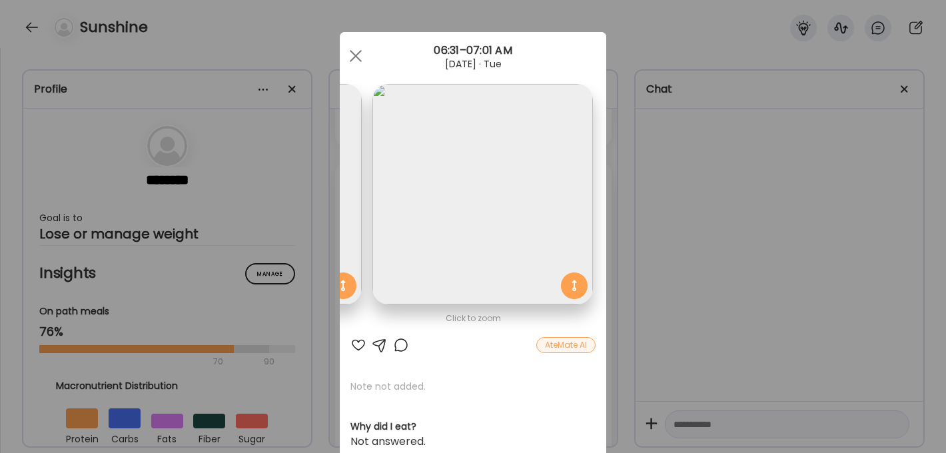
scroll to position [0, 217]
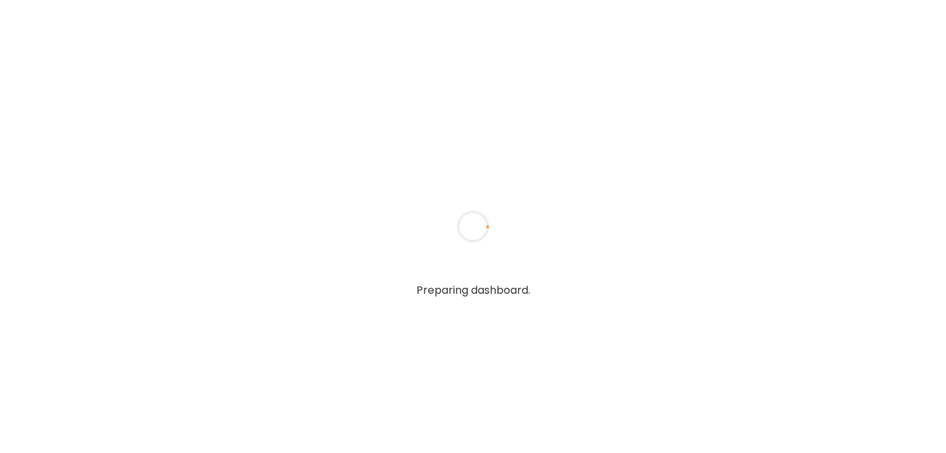
type input "**********"
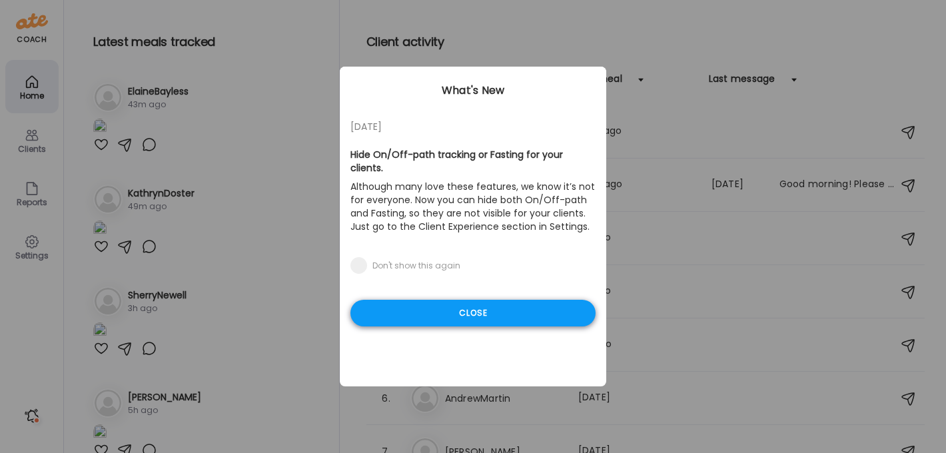
type input "**********"
click at [530, 303] on div "Close" at bounding box center [473, 313] width 245 height 27
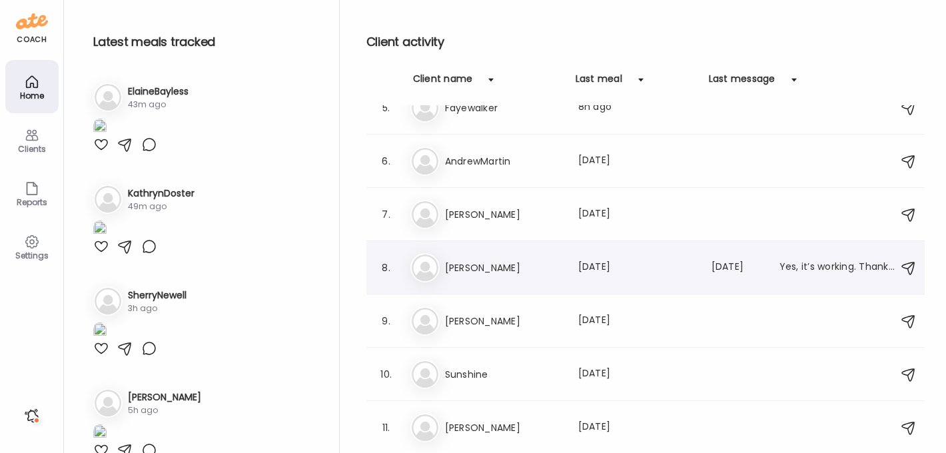
scroll to position [243, 0]
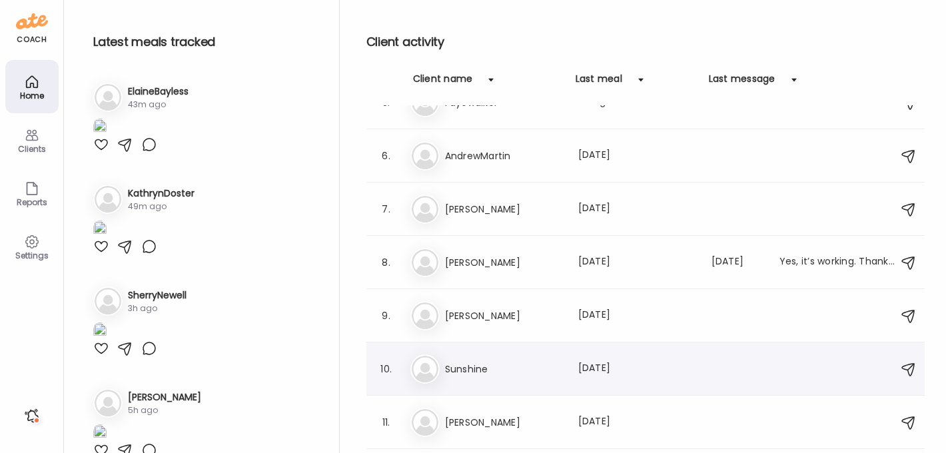
click at [460, 364] on h3 "Sunshine" at bounding box center [503, 369] width 117 height 16
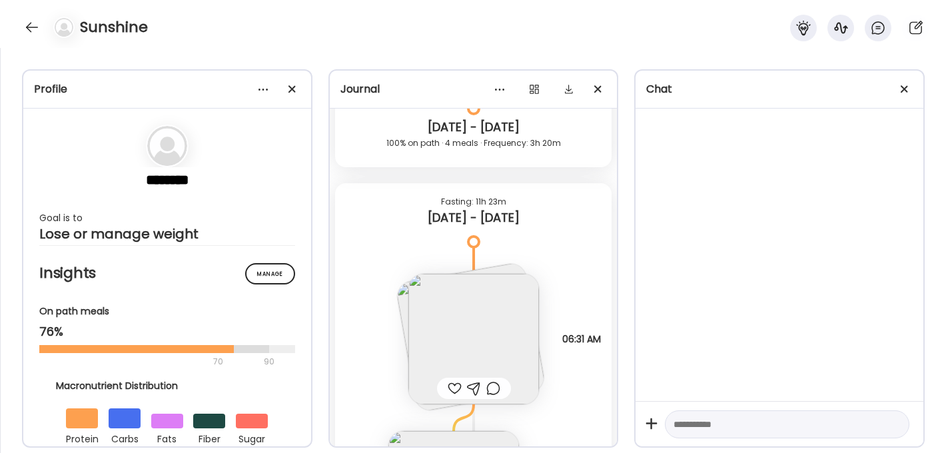
scroll to position [8239, 0]
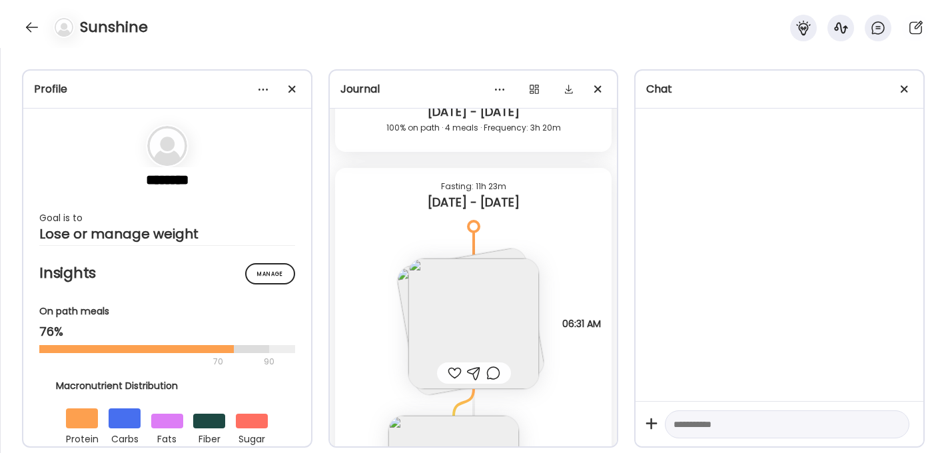
click at [487, 324] on img at bounding box center [474, 324] width 131 height 131
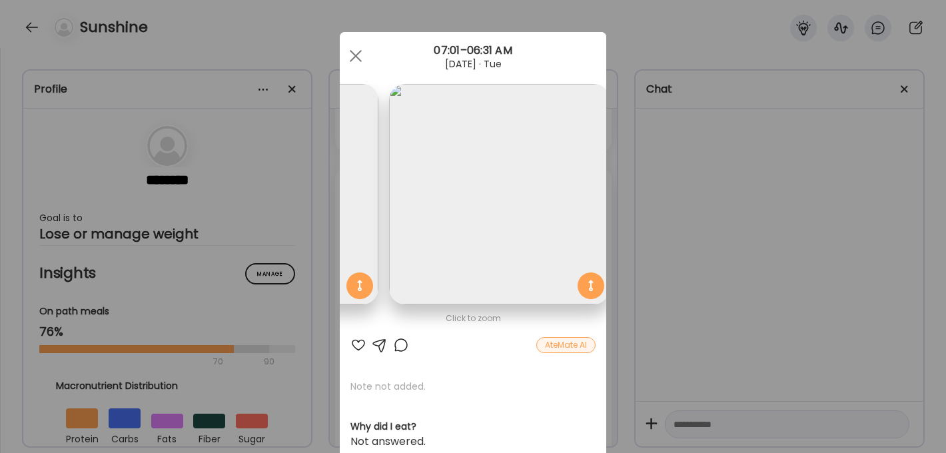
scroll to position [0, 217]
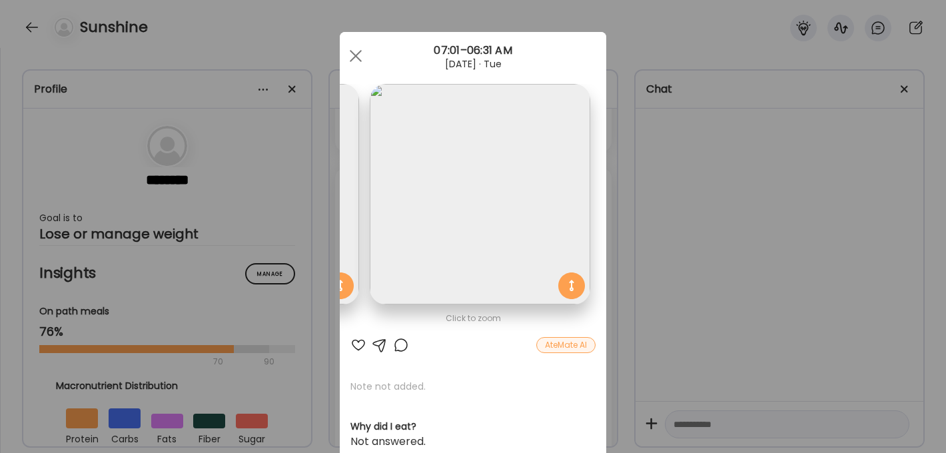
click at [359, 230] on img at bounding box center [249, 194] width 221 height 221
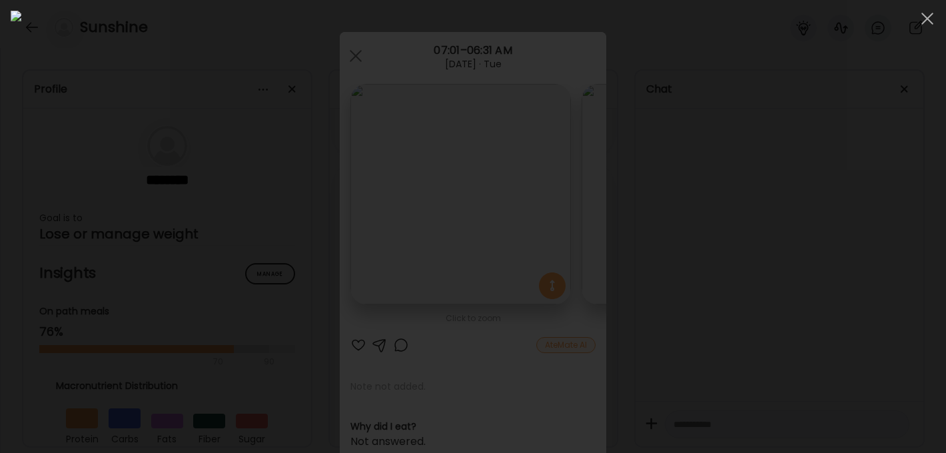
scroll to position [0, 0]
click at [924, 27] on div at bounding box center [927, 18] width 27 height 27
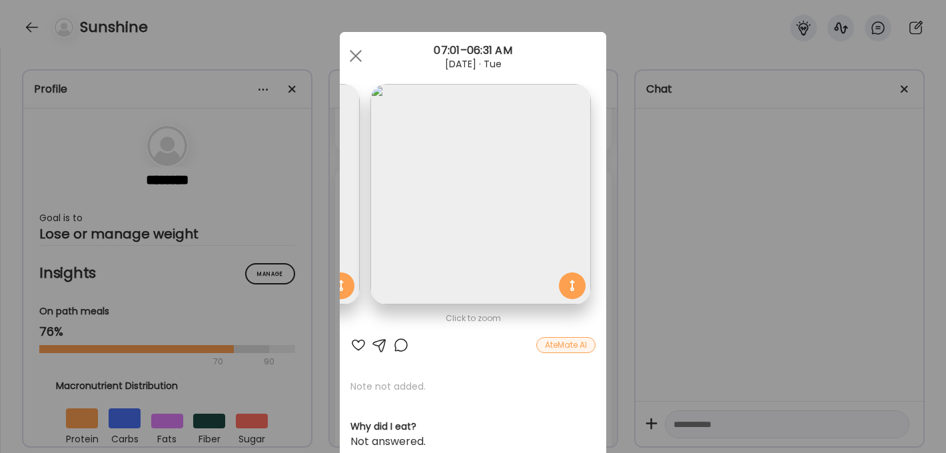
scroll to position [0, 217]
click at [355, 54] on span at bounding box center [356, 56] width 12 height 12
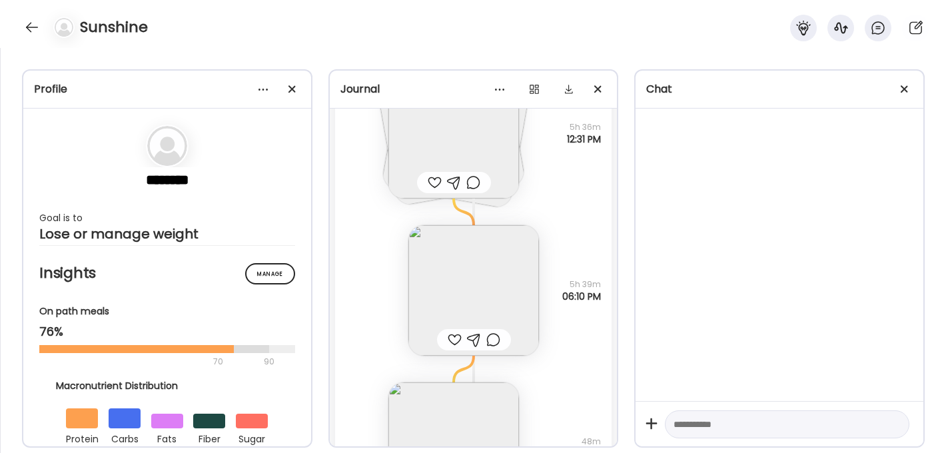
scroll to position [5844, 0]
click at [469, 305] on img at bounding box center [474, 293] width 131 height 131
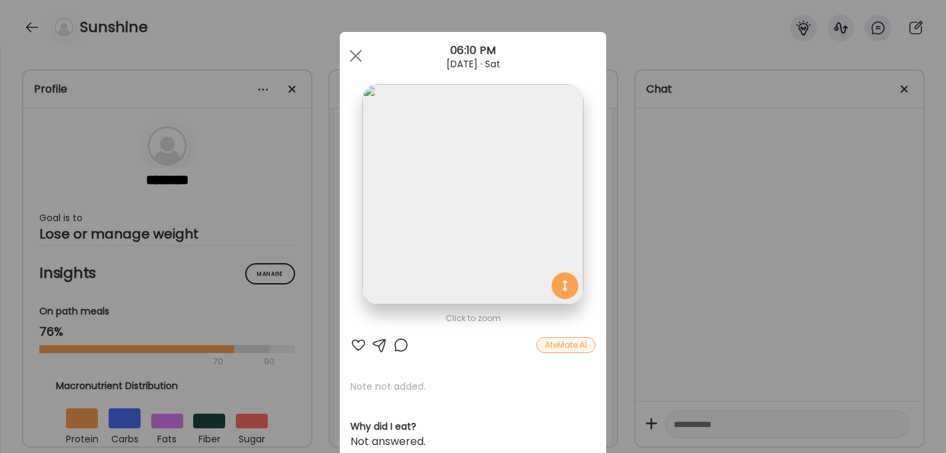
click at [456, 246] on img at bounding box center [473, 194] width 221 height 221
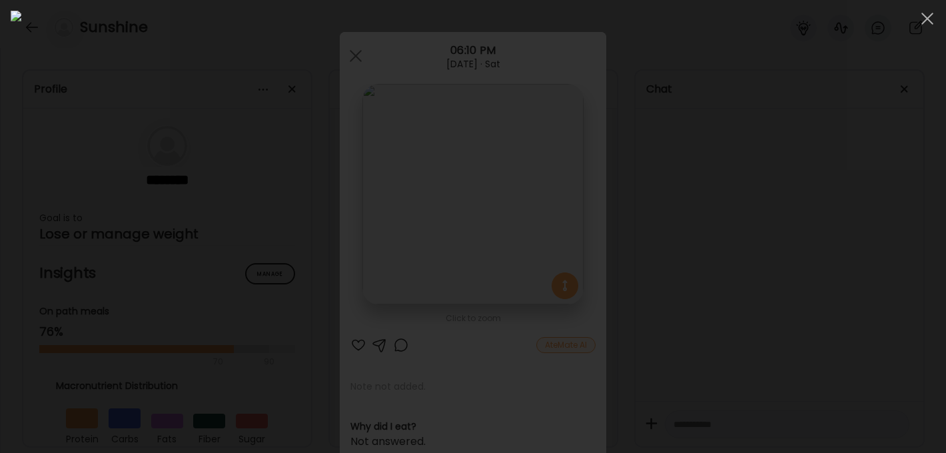
click at [736, 258] on div at bounding box center [473, 227] width 925 height 432
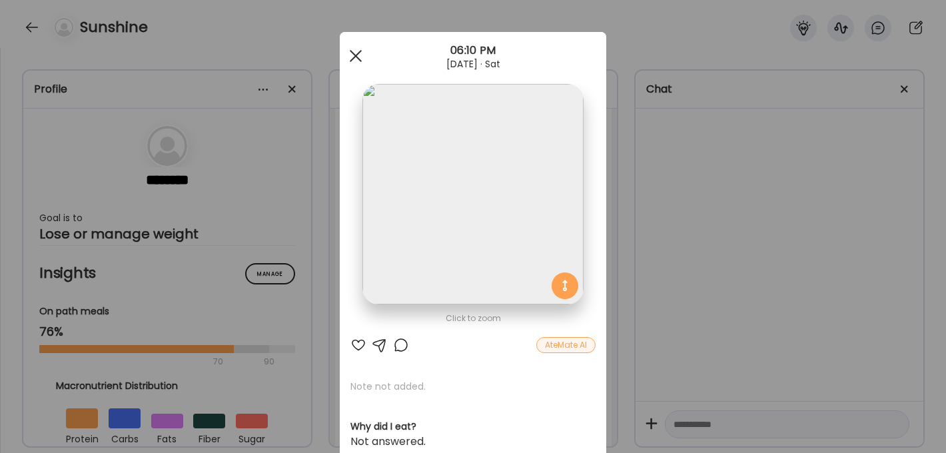
click at [354, 57] on span at bounding box center [356, 56] width 12 height 12
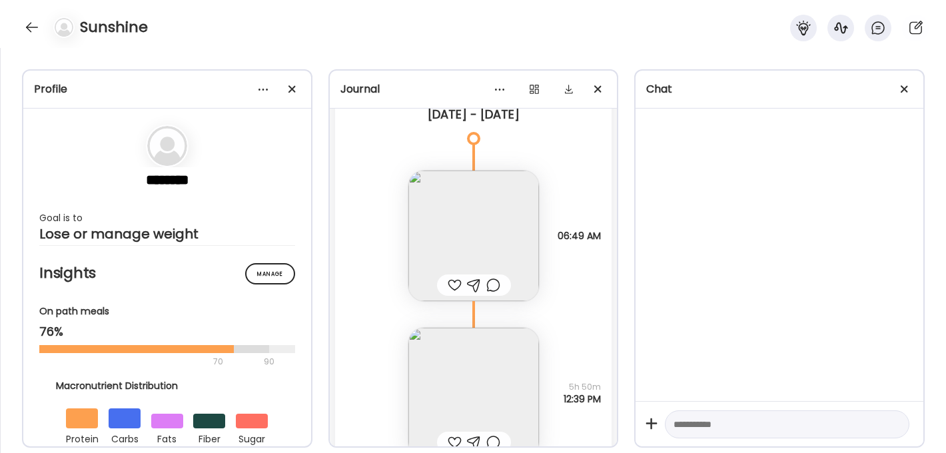
scroll to position [9530, 0]
